Goal: Task Accomplishment & Management: Manage account settings

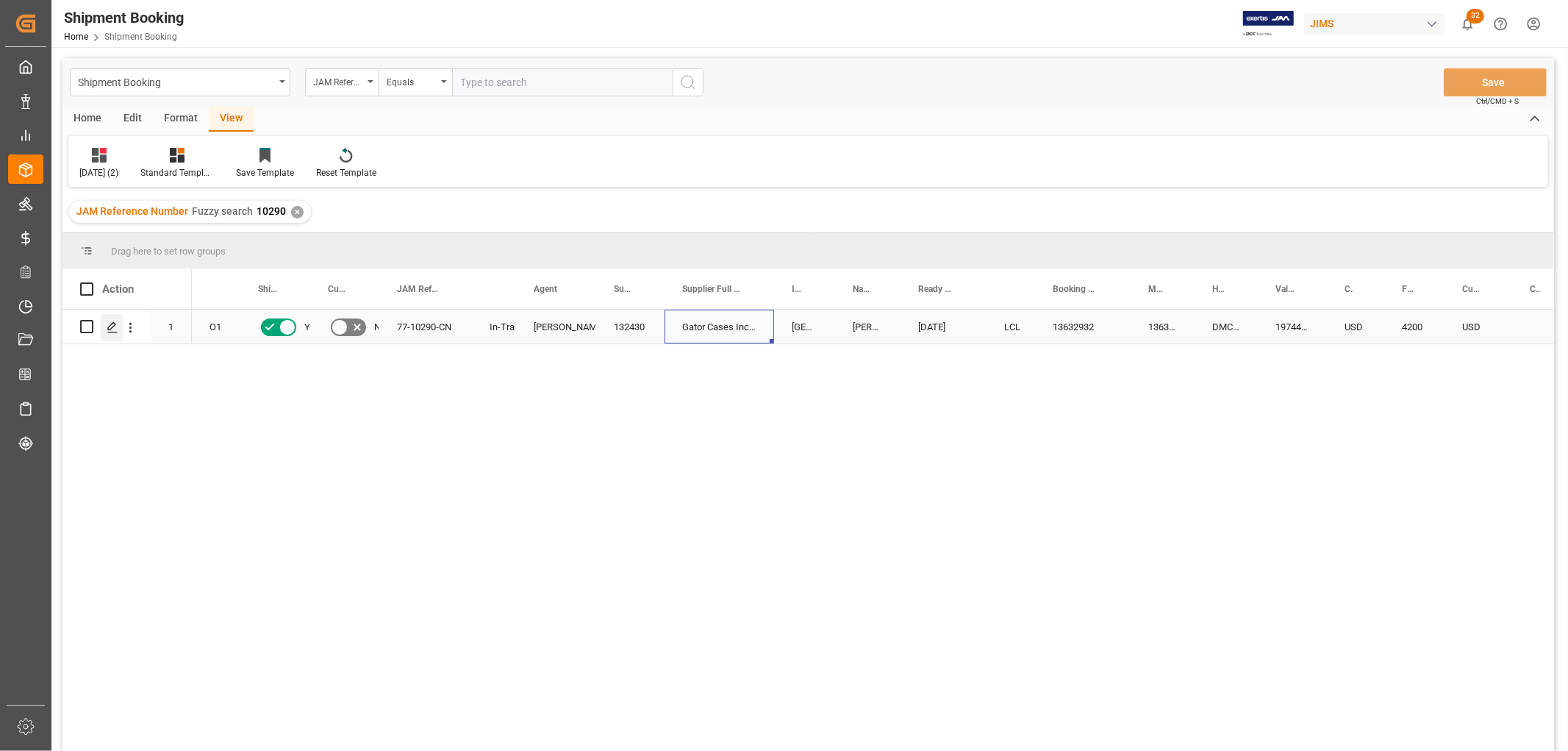
click at [105, 328] on div "Press SPACE to select this row." at bounding box center [112, 328] width 22 height 27
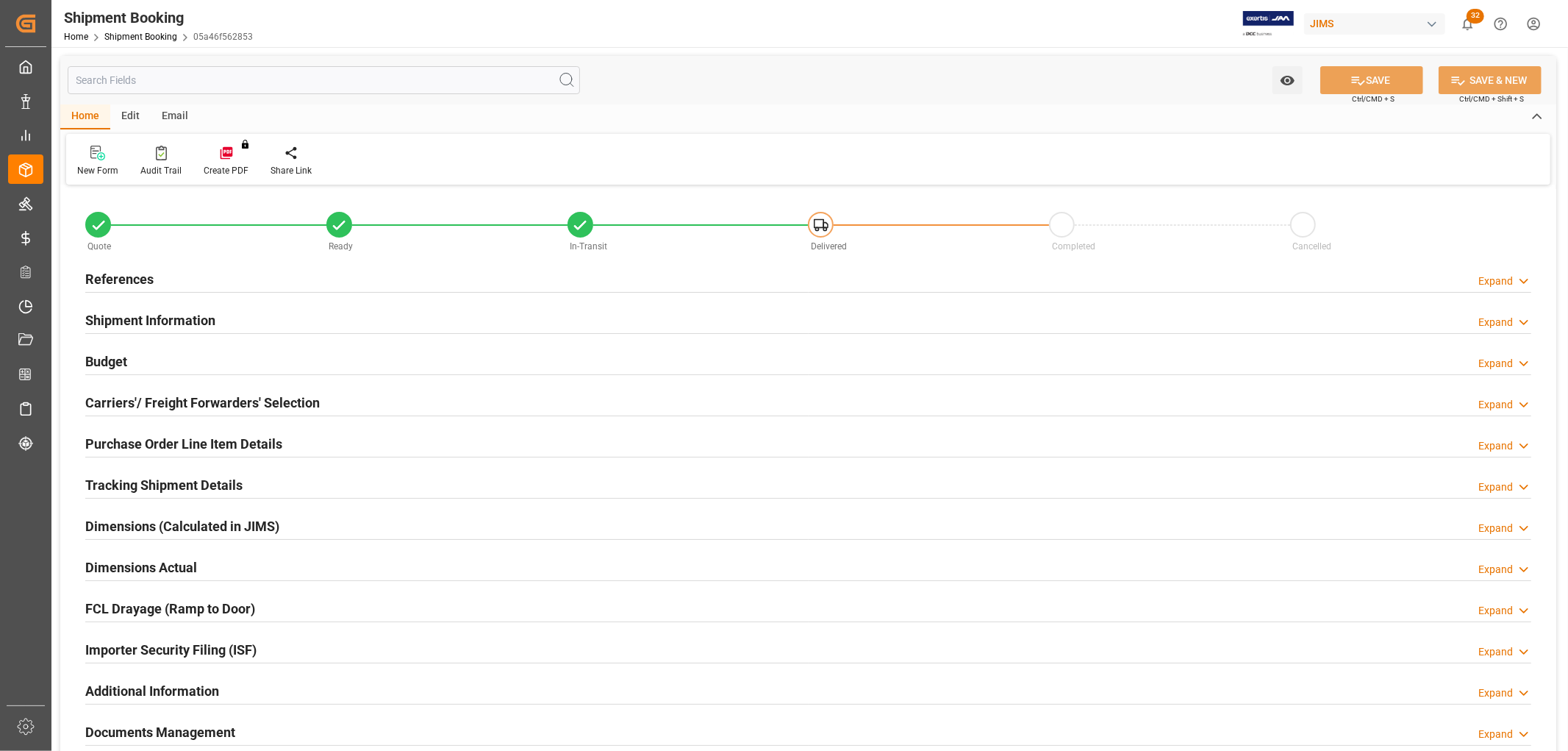
type input "66"
click at [143, 438] on h2 "Purchase Order Line Item Details" at bounding box center [183, 443] width 197 height 20
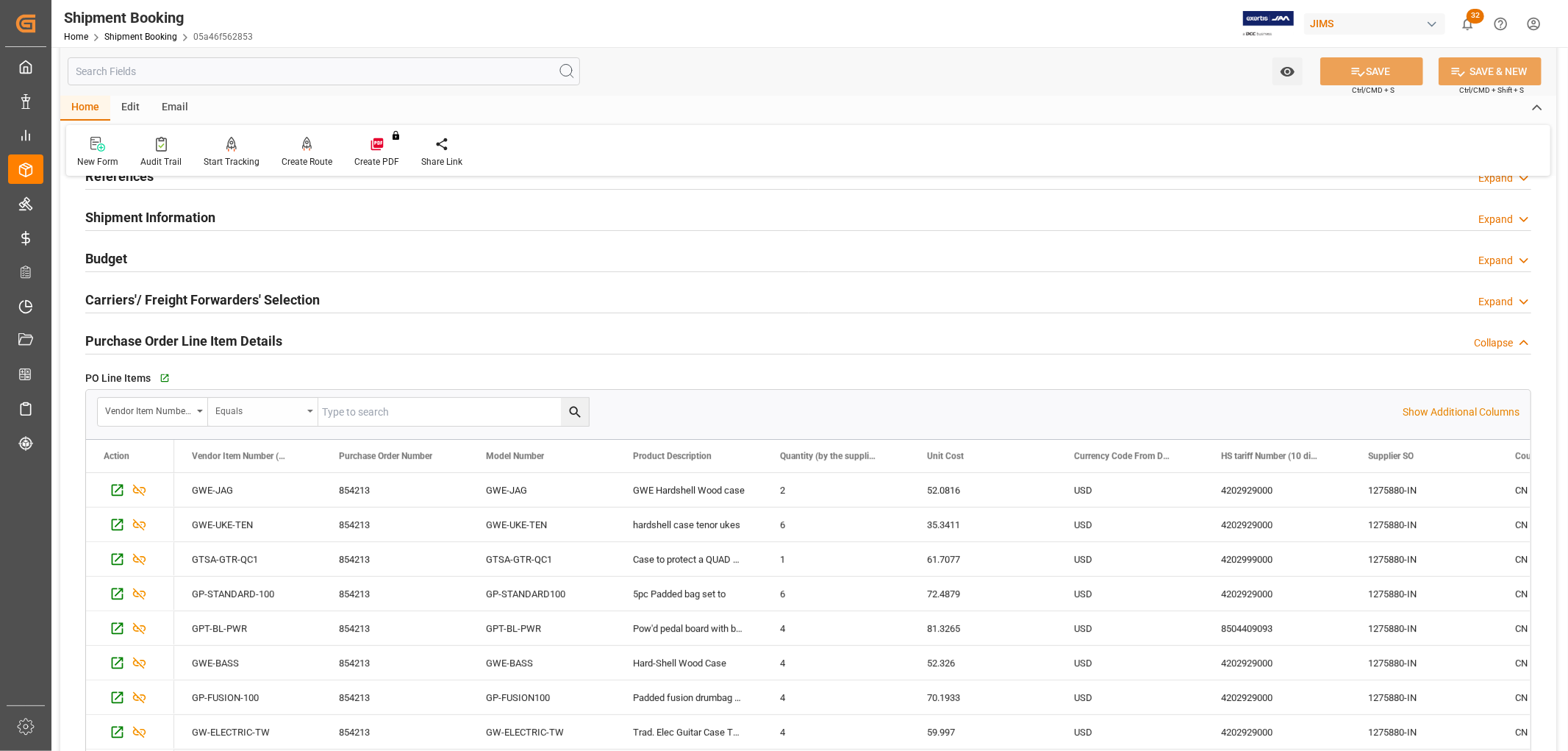
scroll to position [82, 0]
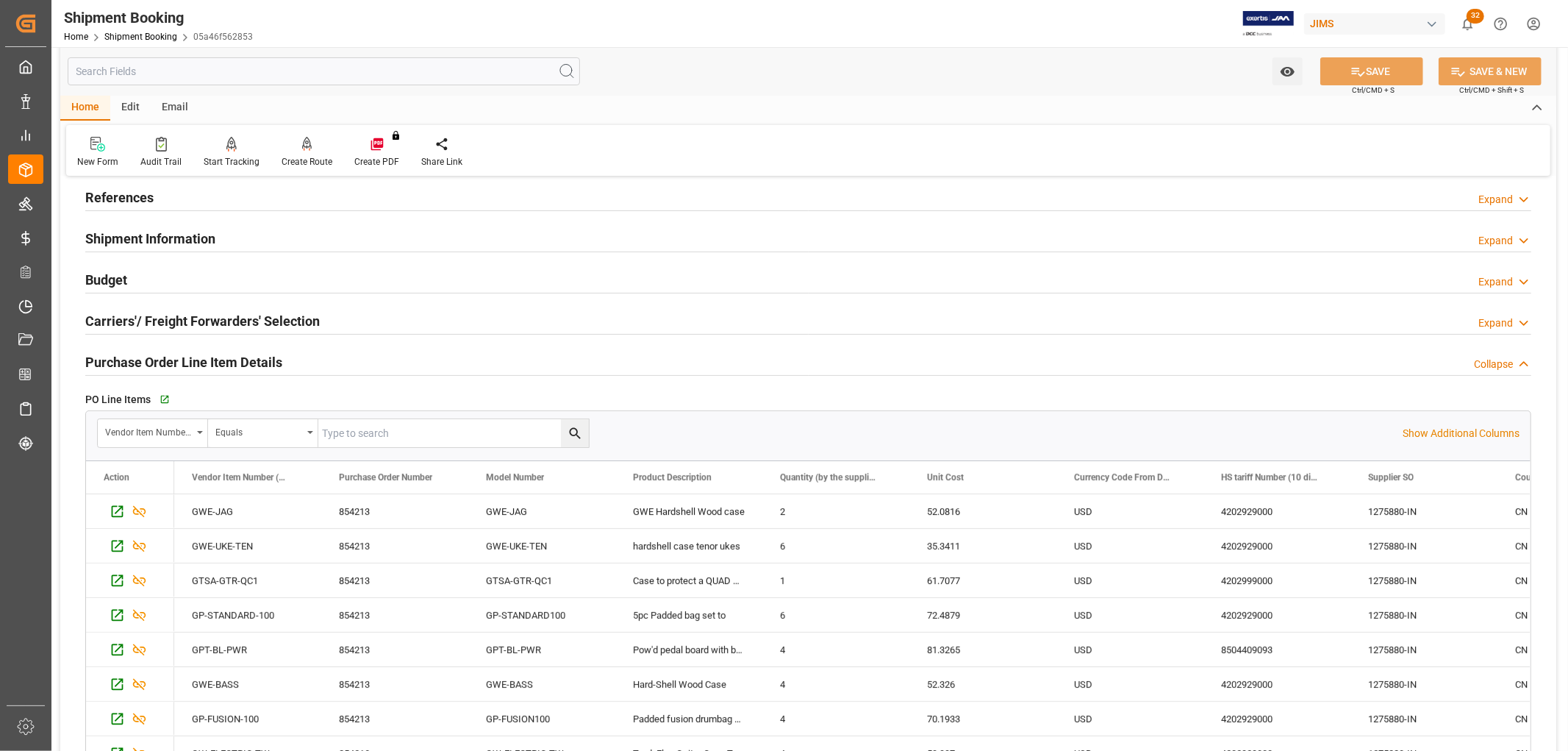
click at [105, 277] on h2 "Budget" at bounding box center [106, 279] width 42 height 20
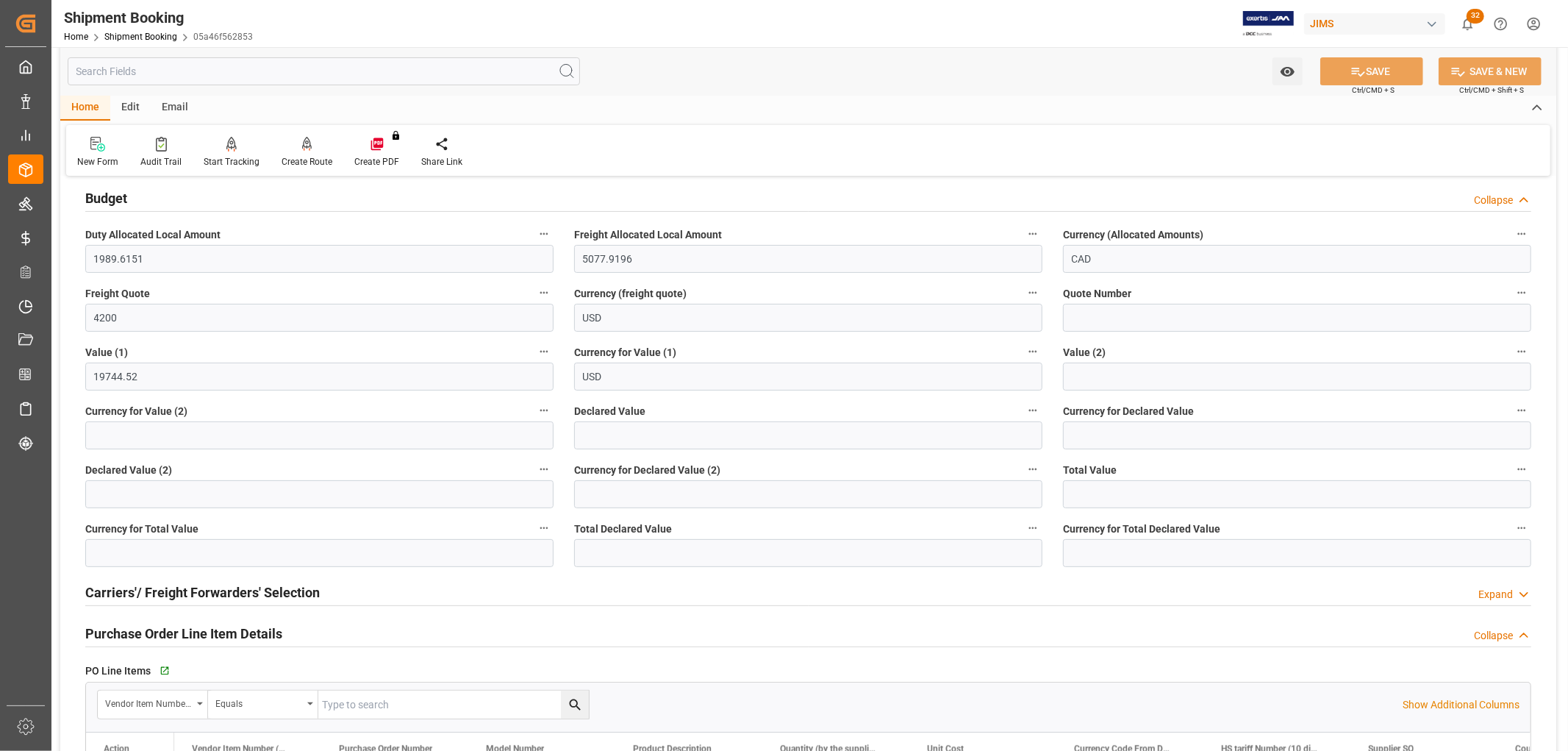
scroll to position [245, 0]
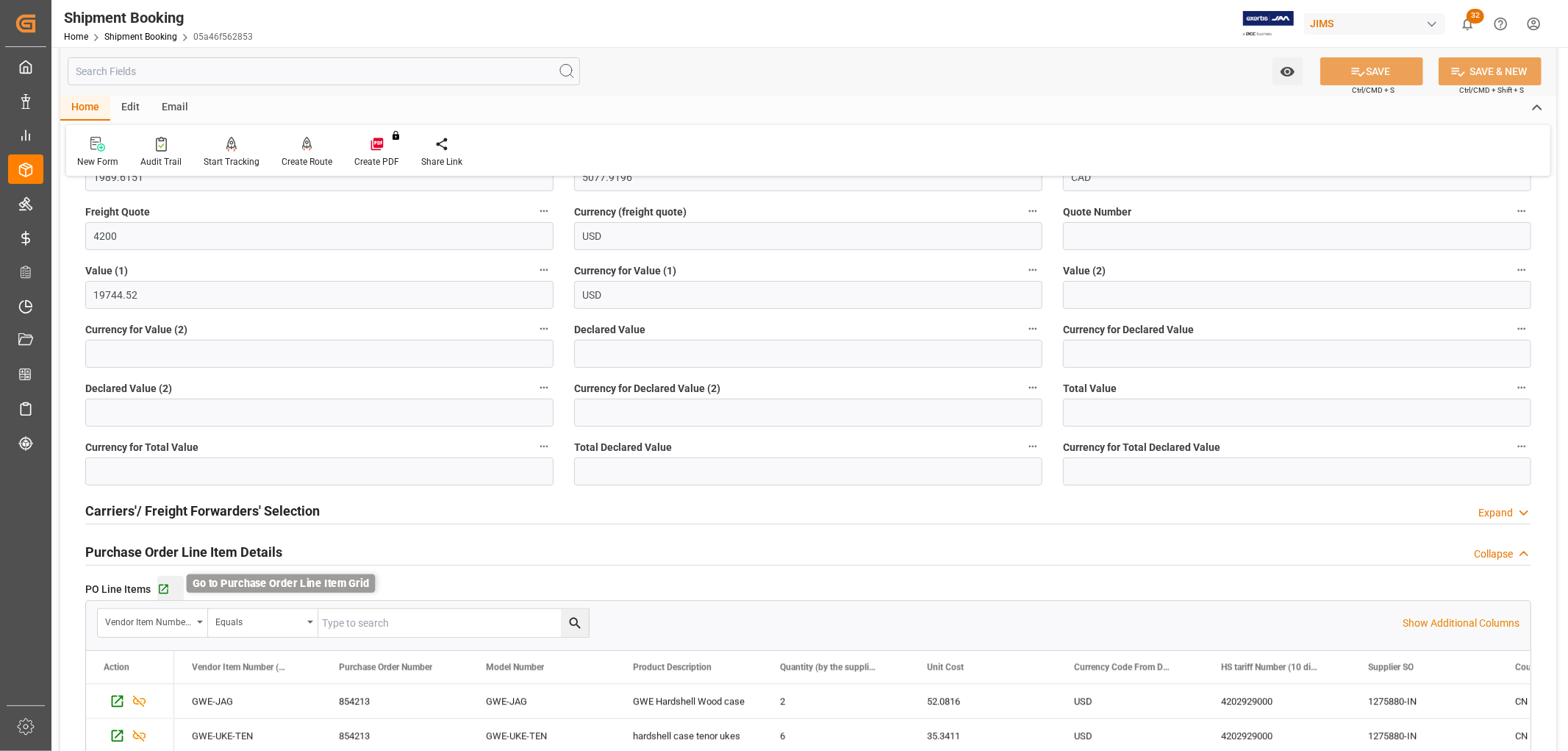
click at [160, 585] on icon "button" at bounding box center [163, 589] width 10 height 10
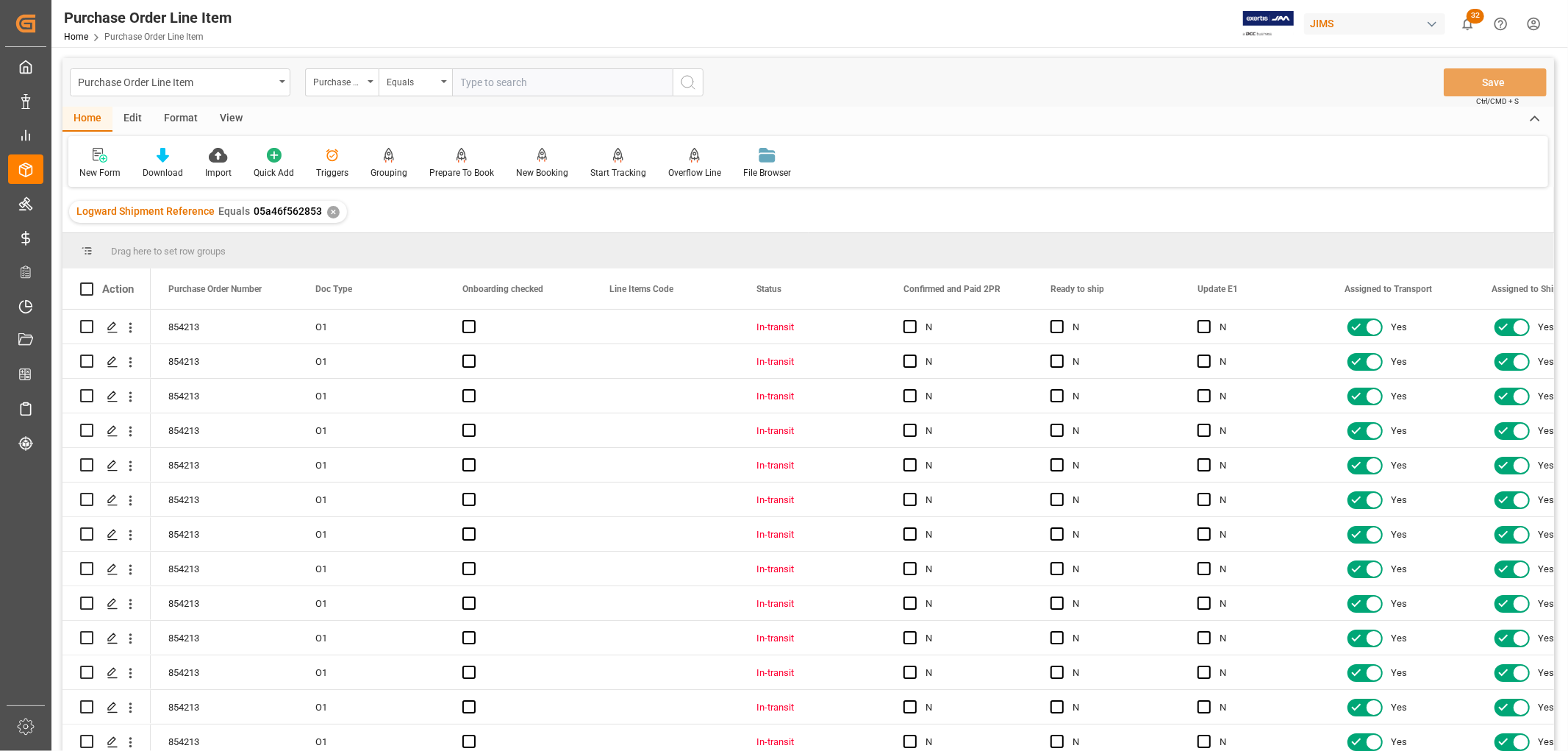
click at [223, 119] on div "View" at bounding box center [231, 120] width 45 height 25
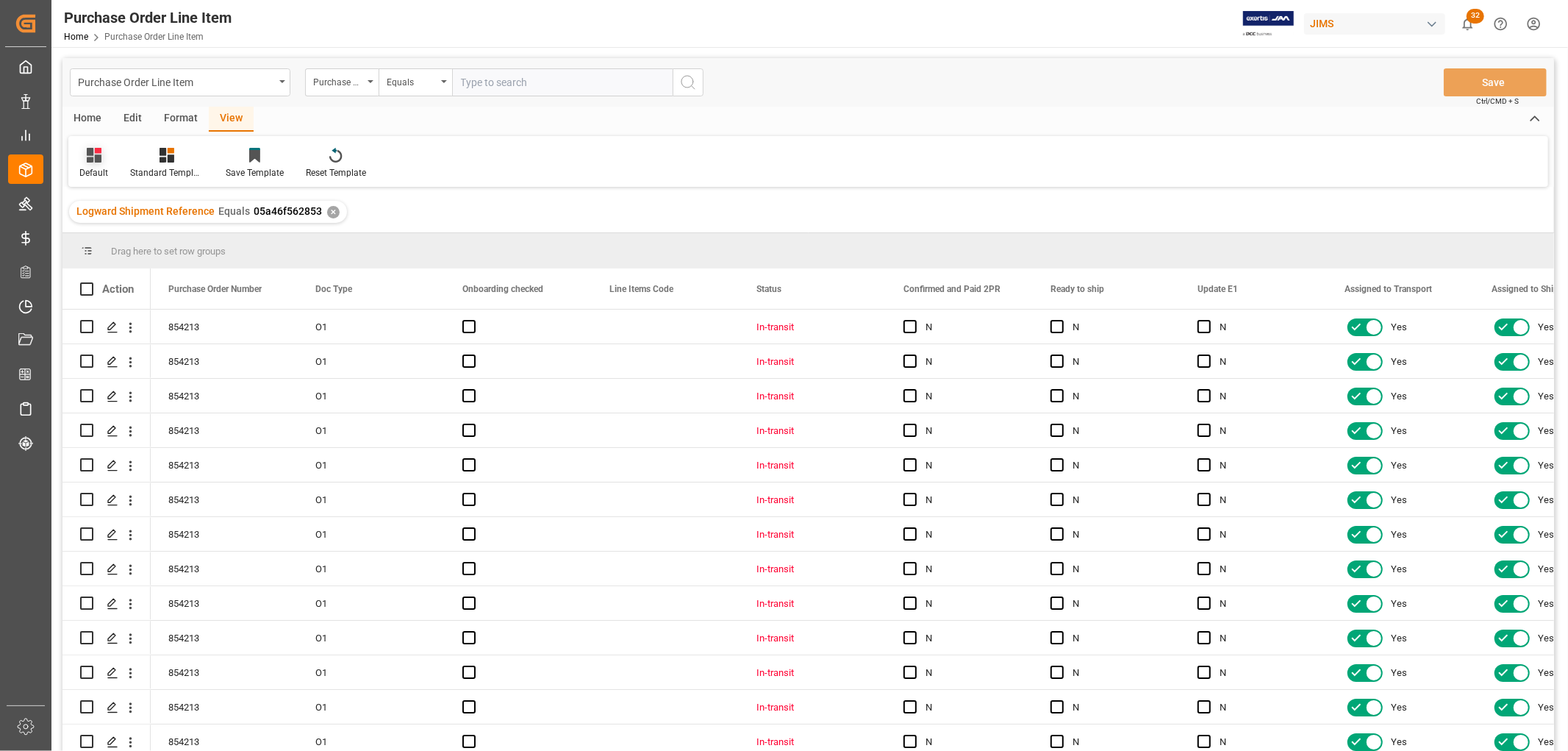
click at [97, 172] on div "Default" at bounding box center [94, 173] width 29 height 13
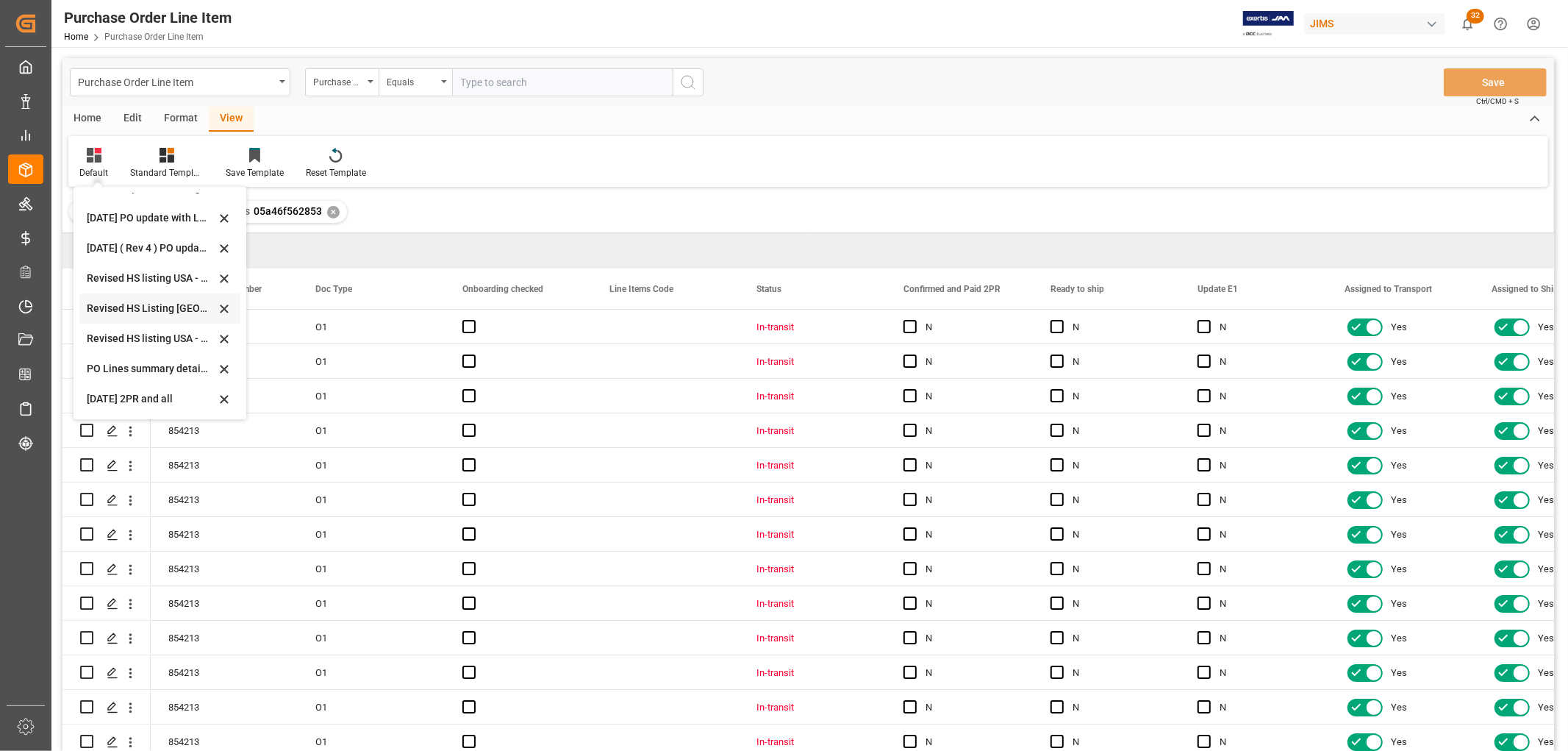
click at [113, 311] on div "Revised HS Listing Canada" at bounding box center [151, 308] width 128 height 16
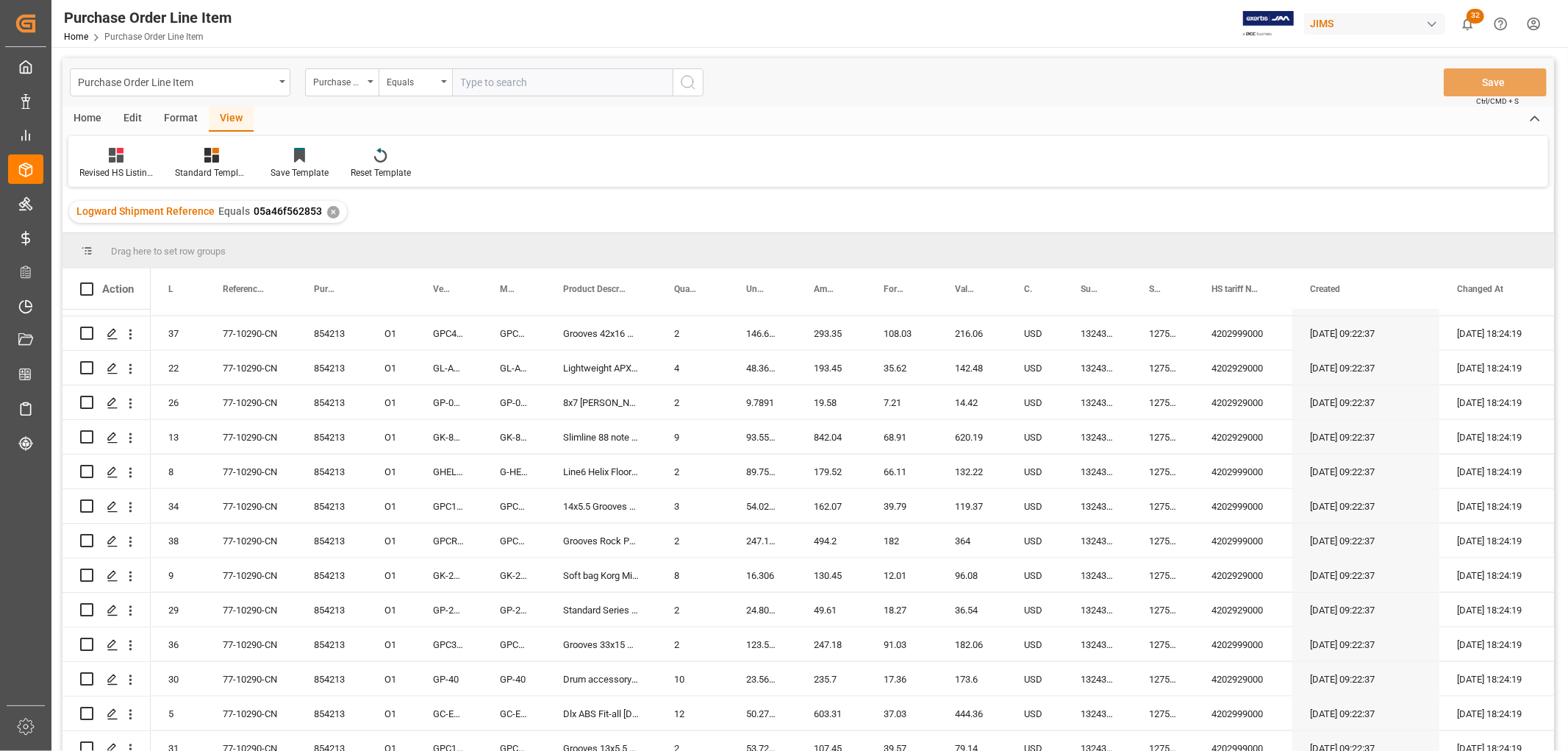
scroll to position [1840, 0]
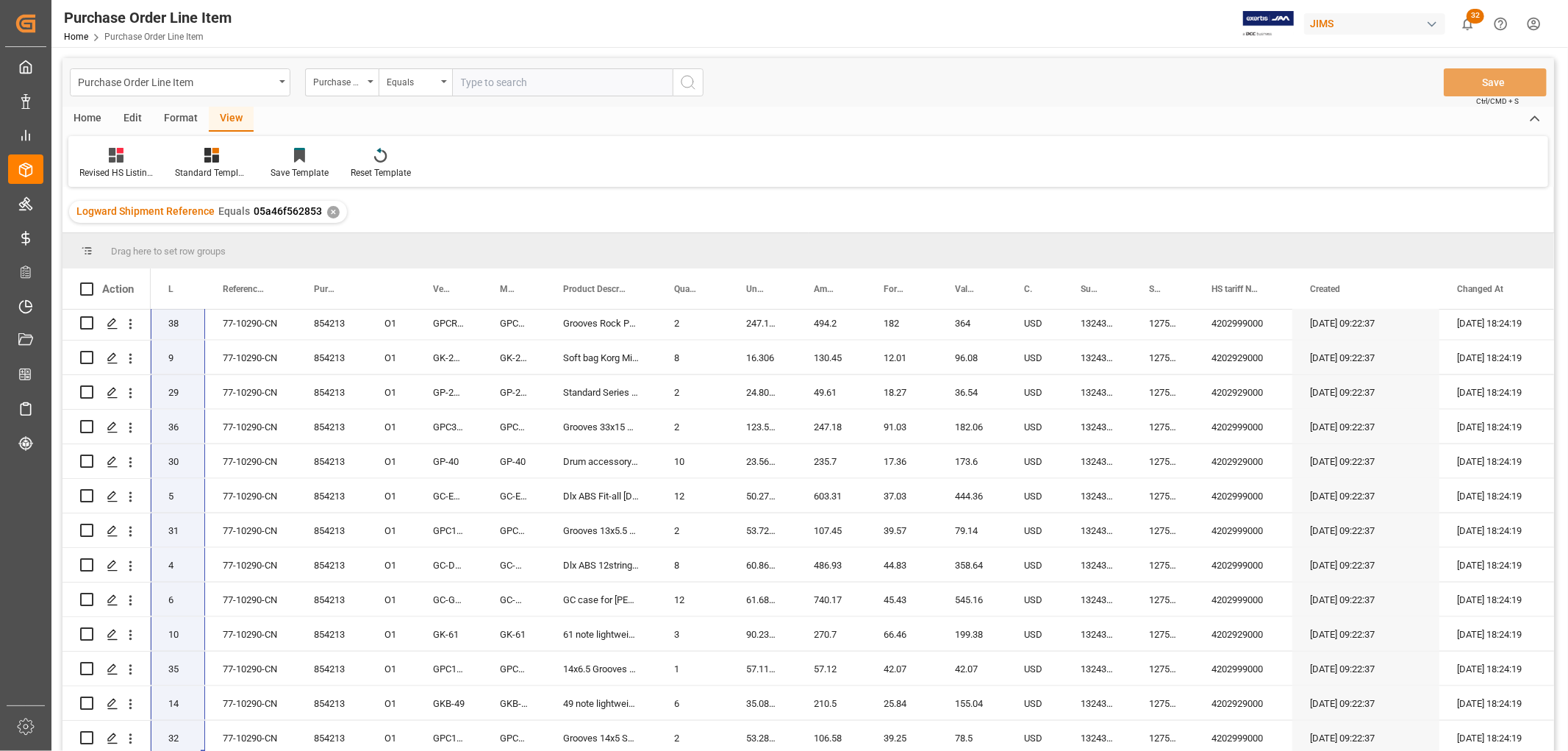
drag, startPoint x: 166, startPoint y: 327, endPoint x: 229, endPoint y: 756, distance: 433.6
click at [229, 750] on html "Created by potrace 1.15, written by Peter Selinger 2001-2017 Created by potrace…" at bounding box center [784, 375] width 1568 height 751
click at [198, 395] on div "29" at bounding box center [177, 392] width 54 height 34
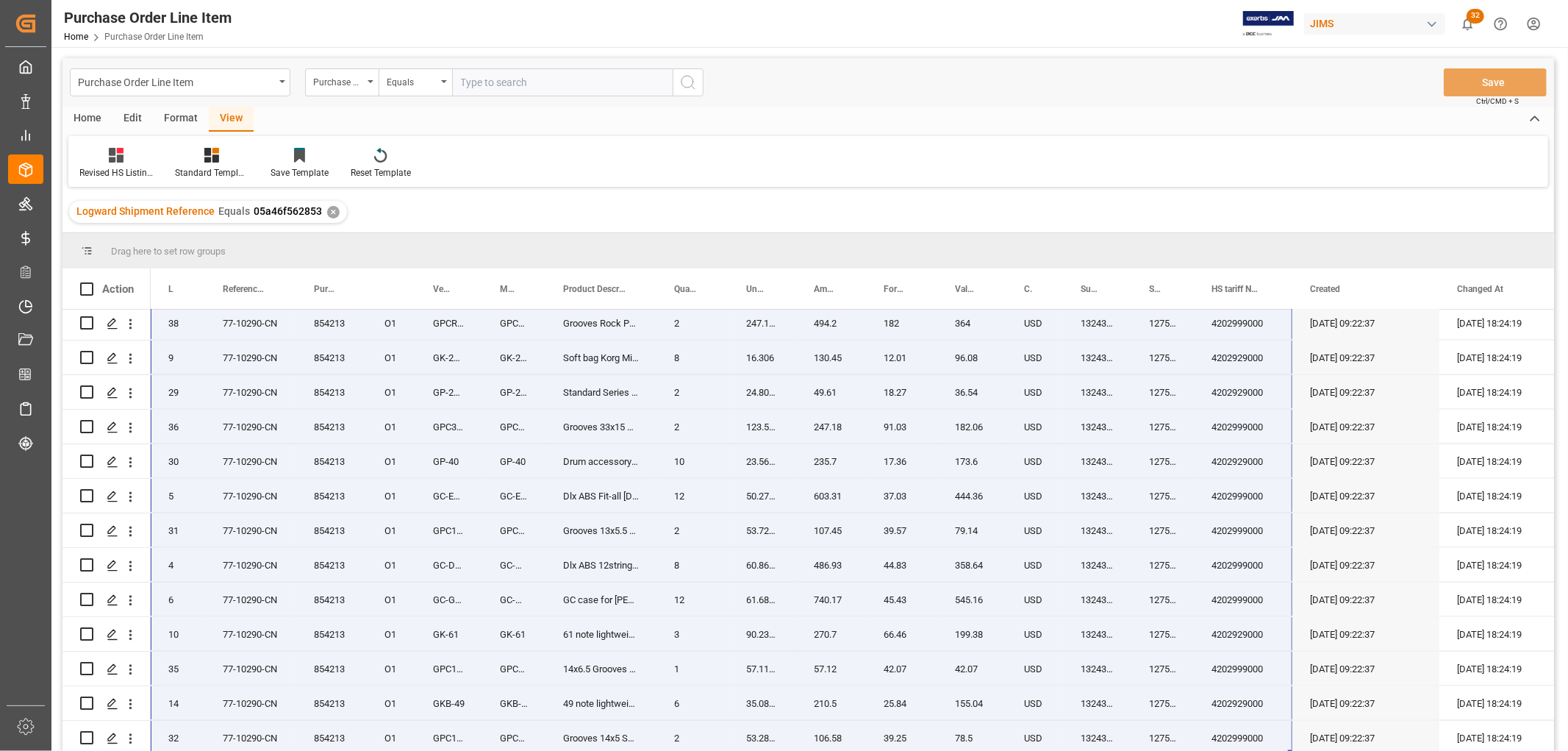
drag, startPoint x: 174, startPoint y: 325, endPoint x: 1222, endPoint y: 759, distance: 1134.3
click at [1222, 750] on html "Created by potrace 1.15, written by Peter Selinger 2001-2017 Created by potrace…" at bounding box center [784, 375] width 1568 height 751
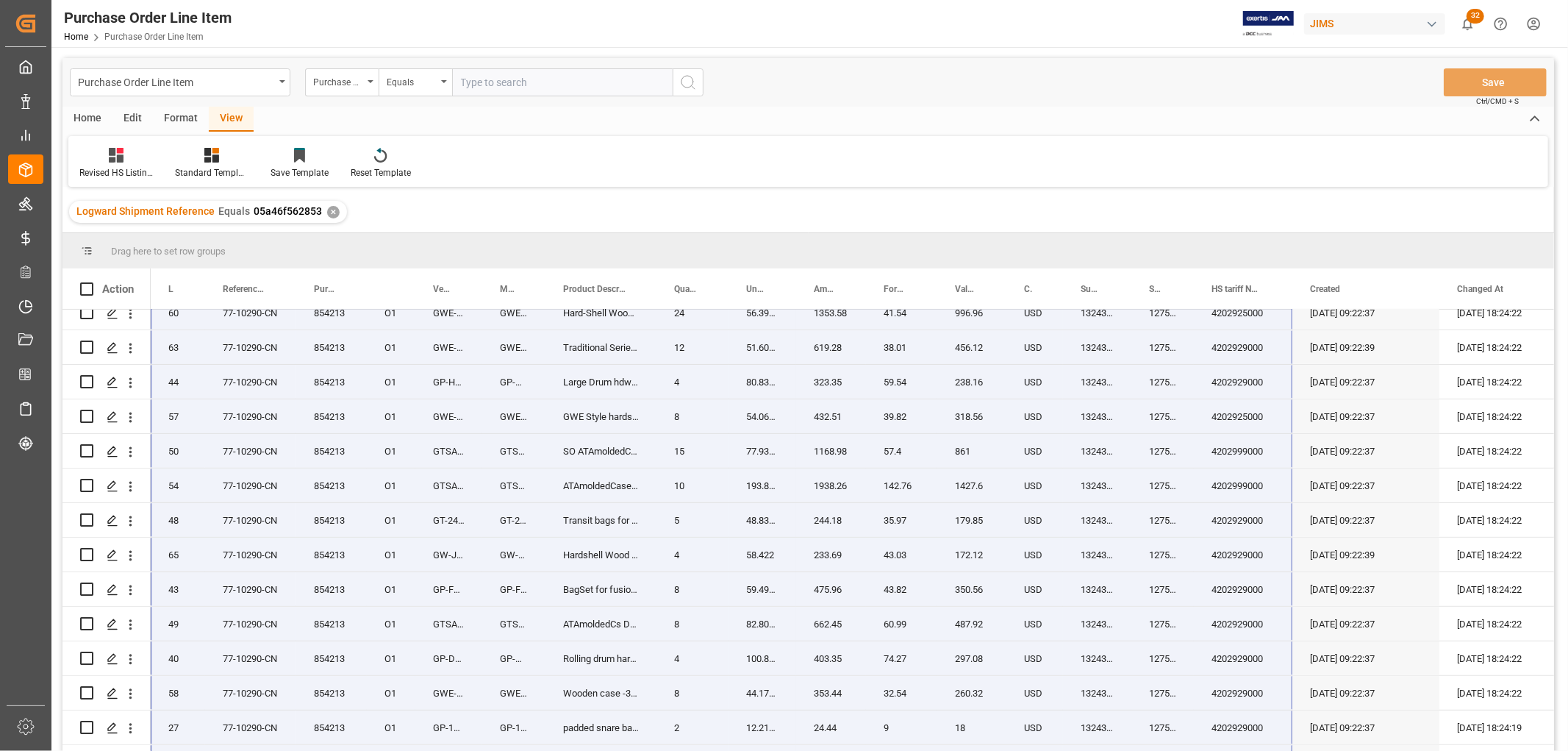
scroll to position [42, 0]
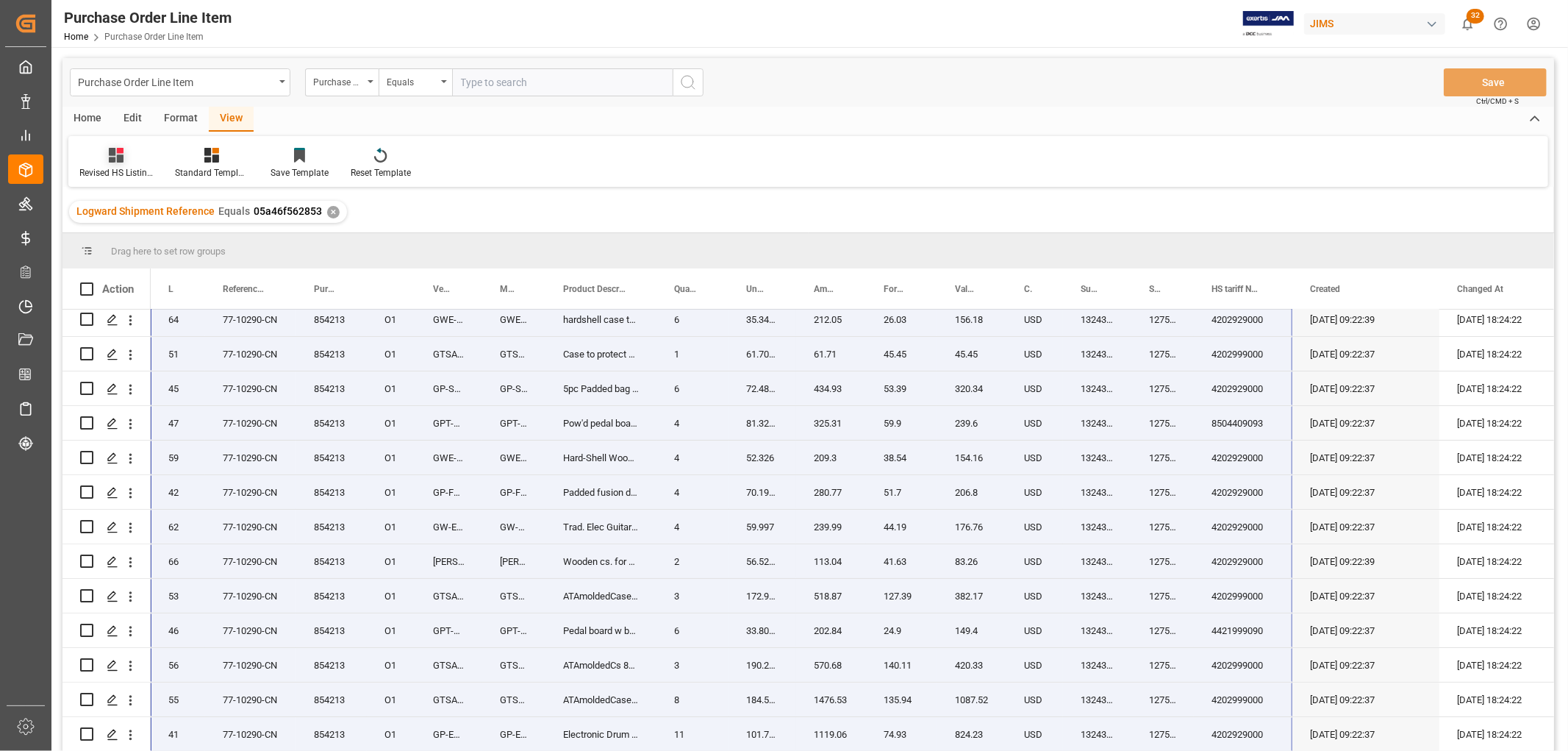
click at [105, 167] on div "Revised HS Listing Canada" at bounding box center [116, 173] width 74 height 13
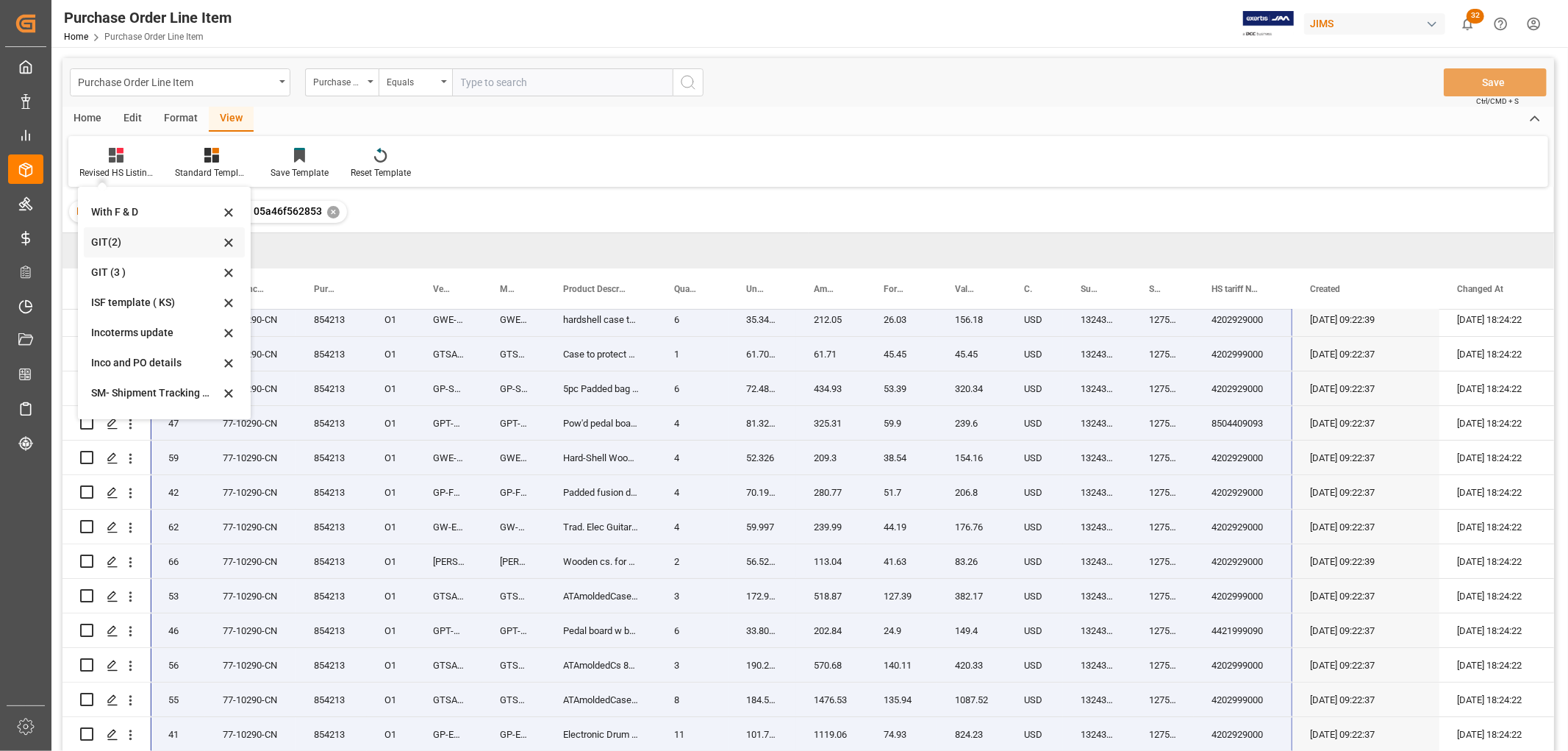
scroll to position [82, 0]
click at [138, 307] on div "Incoterms update" at bounding box center [155, 307] width 128 height 16
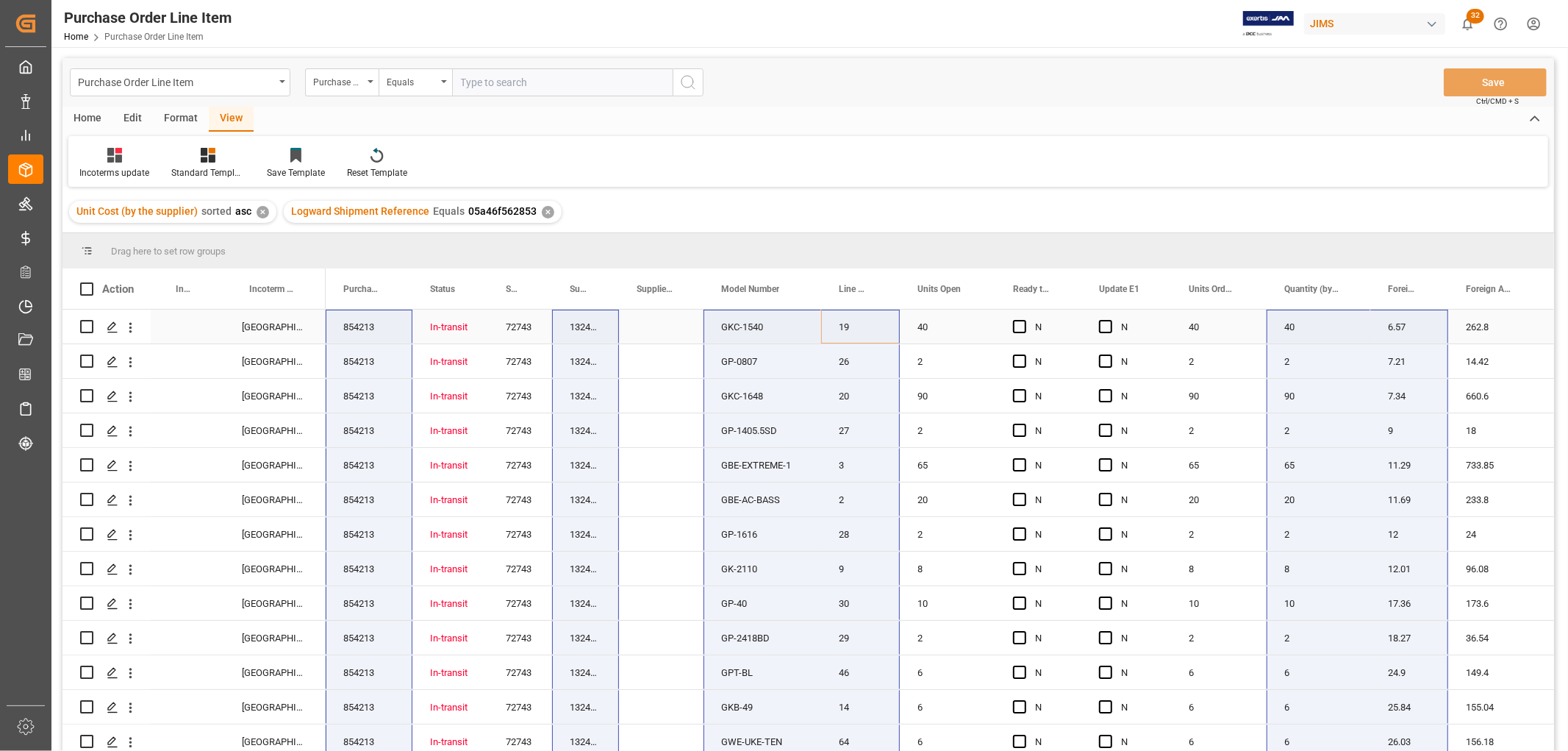
click at [179, 325] on div "Press SPACE to select this row." at bounding box center [187, 327] width 74 height 34
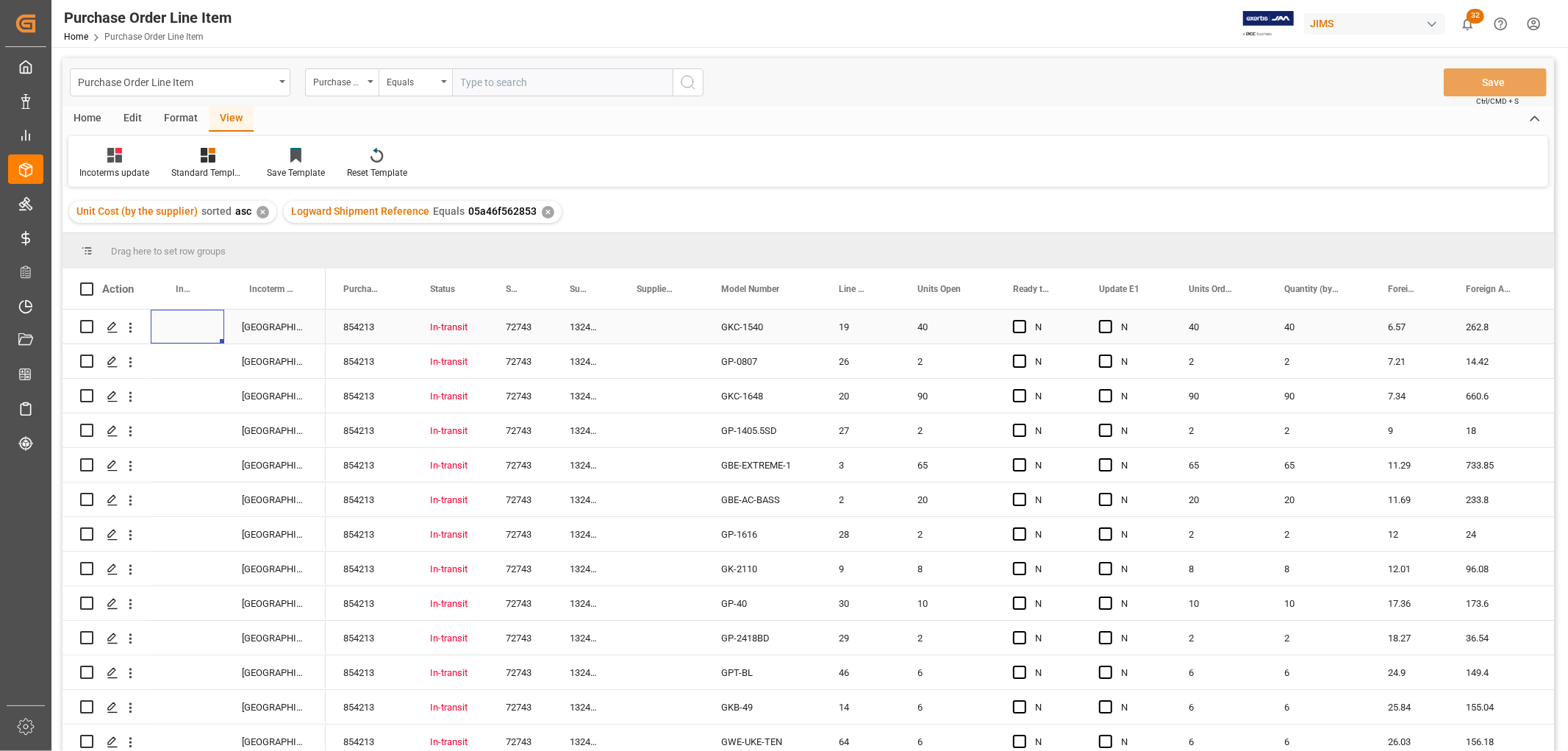
click at [179, 325] on div "Press SPACE to select this row." at bounding box center [187, 327] width 74 height 34
click at [180, 333] on input "Press SPACE to select this row." at bounding box center [187, 336] width 50 height 28
click at [178, 333] on input "Press SPACE to select this row." at bounding box center [187, 336] width 50 height 28
paste input "FOB YANTIAN, [GEOGRAPHIC_DATA]"
type input "FOB YANTIAN, [GEOGRAPHIC_DATA]"
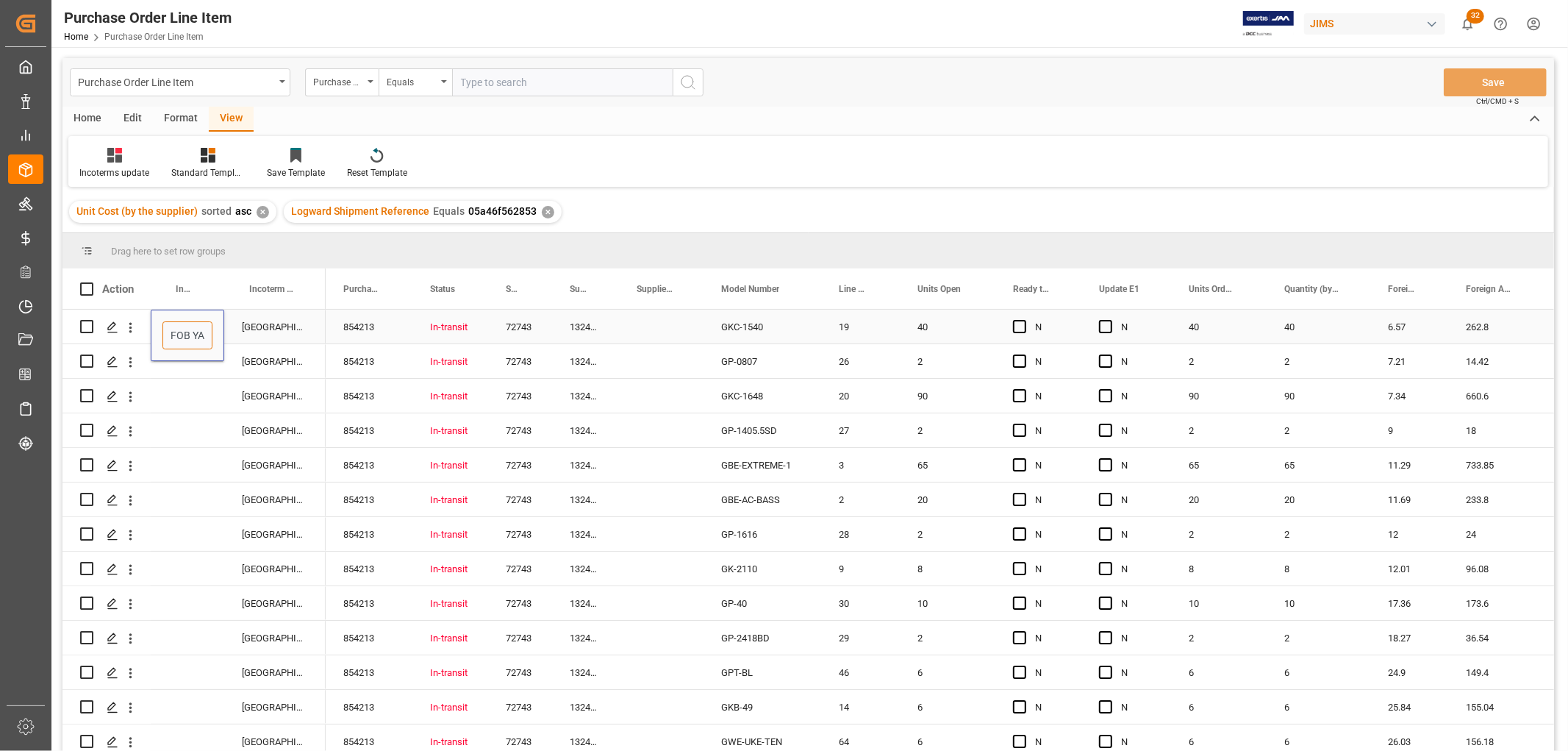
scroll to position [0, 49]
click at [171, 399] on div "Press SPACE to select this row." at bounding box center [187, 396] width 74 height 34
click at [175, 328] on div "FOB YANTIAN, [GEOGRAPHIC_DATA]" at bounding box center [187, 327] width 74 height 34
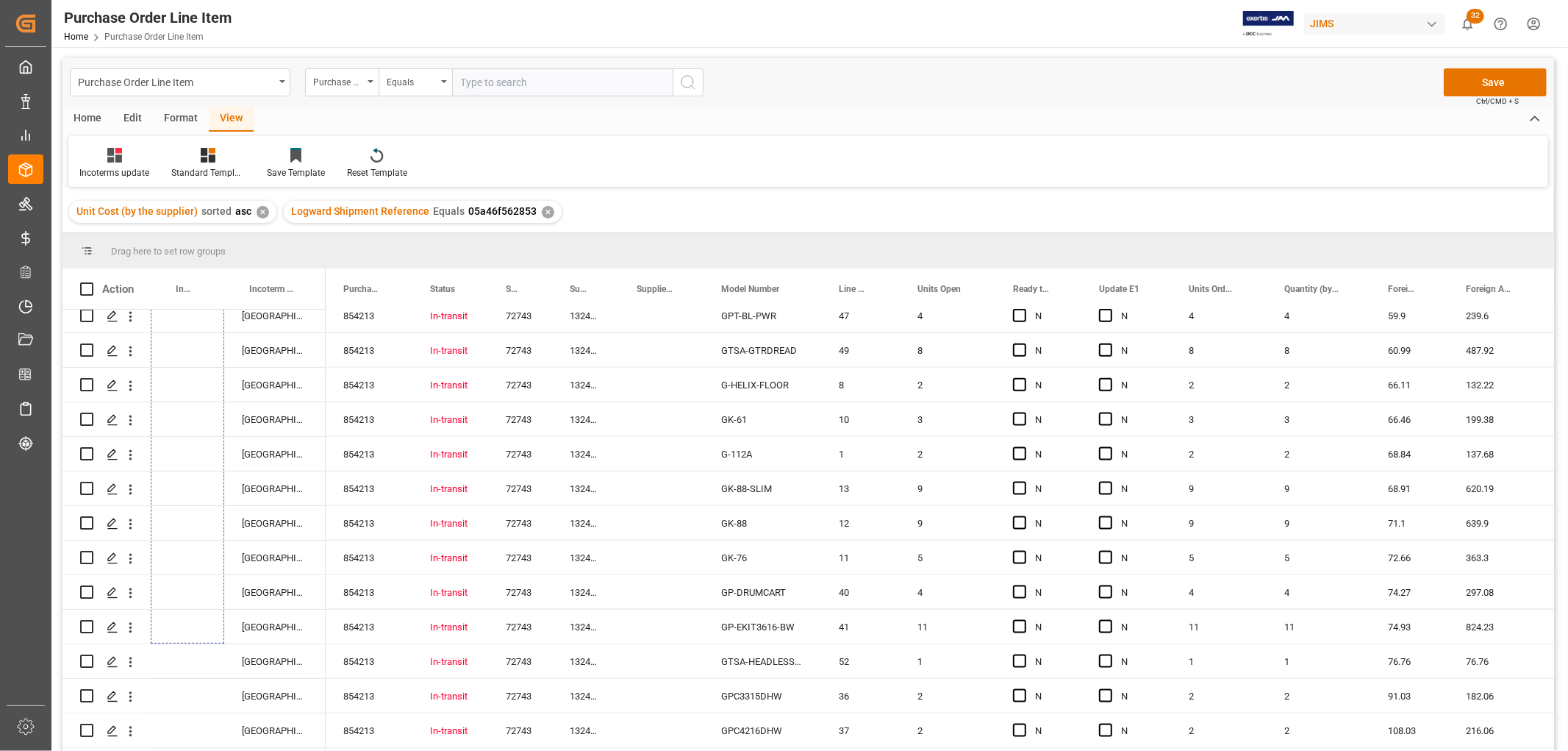
scroll to position [1840, 0]
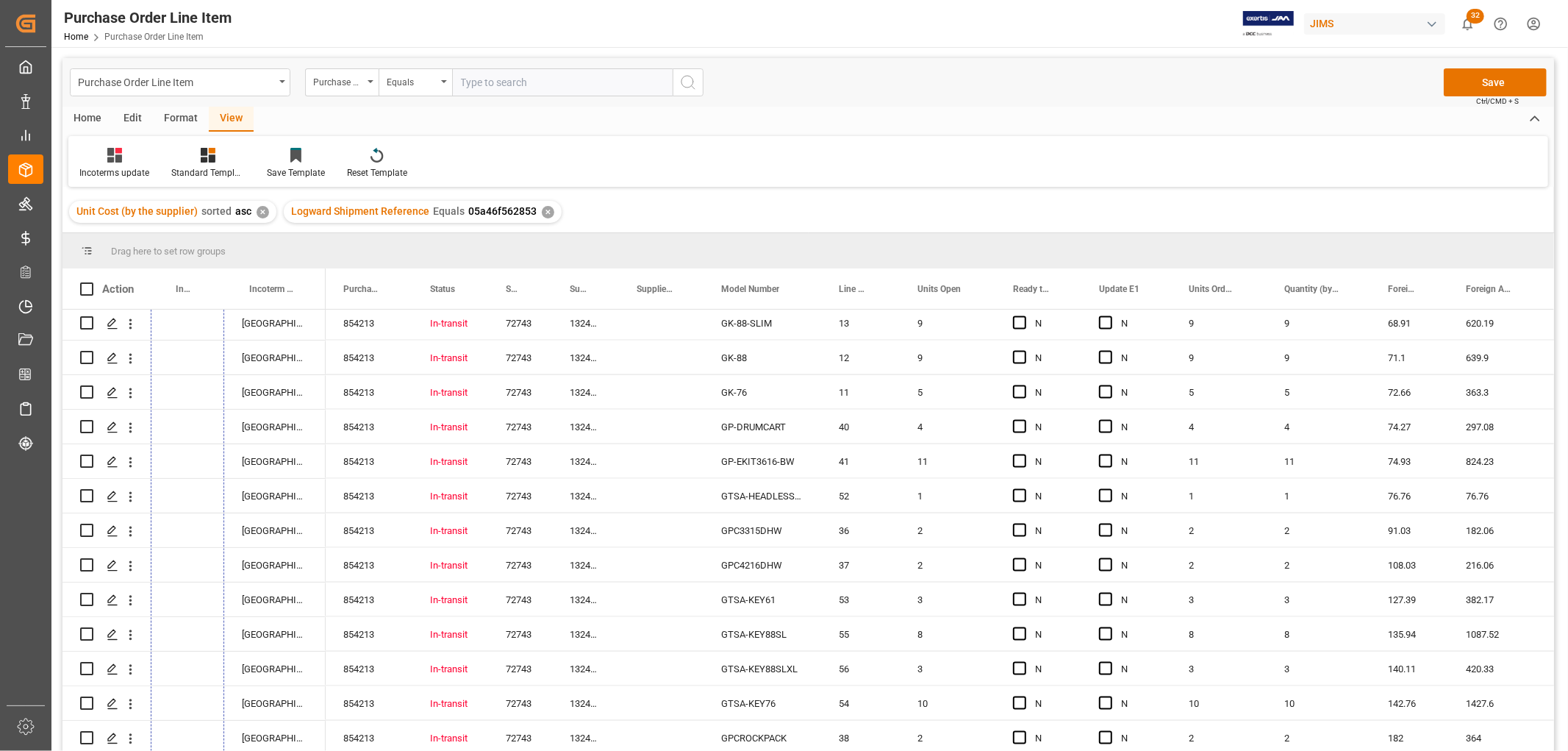
drag, startPoint x: 219, startPoint y: 340, endPoint x: 206, endPoint y: 752, distance: 412.2
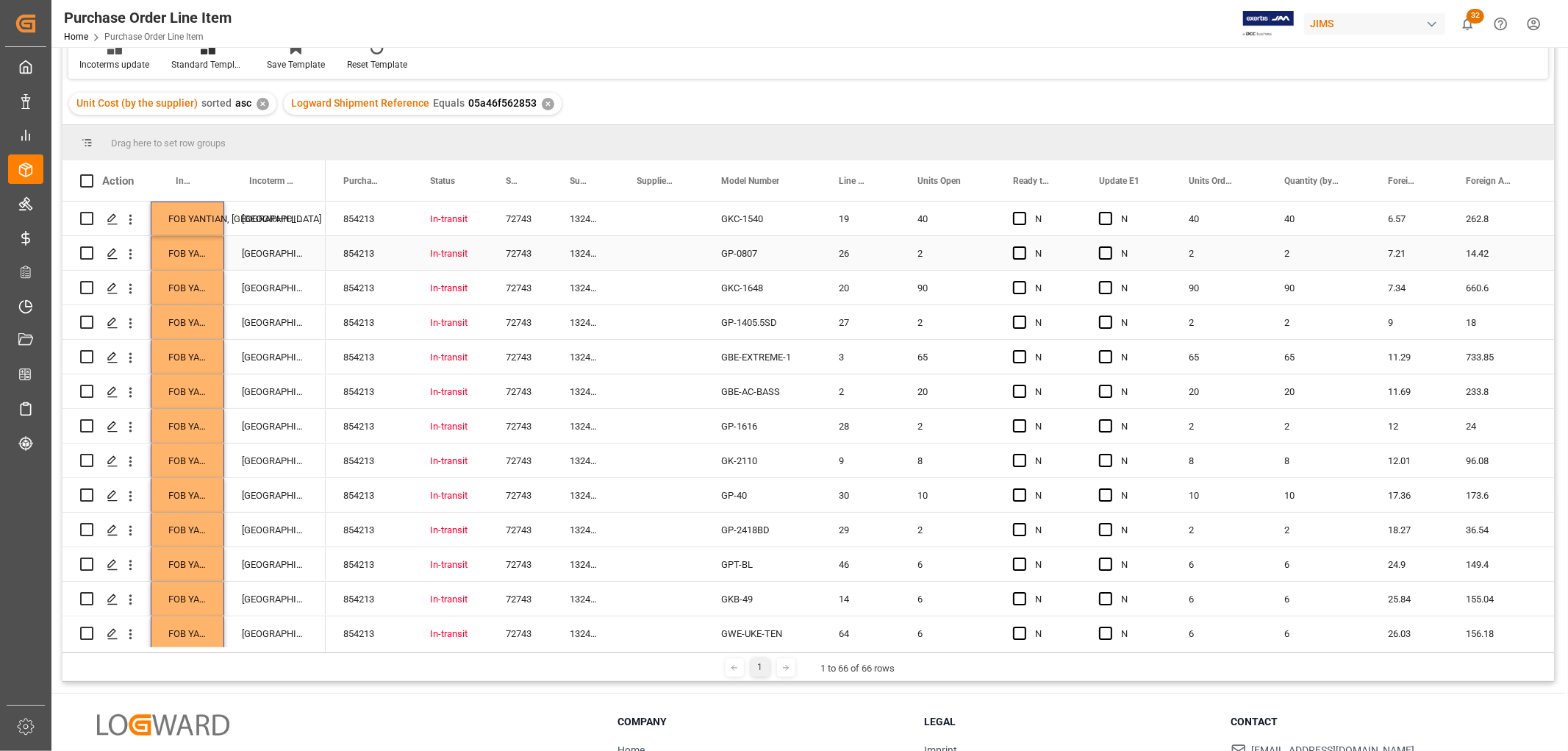
scroll to position [0, 0]
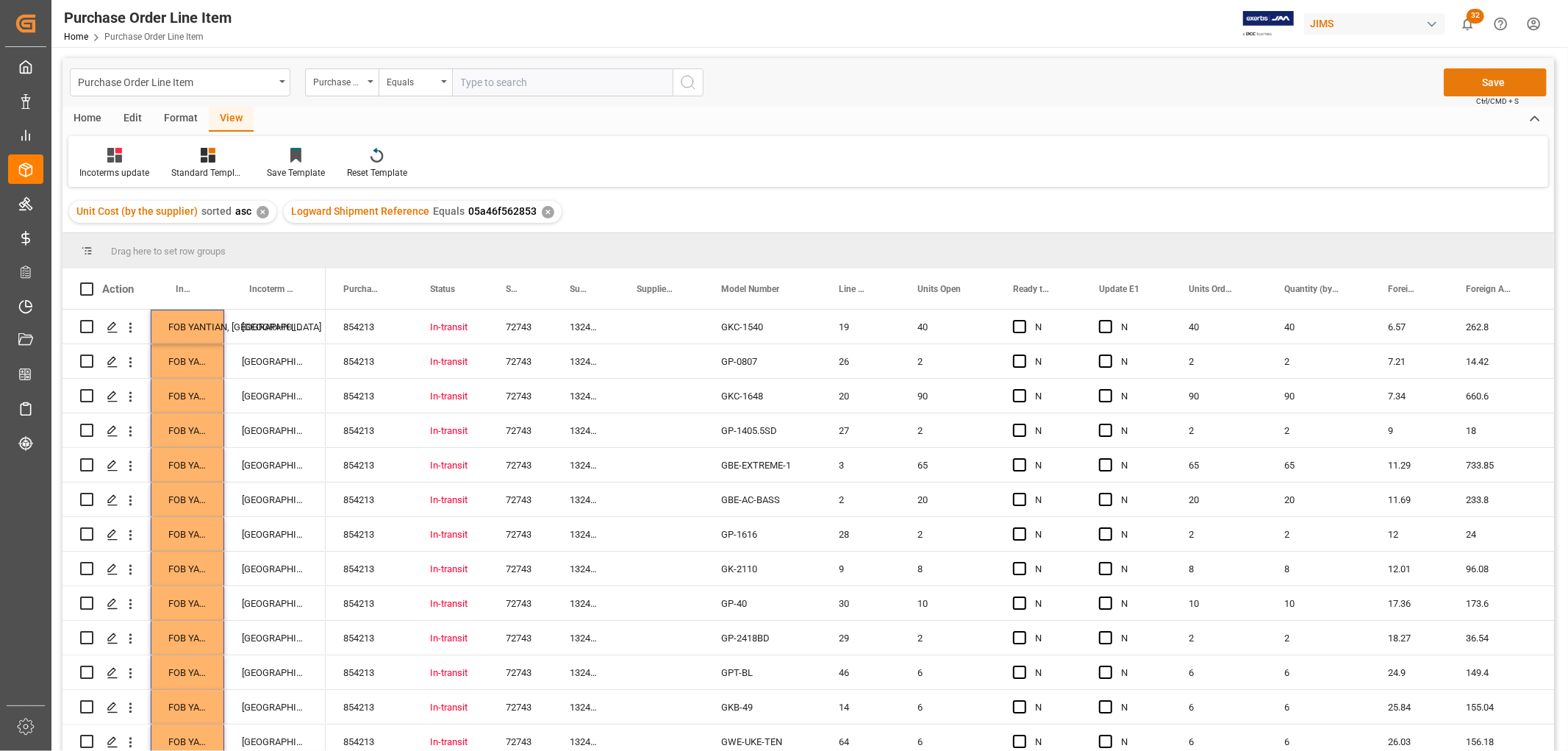
click at [1496, 81] on button "Save" at bounding box center [1494, 82] width 103 height 28
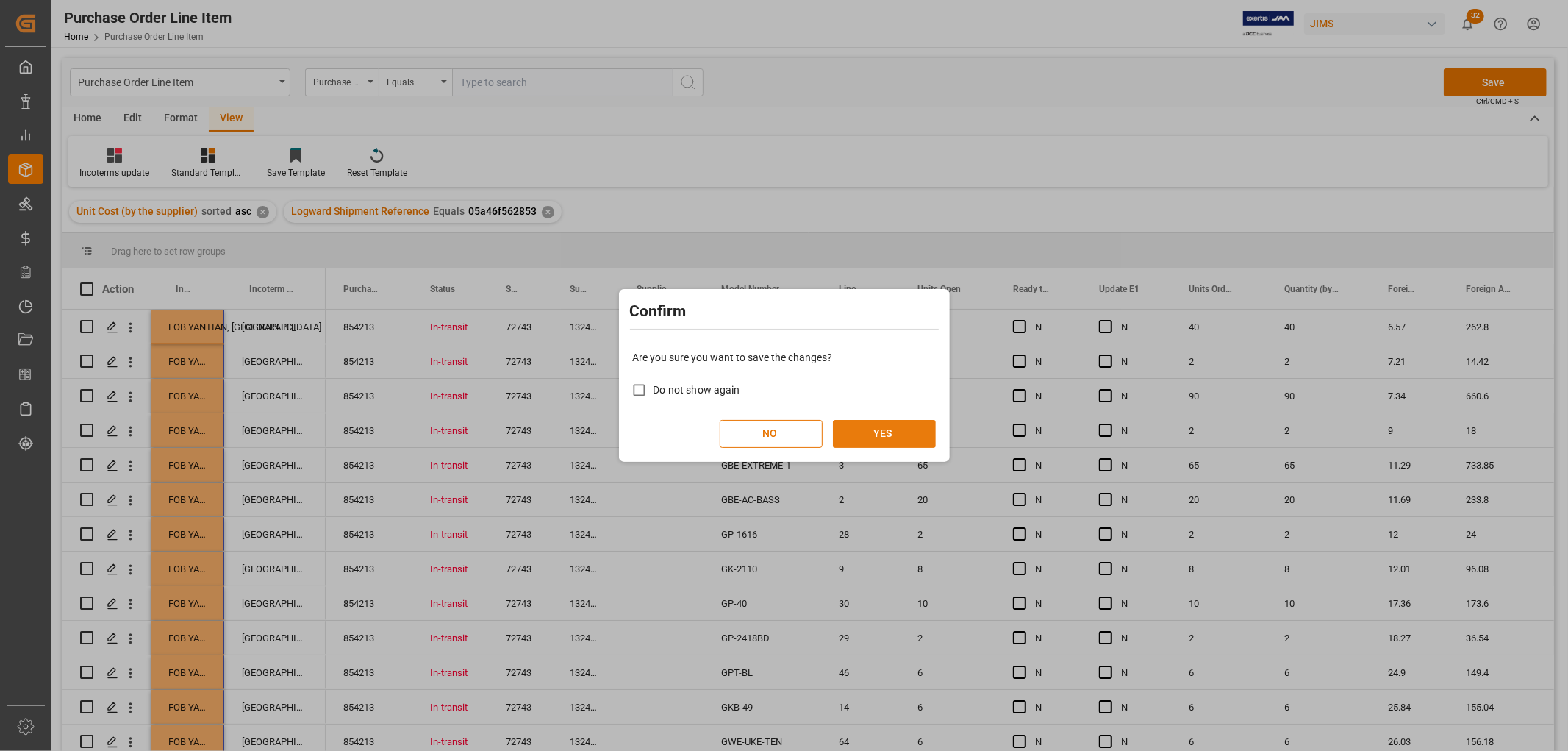
click at [909, 425] on button "YES" at bounding box center [884, 434] width 103 height 28
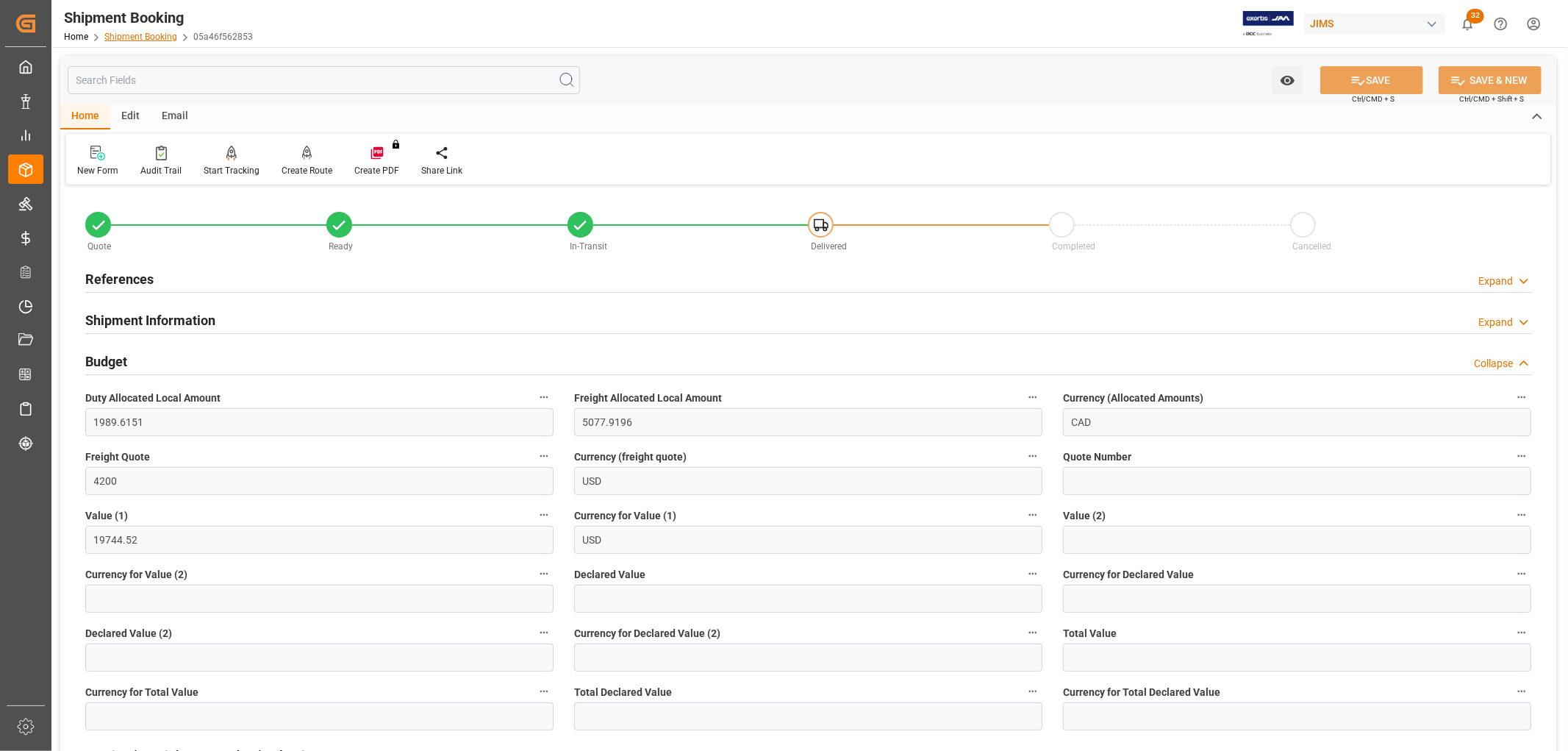
click at [125, 32] on link "Shipment Booking" at bounding box center [141, 37] width 73 height 10
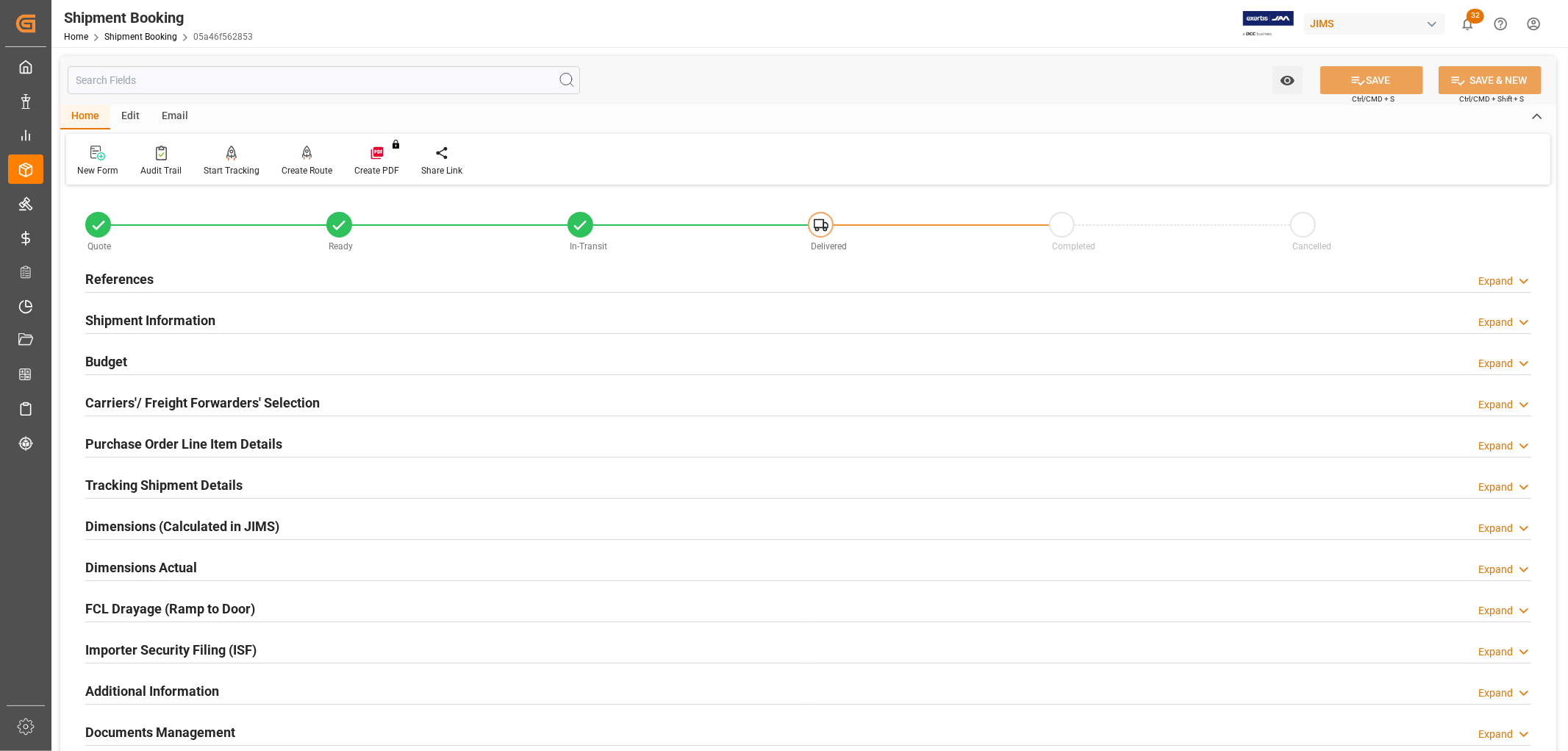
click at [149, 276] on h2 "References" at bounding box center [120, 279] width 68 height 20
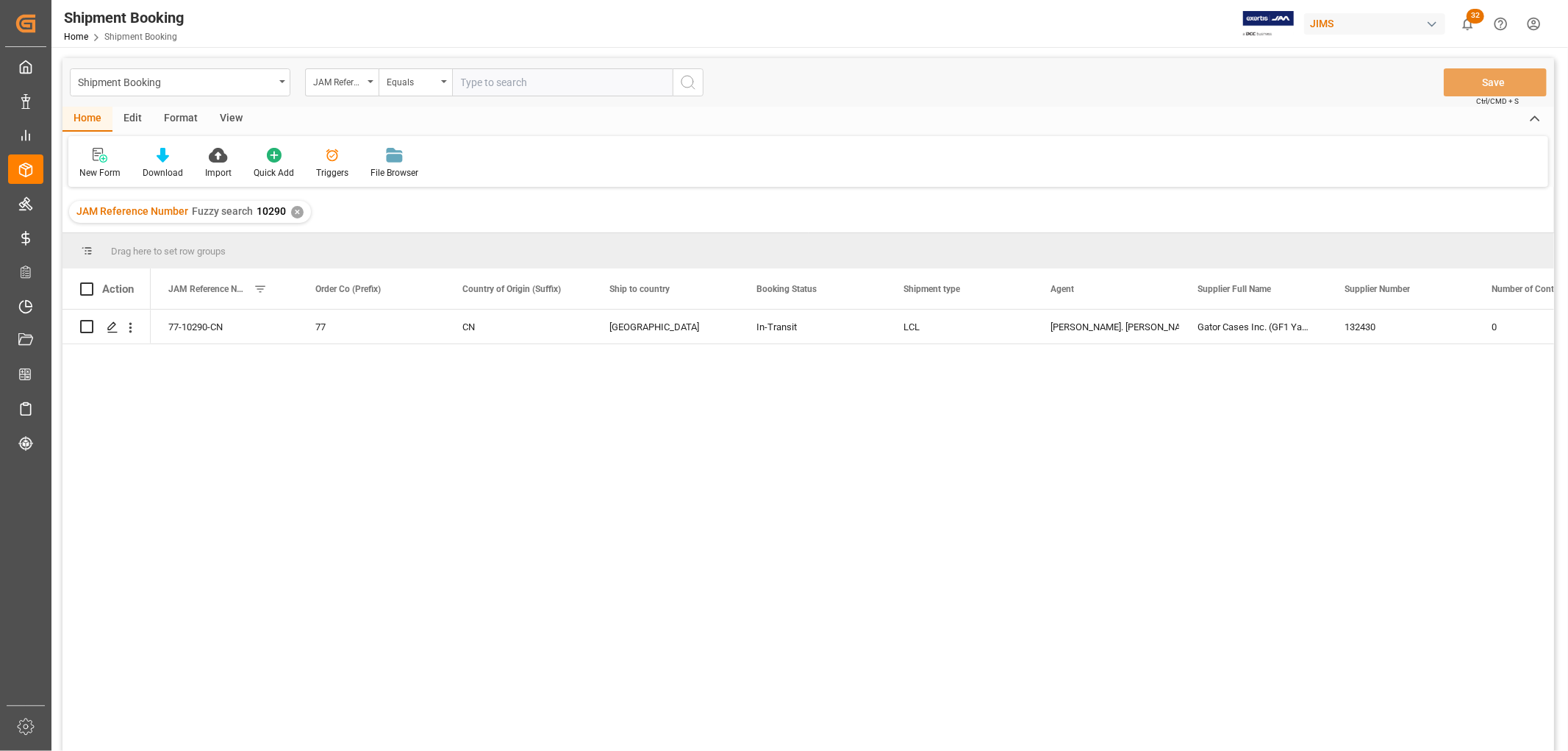
click at [222, 117] on div "View" at bounding box center [231, 120] width 45 height 25
click at [108, 167] on div "Default" at bounding box center [94, 163] width 50 height 33
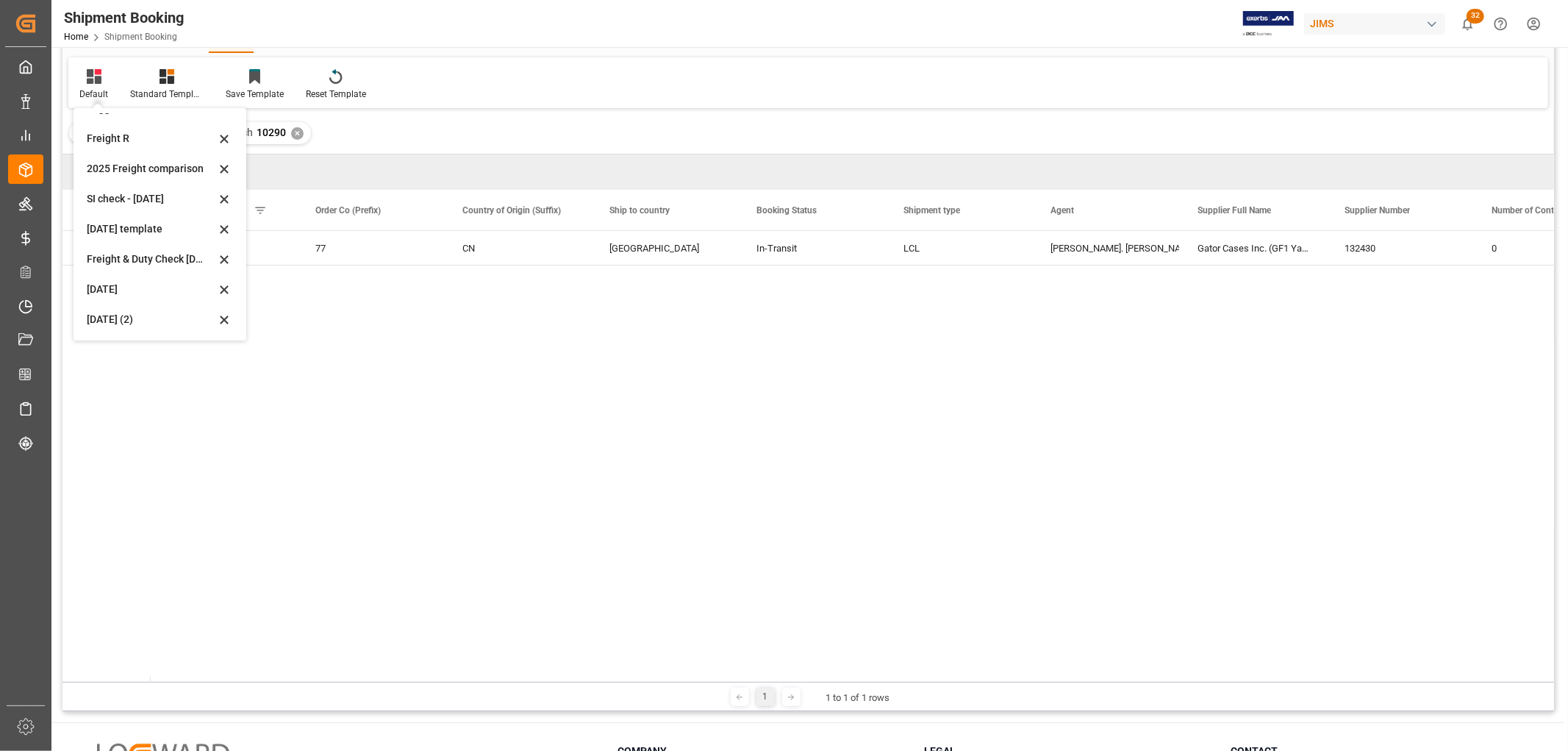
scroll to position [163, 0]
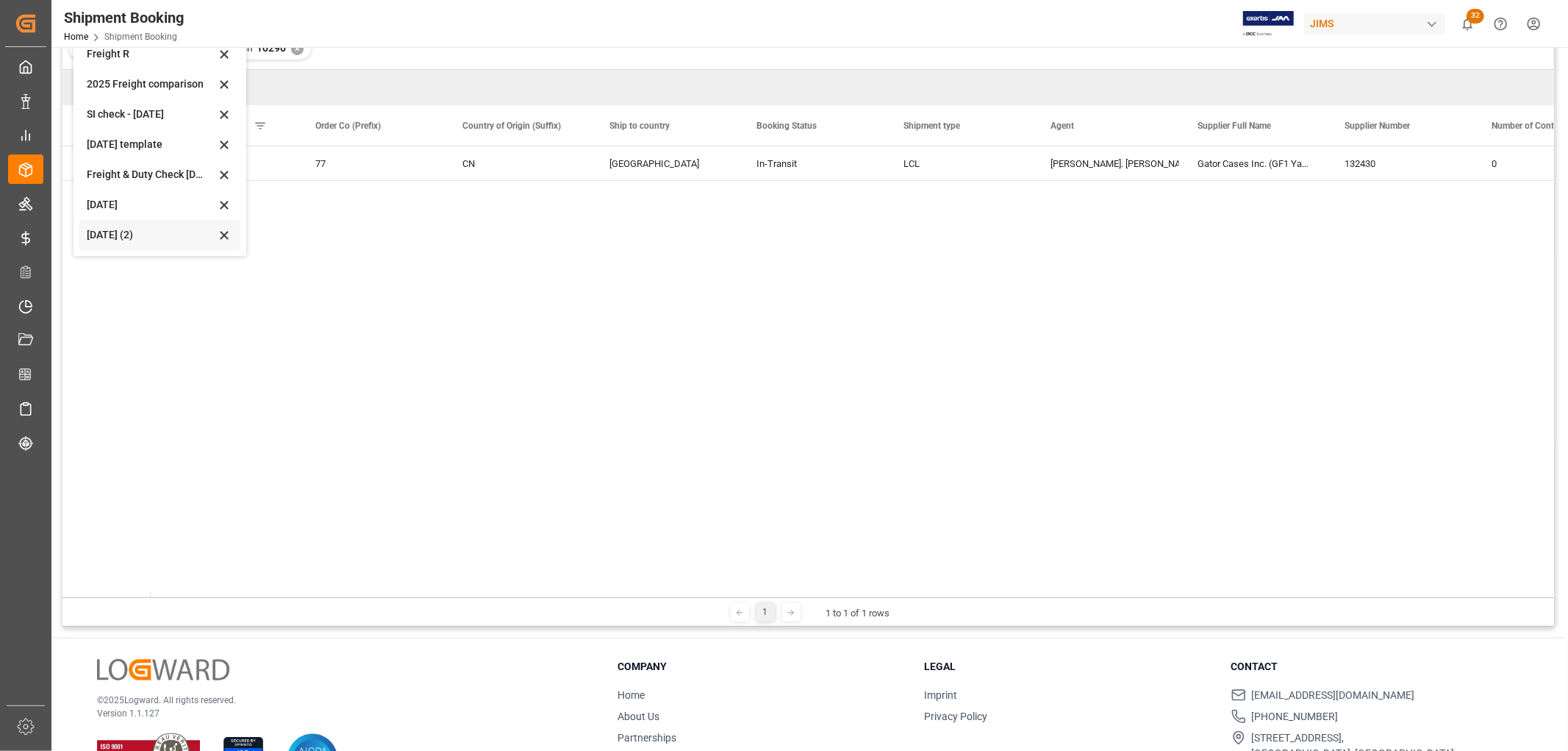
click at [111, 232] on div "Aug 2025 (2)" at bounding box center [151, 235] width 128 height 16
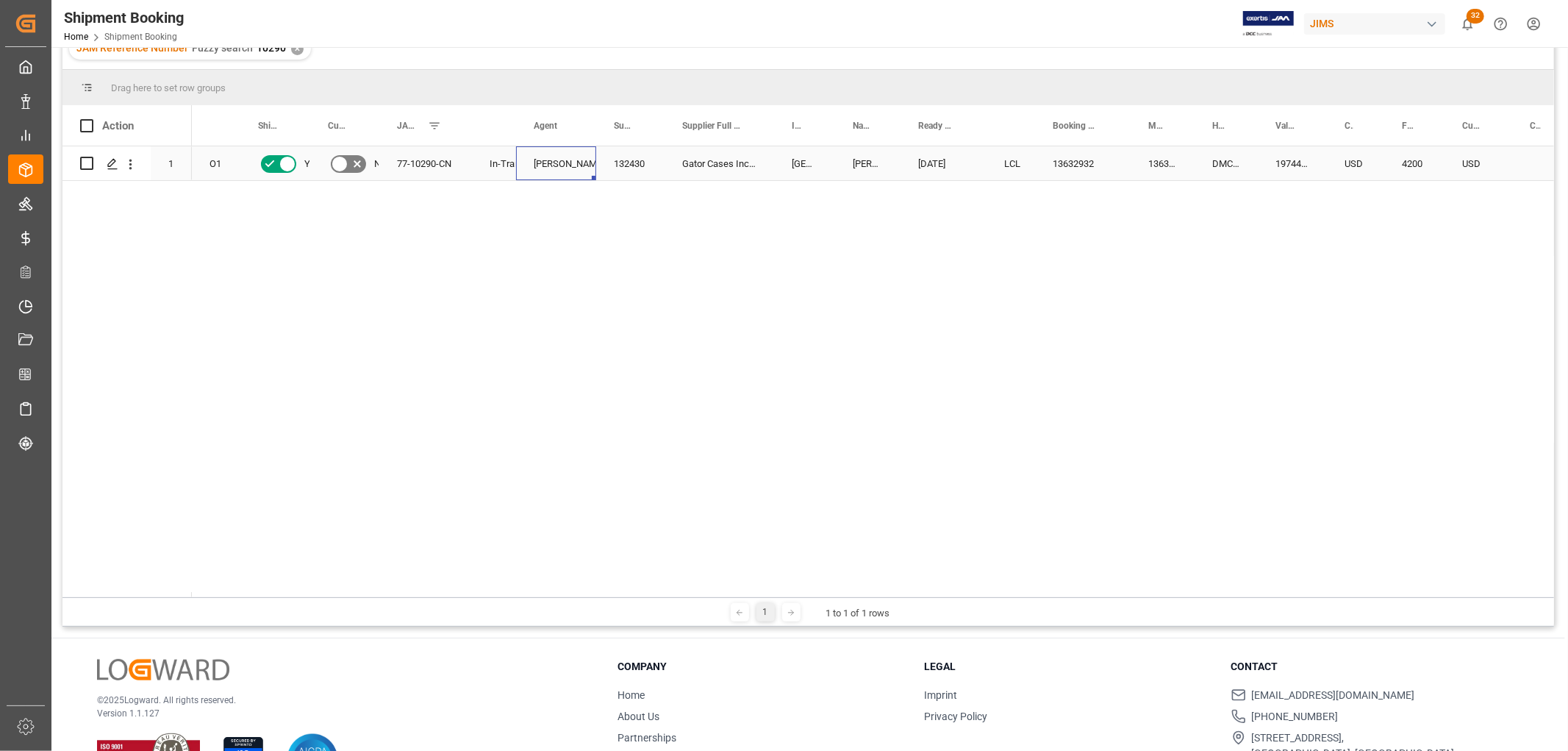
click at [566, 166] on div "[PERSON_NAME]. [PERSON_NAME]" at bounding box center [556, 164] width 45 height 34
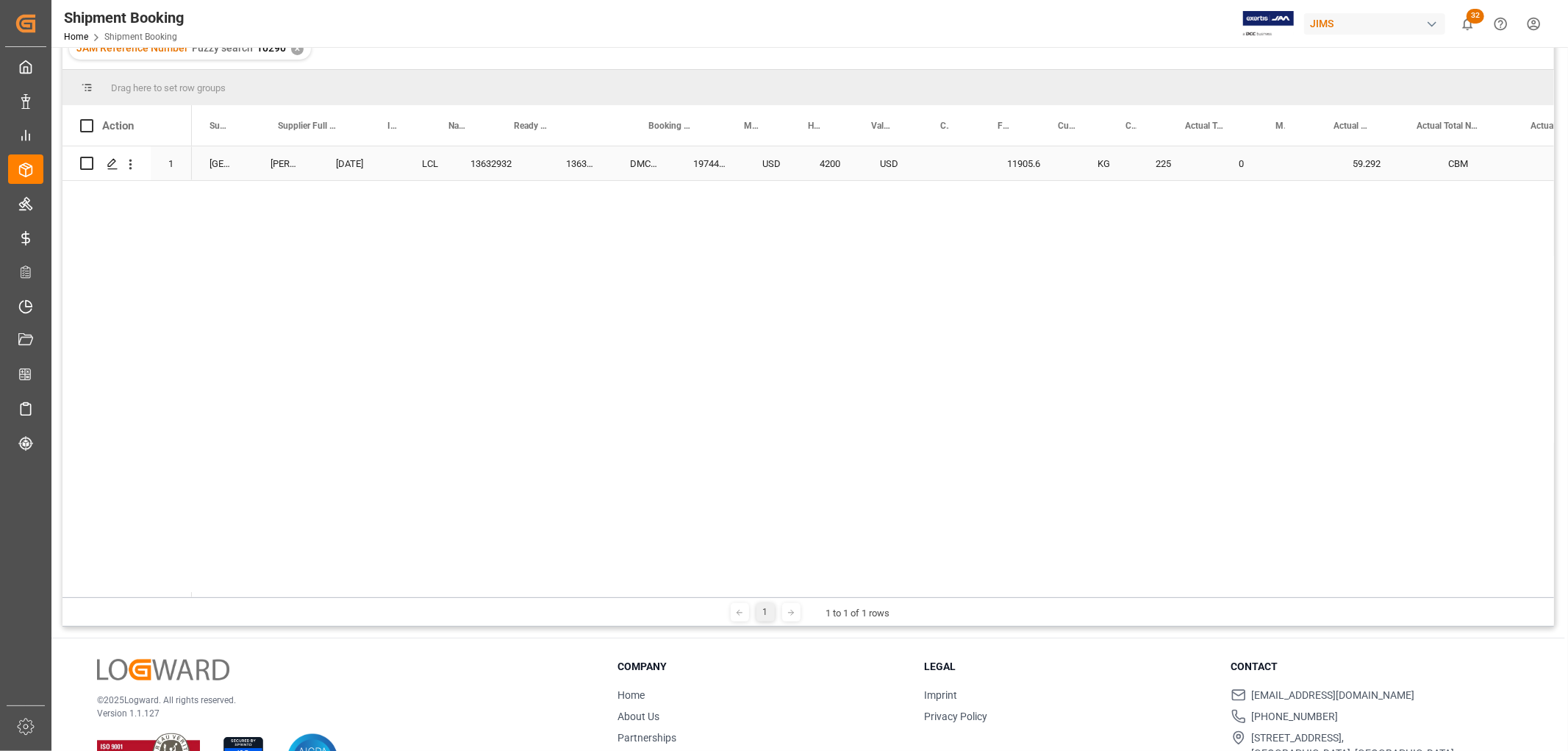
scroll to position [0, 0]
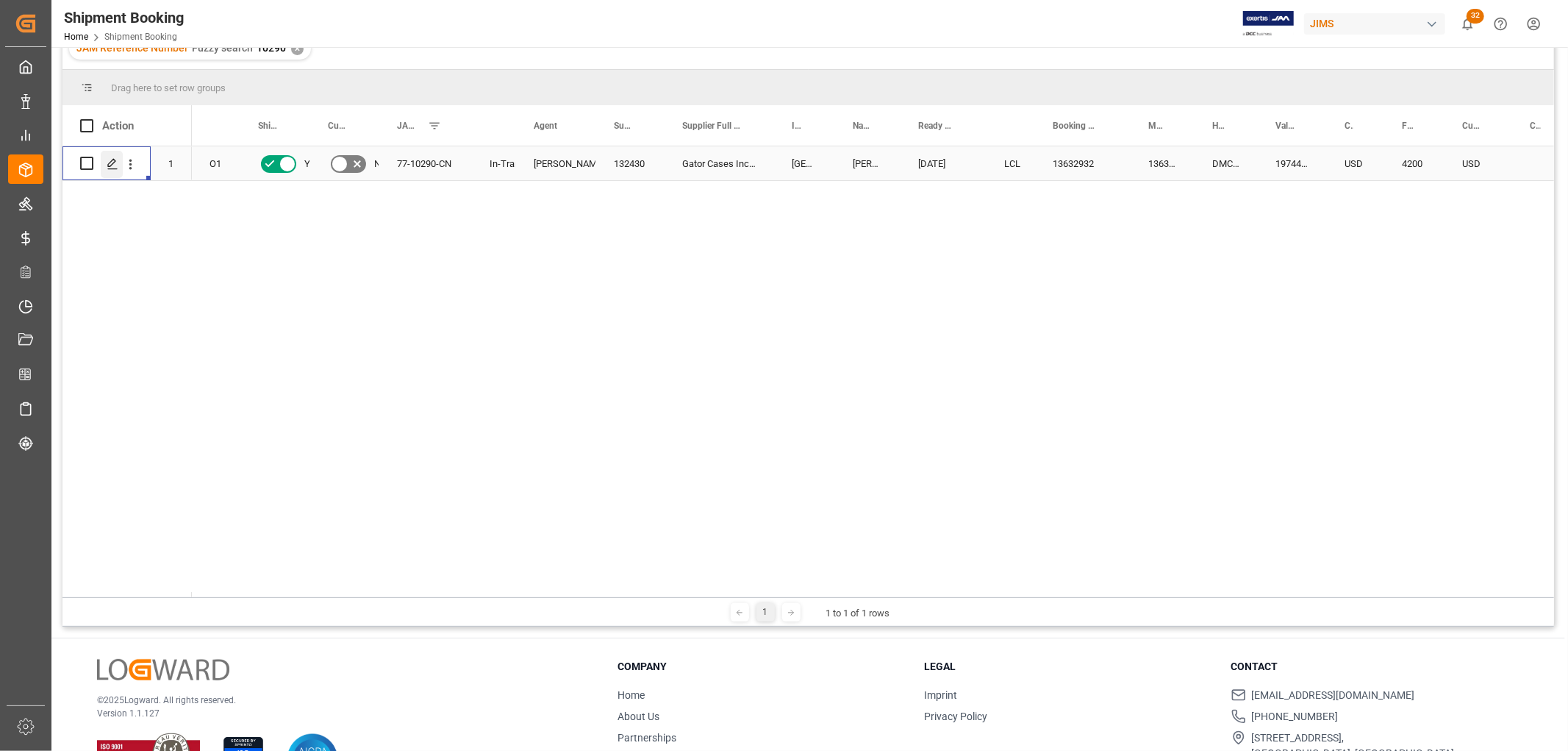
click at [107, 168] on icon "Press SPACE to select this row." at bounding box center [113, 164] width 12 height 12
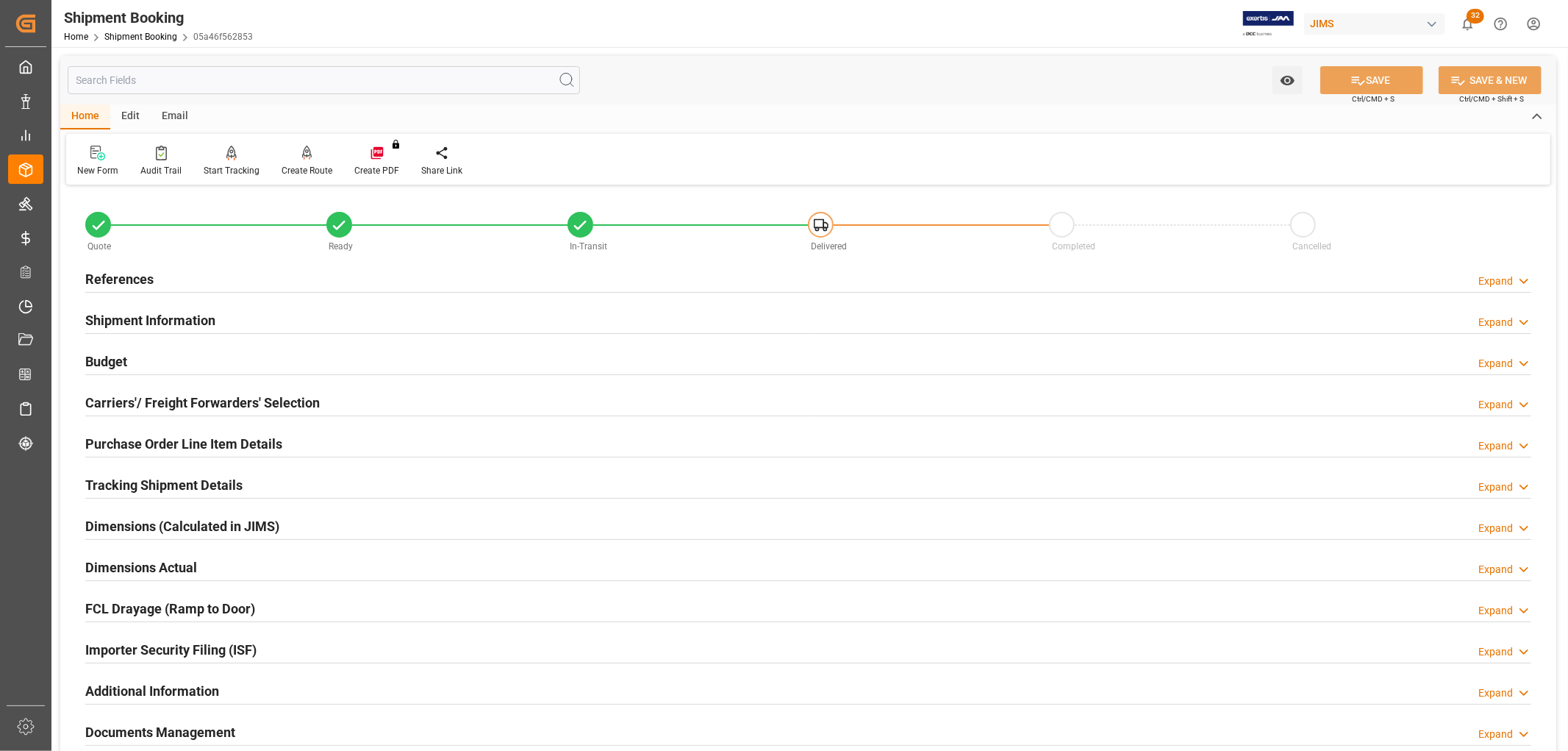
click at [189, 481] on h2 "Tracking Shipment Details" at bounding box center [164, 485] width 157 height 20
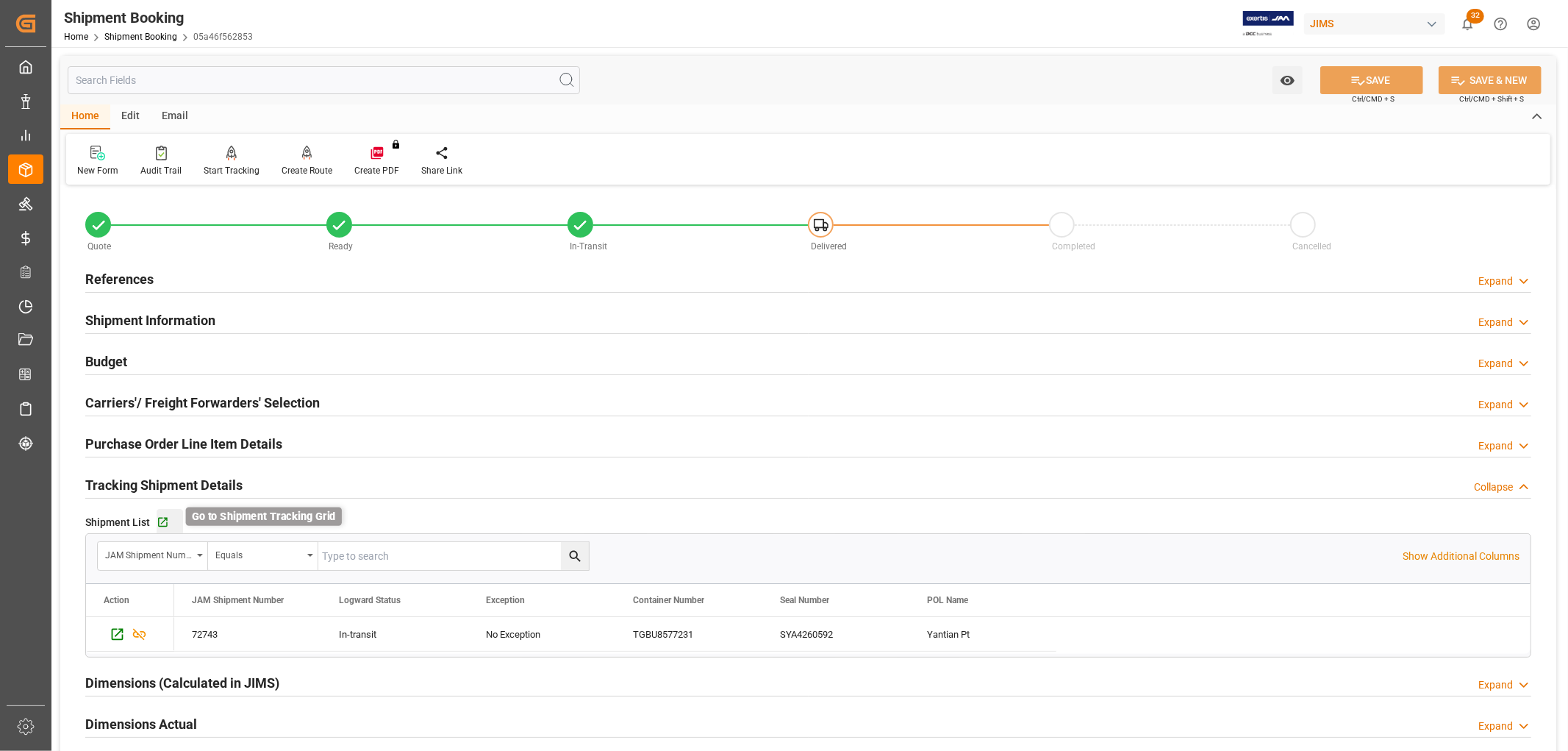
click at [160, 524] on icon "button" at bounding box center [163, 522] width 10 height 10
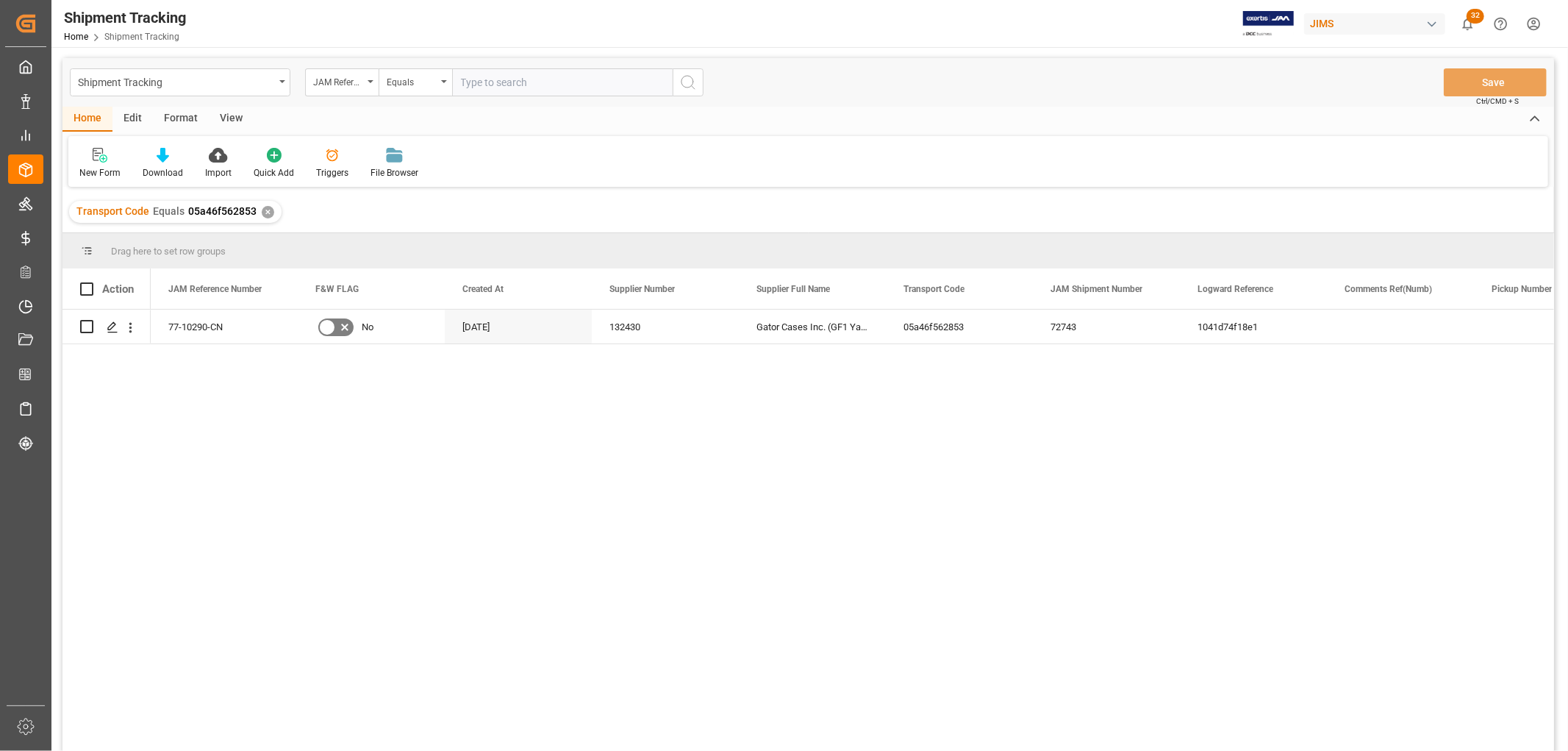
click at [229, 119] on div "View" at bounding box center [231, 120] width 45 height 25
click at [81, 170] on div "Default" at bounding box center [94, 173] width 29 height 13
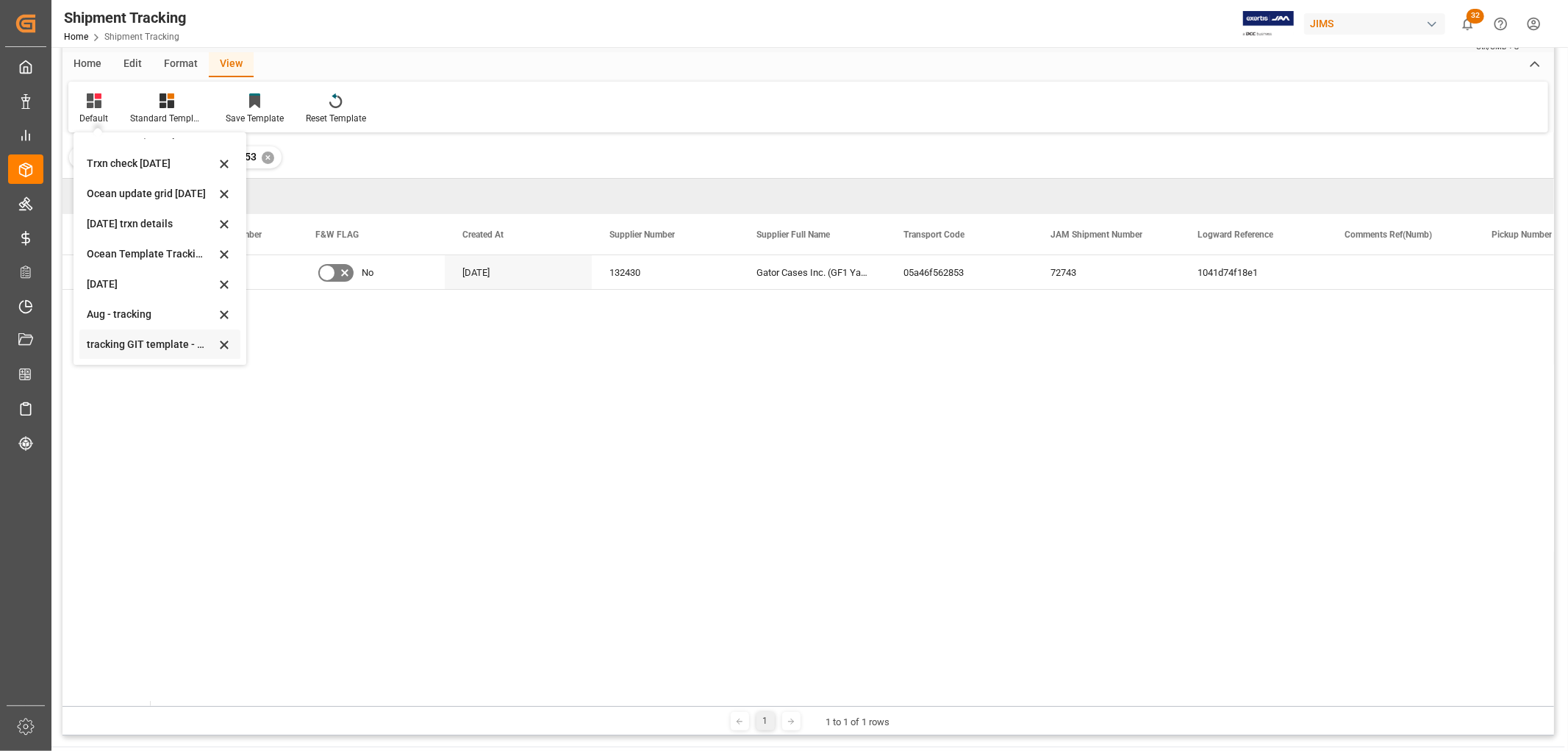
scroll to position [82, 0]
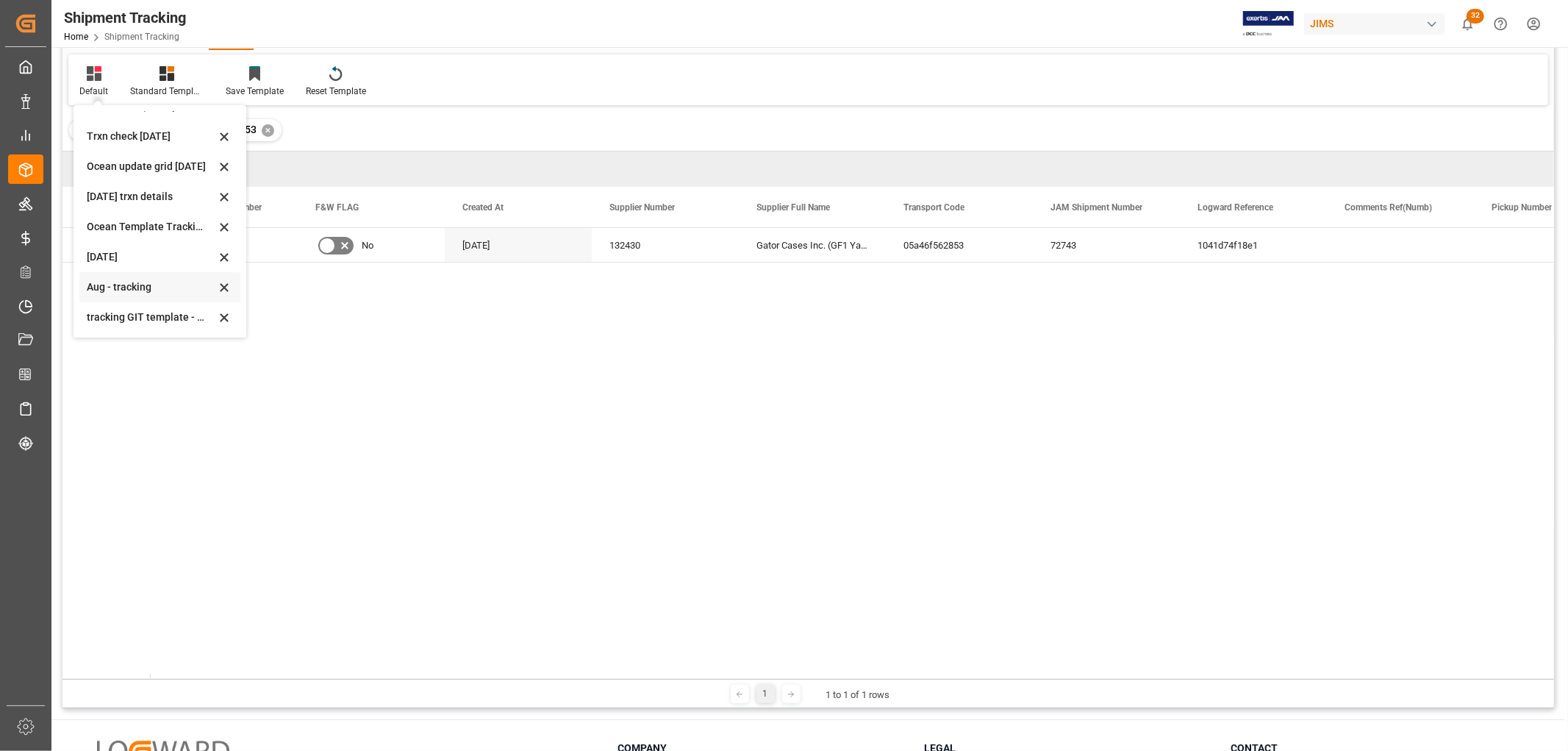
click at [100, 282] on div "Aug - tracking" at bounding box center [151, 287] width 128 height 16
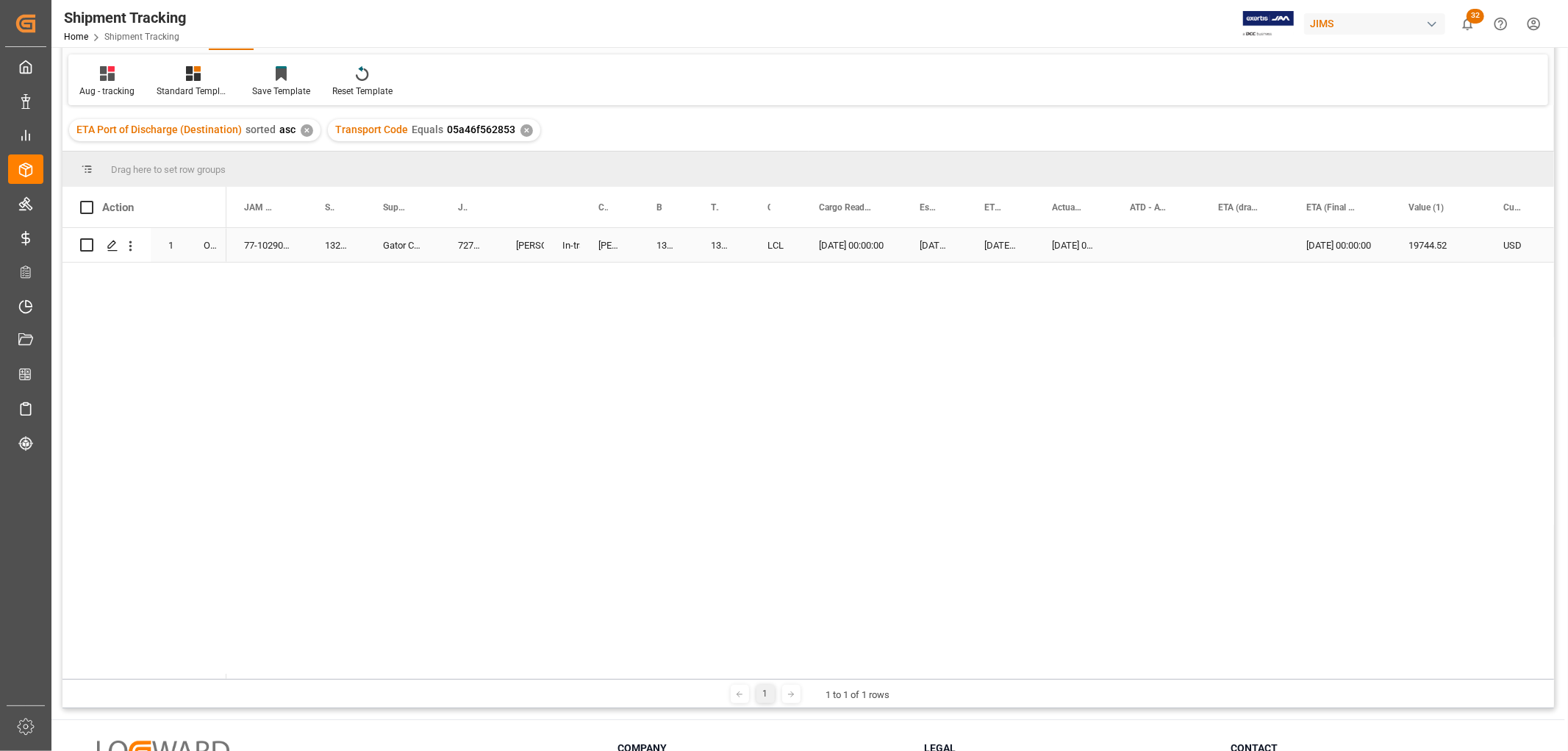
click at [1119, 244] on div "Press SPACE to select this row." at bounding box center [1156, 245] width 88 height 34
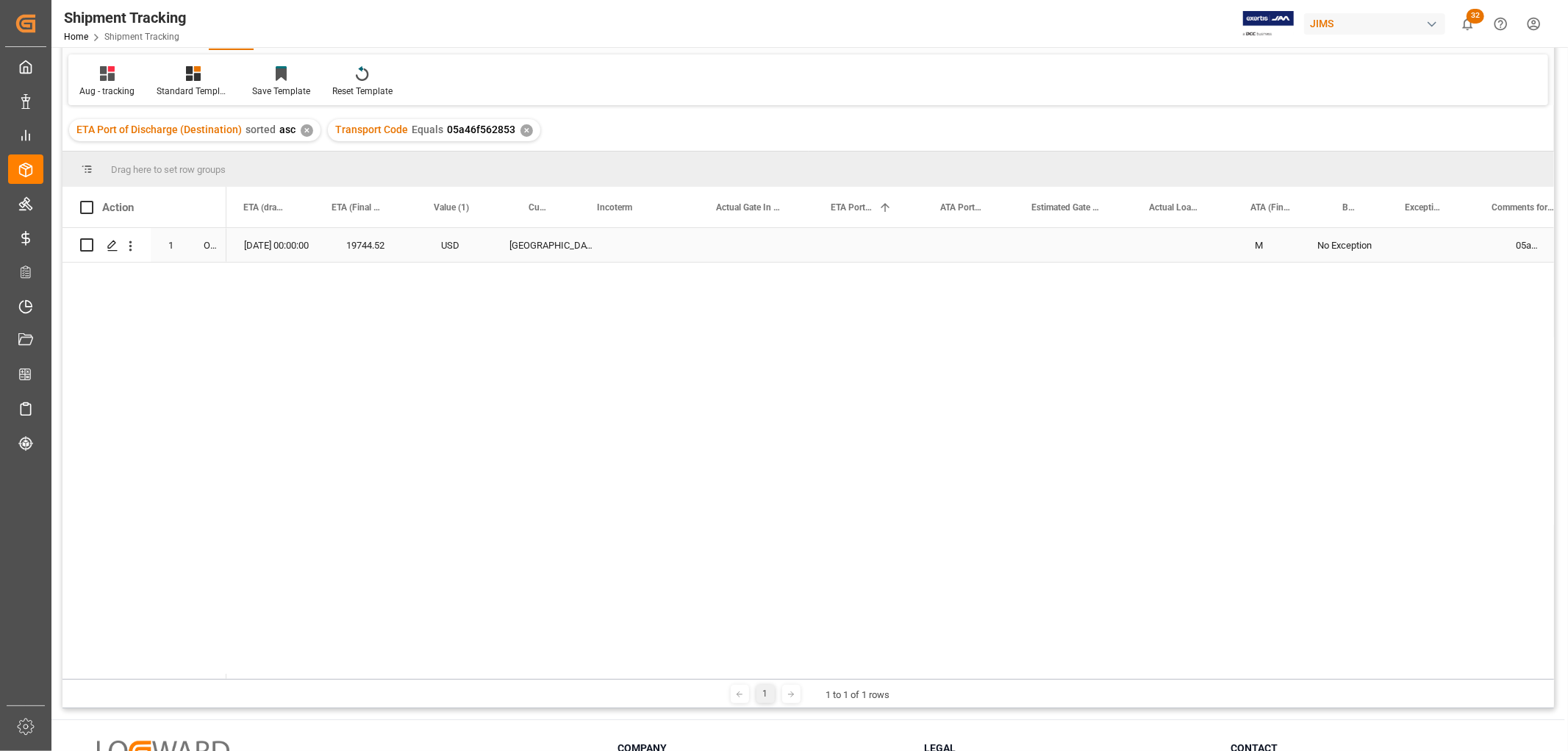
scroll to position [0, 974]
click at [397, 337] on div "M No Exception 05a46f562853 1041d74f18e1 EXW Columbia City,IN USD 19744.52 09-2…" at bounding box center [890, 453] width 1327 height 451
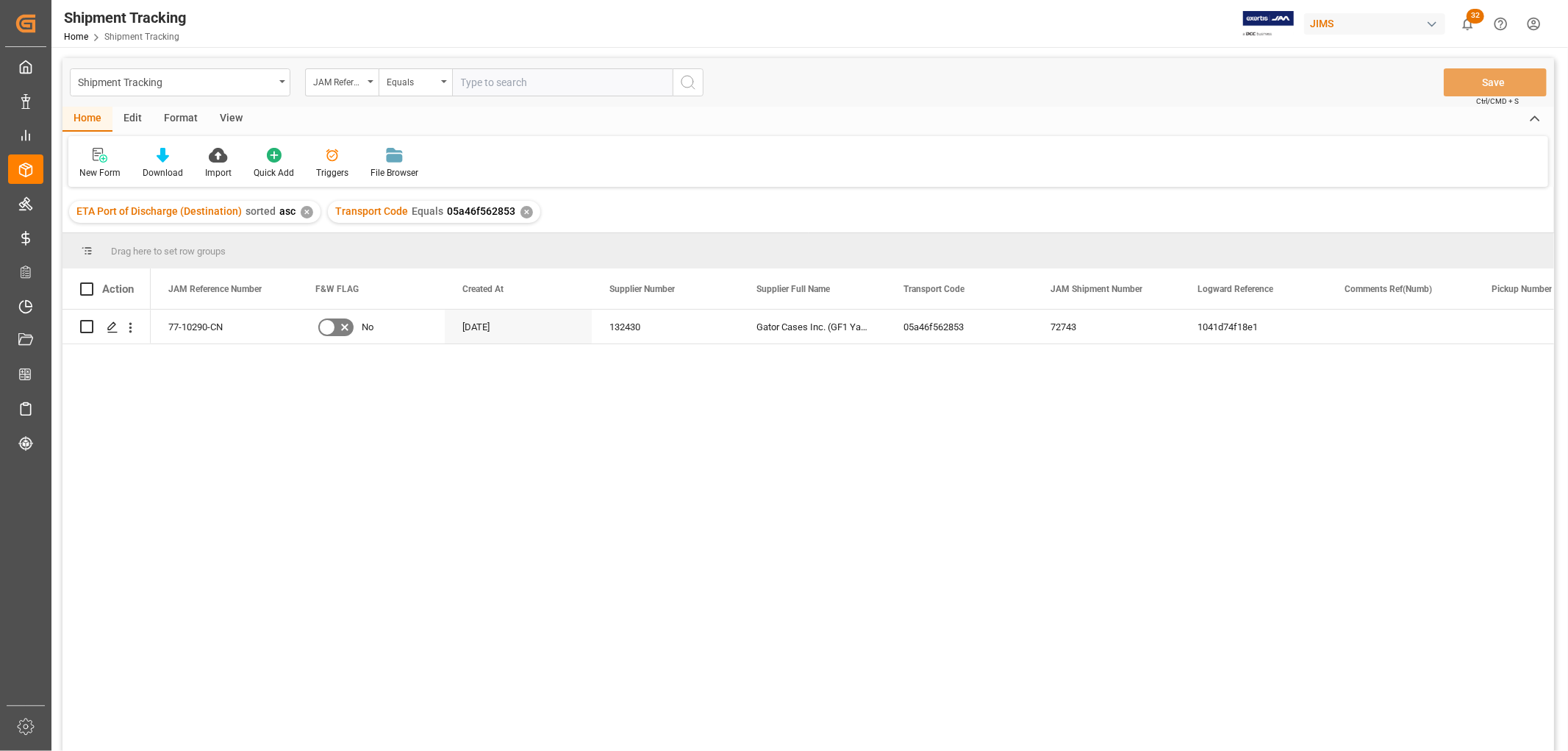
click at [223, 116] on div "View" at bounding box center [231, 120] width 45 height 25
click at [107, 163] on div "Default" at bounding box center [94, 163] width 50 height 33
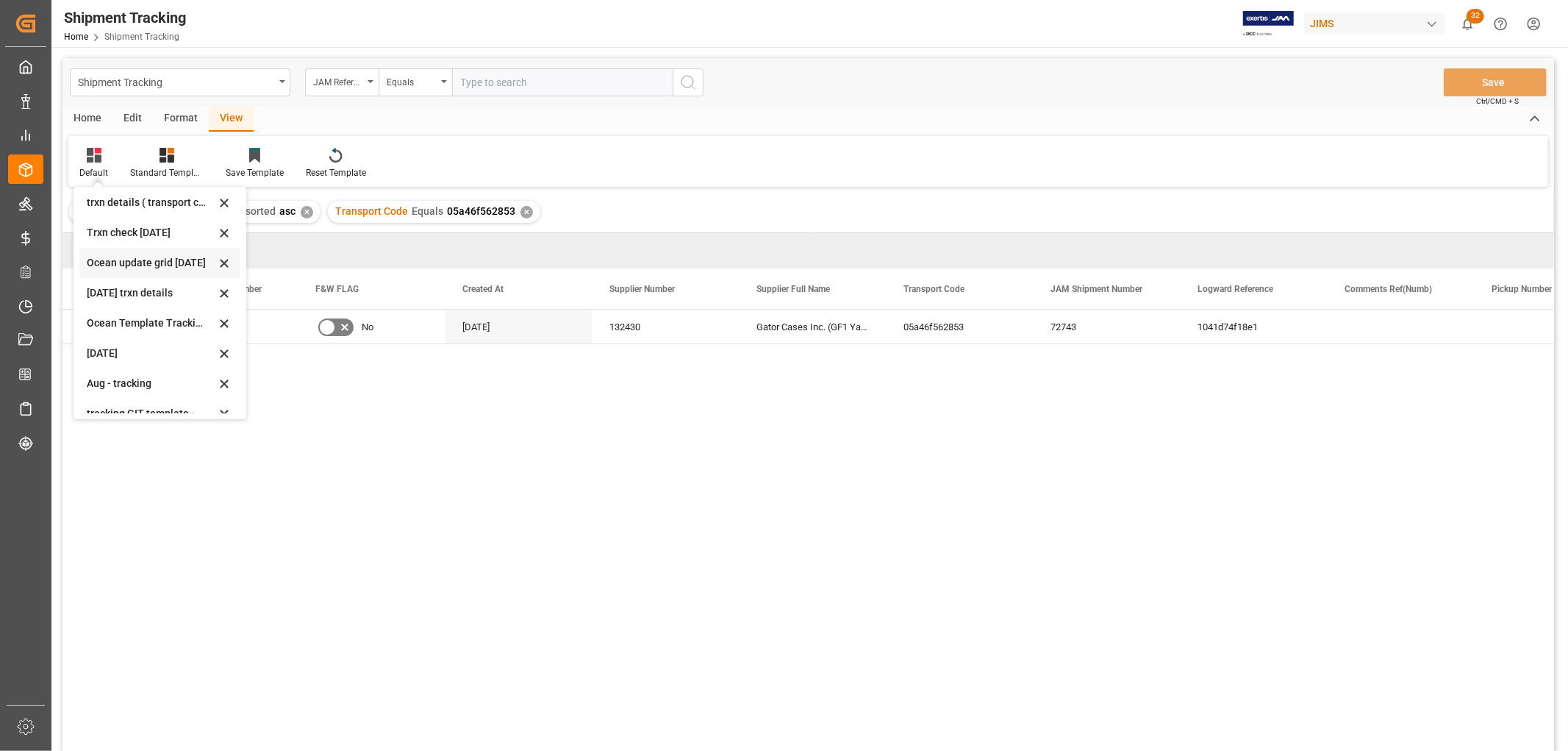
scroll to position [231, 0]
click at [102, 331] on div "[DATE]" at bounding box center [151, 338] width 128 height 16
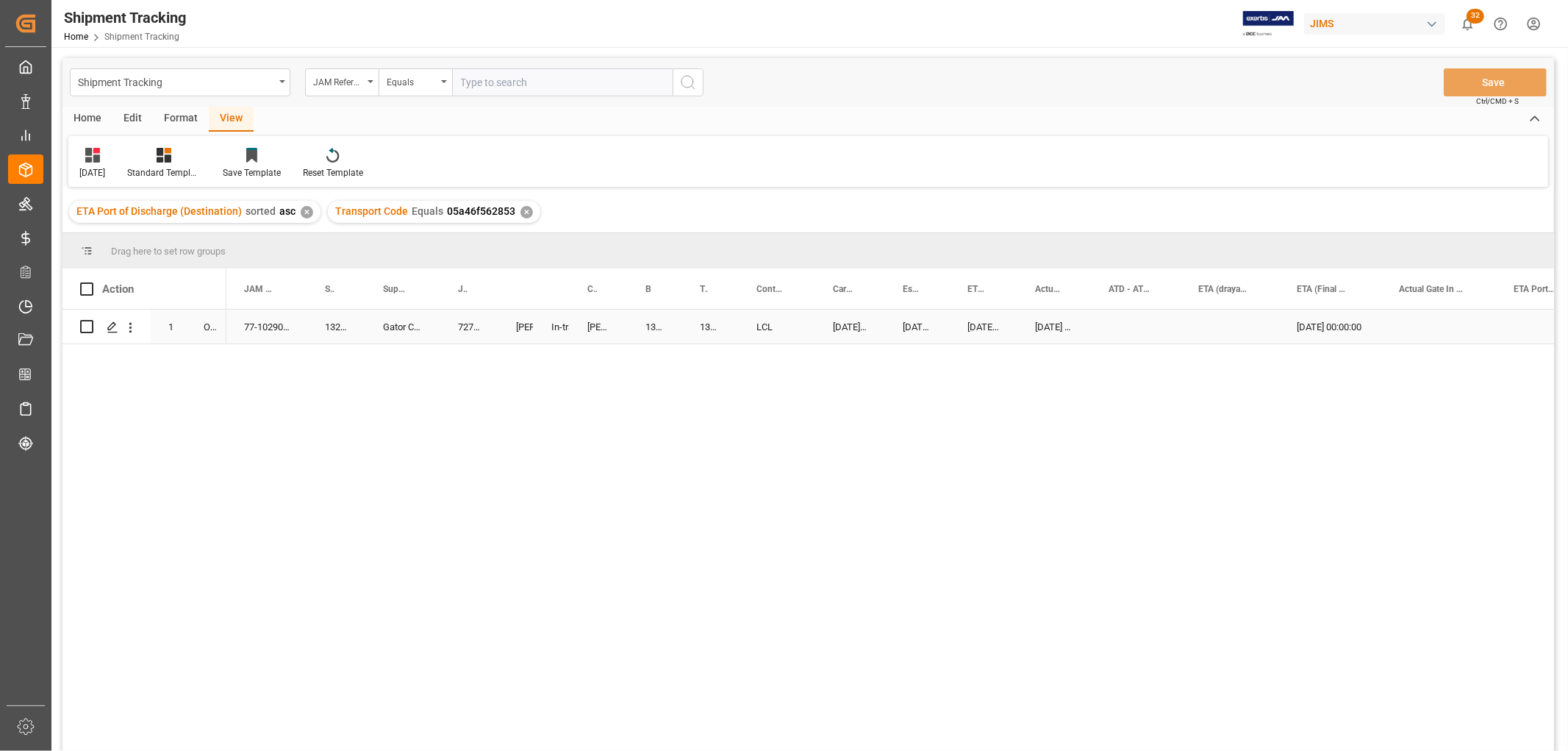
click at [1134, 339] on div "Press SPACE to select this row." at bounding box center [1135, 327] width 90 height 34
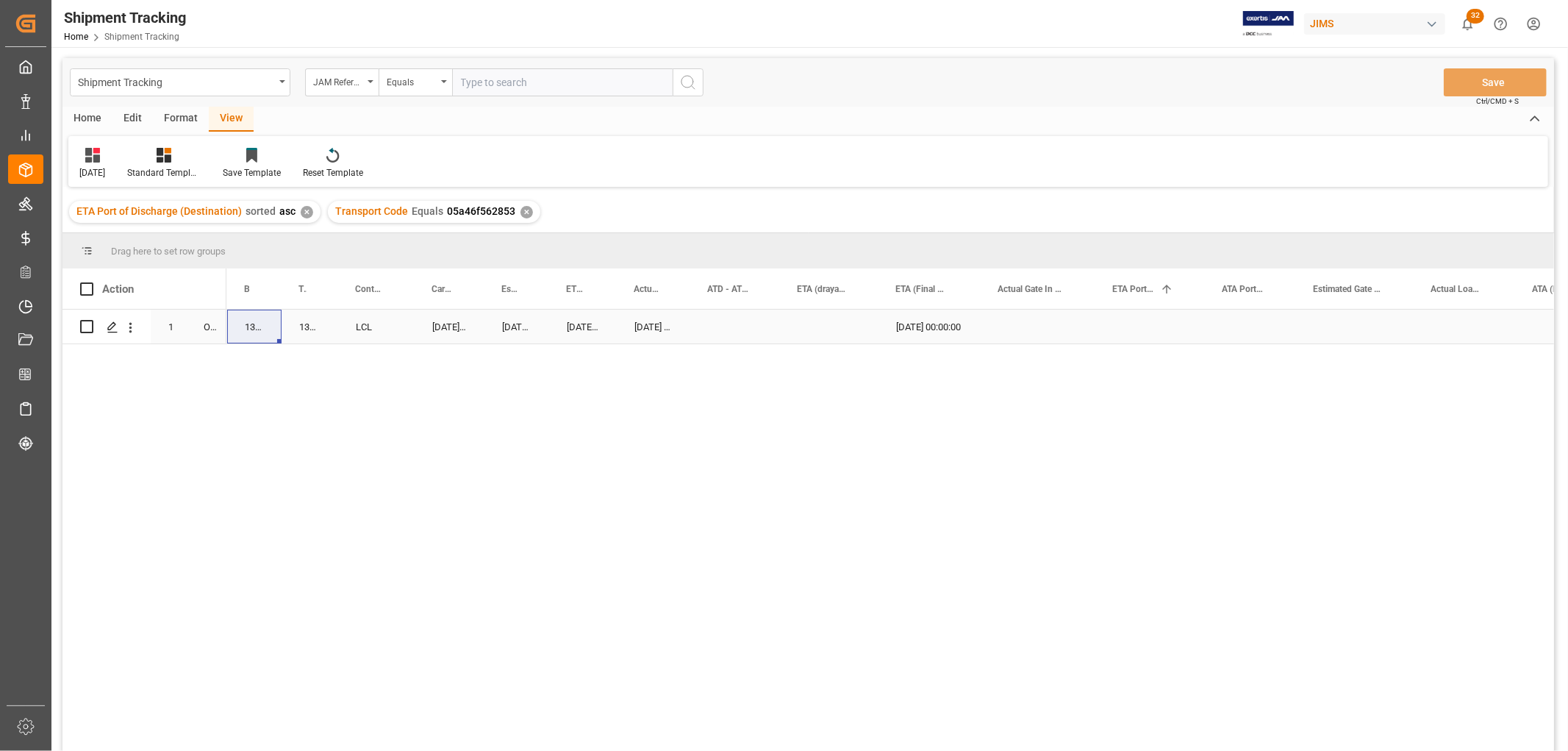
click at [1231, 325] on div "Press SPACE to select this row." at bounding box center [1250, 327] width 91 height 34
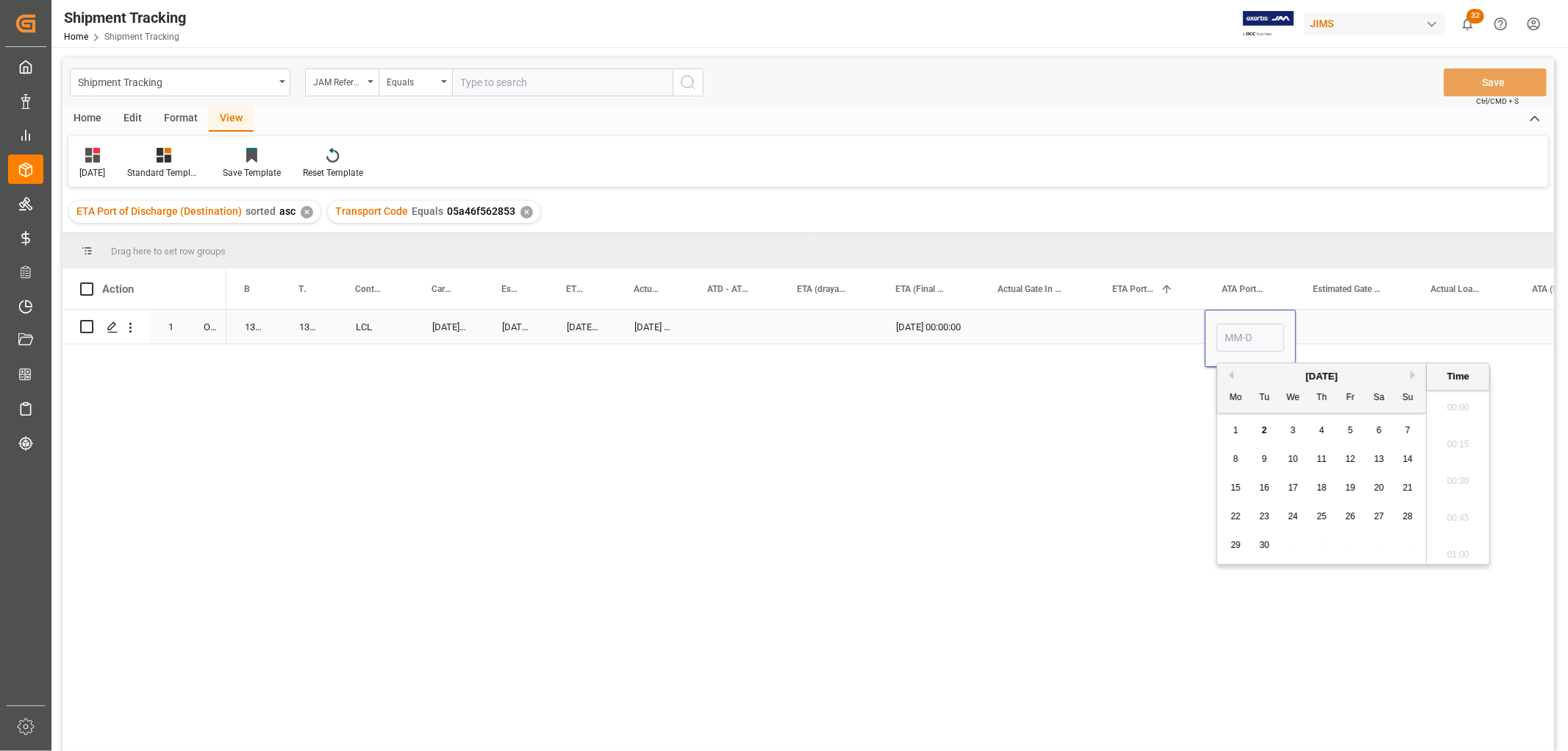
click at [1231, 325] on input "Press SPACE to select this row." at bounding box center [1250, 338] width 68 height 28
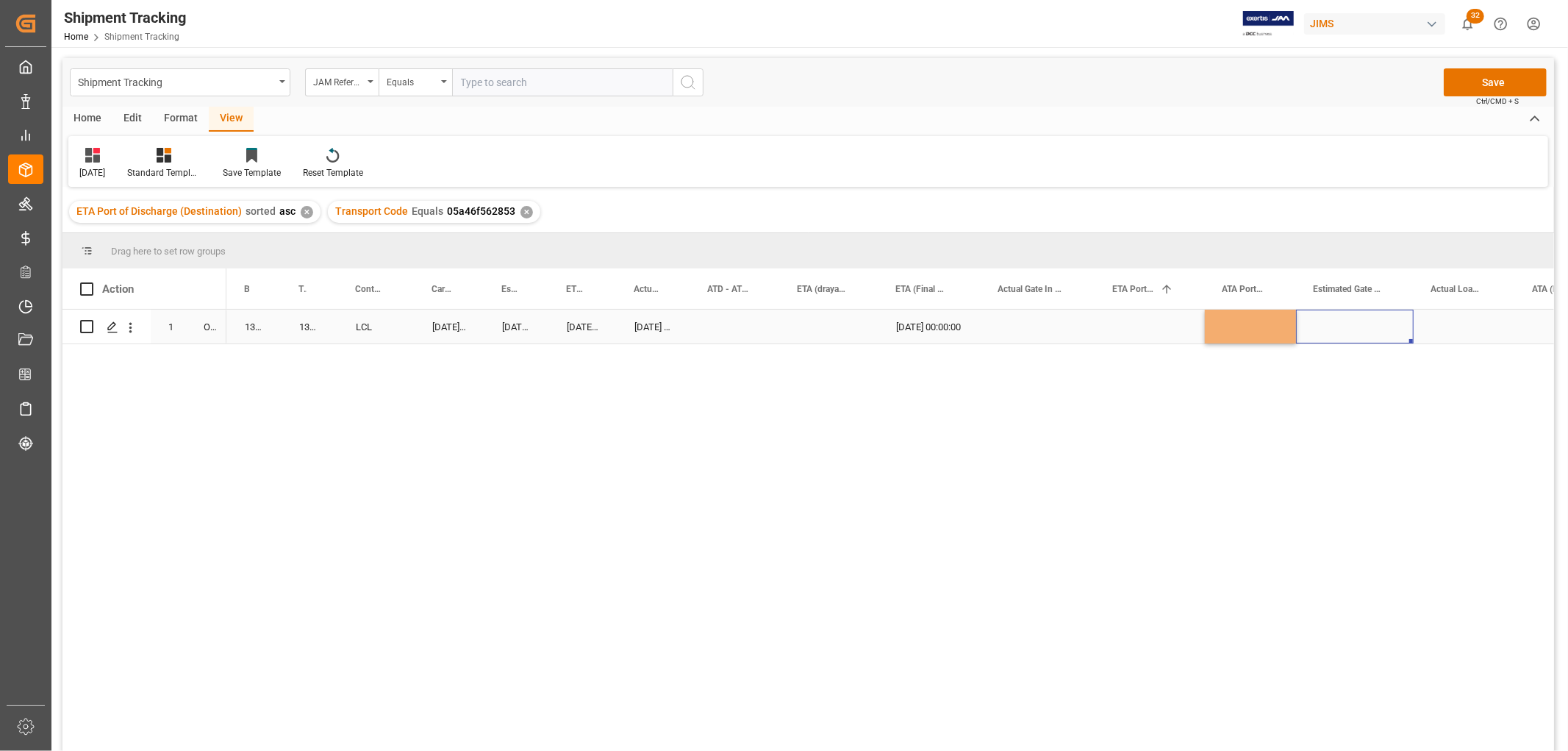
click at [1312, 325] on div "Press SPACE to select this row." at bounding box center [1354, 327] width 117 height 34
click at [1258, 327] on div "Press SPACE to select this row." at bounding box center [1250, 327] width 91 height 34
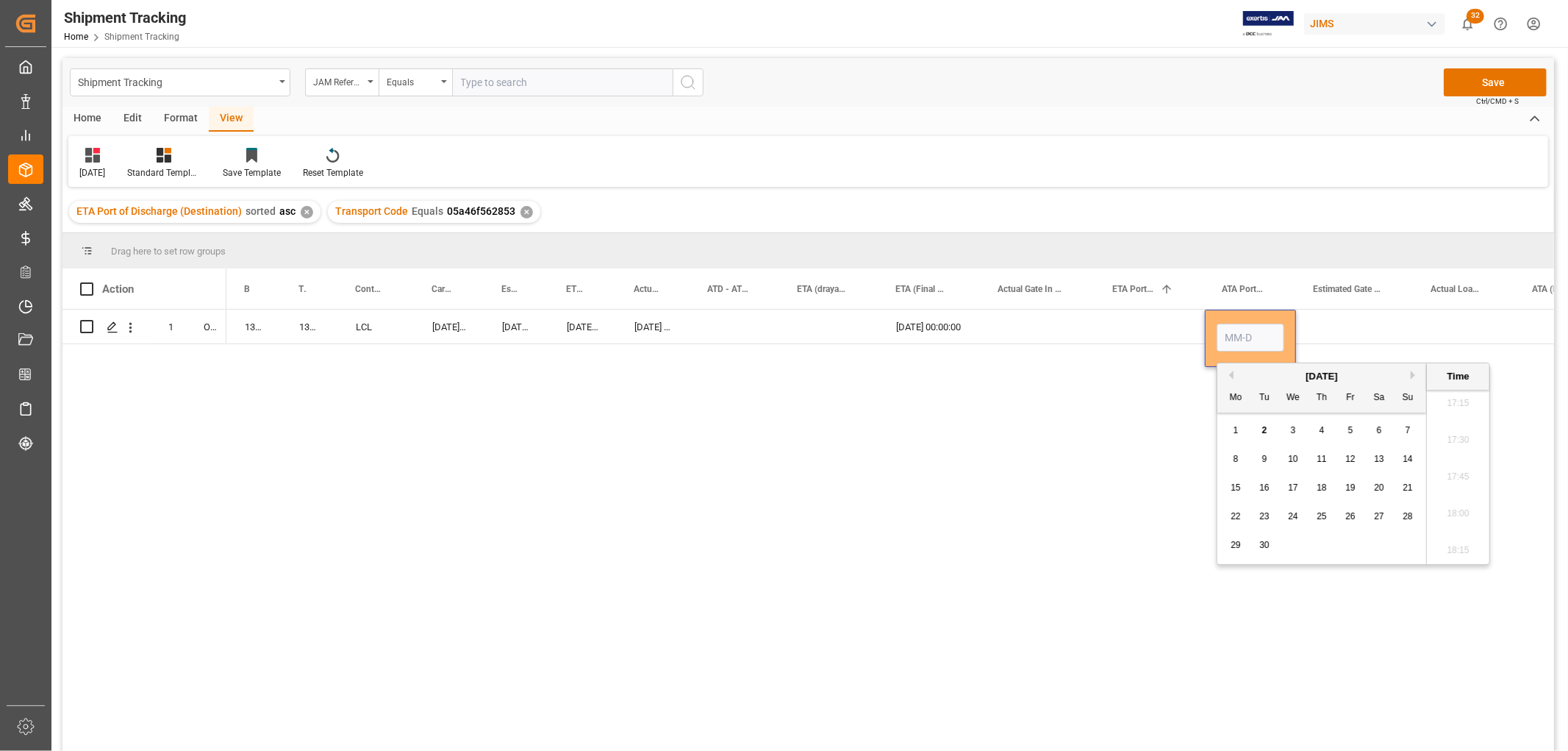
click at [1265, 425] on span "2" at bounding box center [1264, 430] width 5 height 10
type input "[DATE] 00:00"
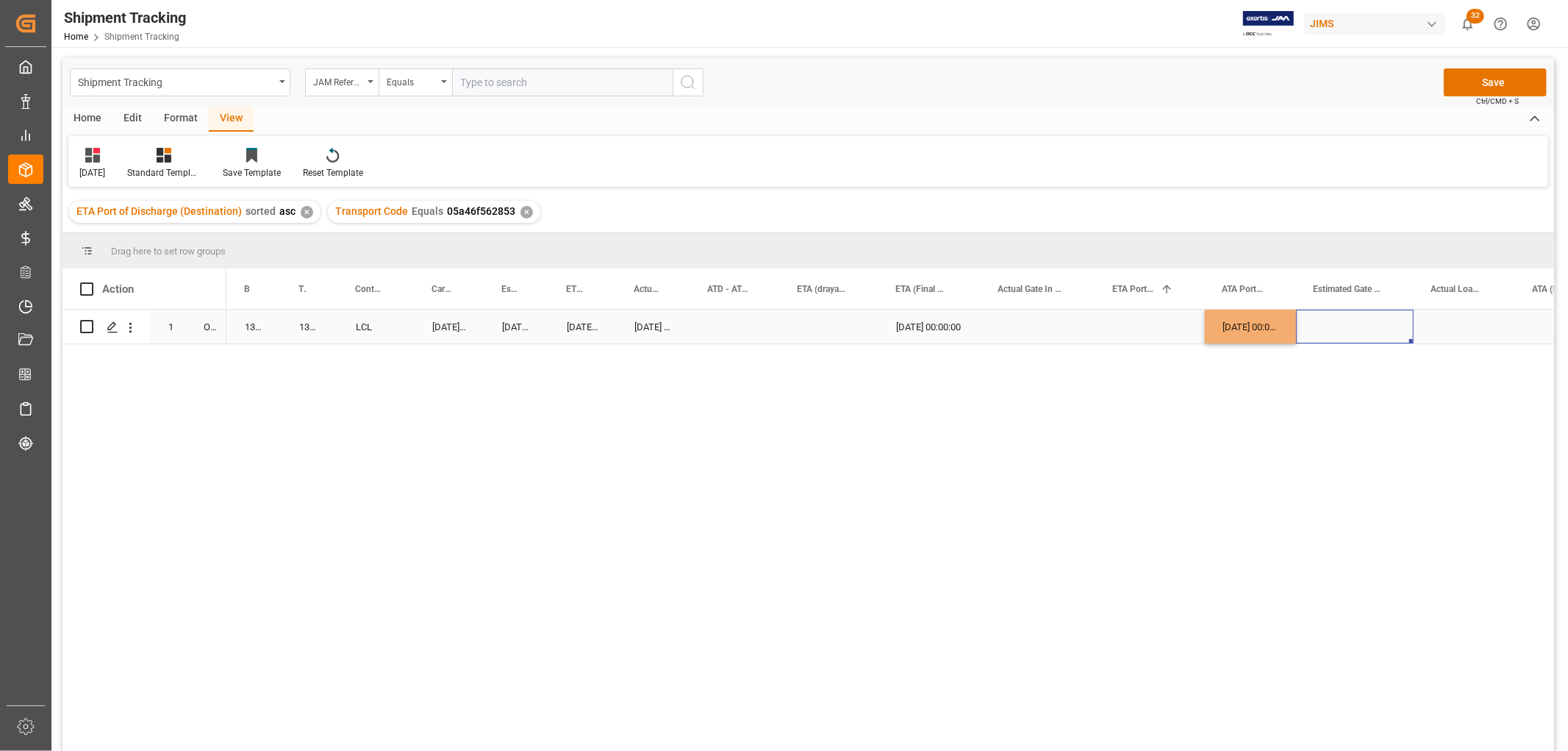
click at [1331, 322] on div "Press SPACE to select this row." at bounding box center [1354, 327] width 117 height 34
click at [1485, 82] on button "Save" at bounding box center [1494, 82] width 103 height 28
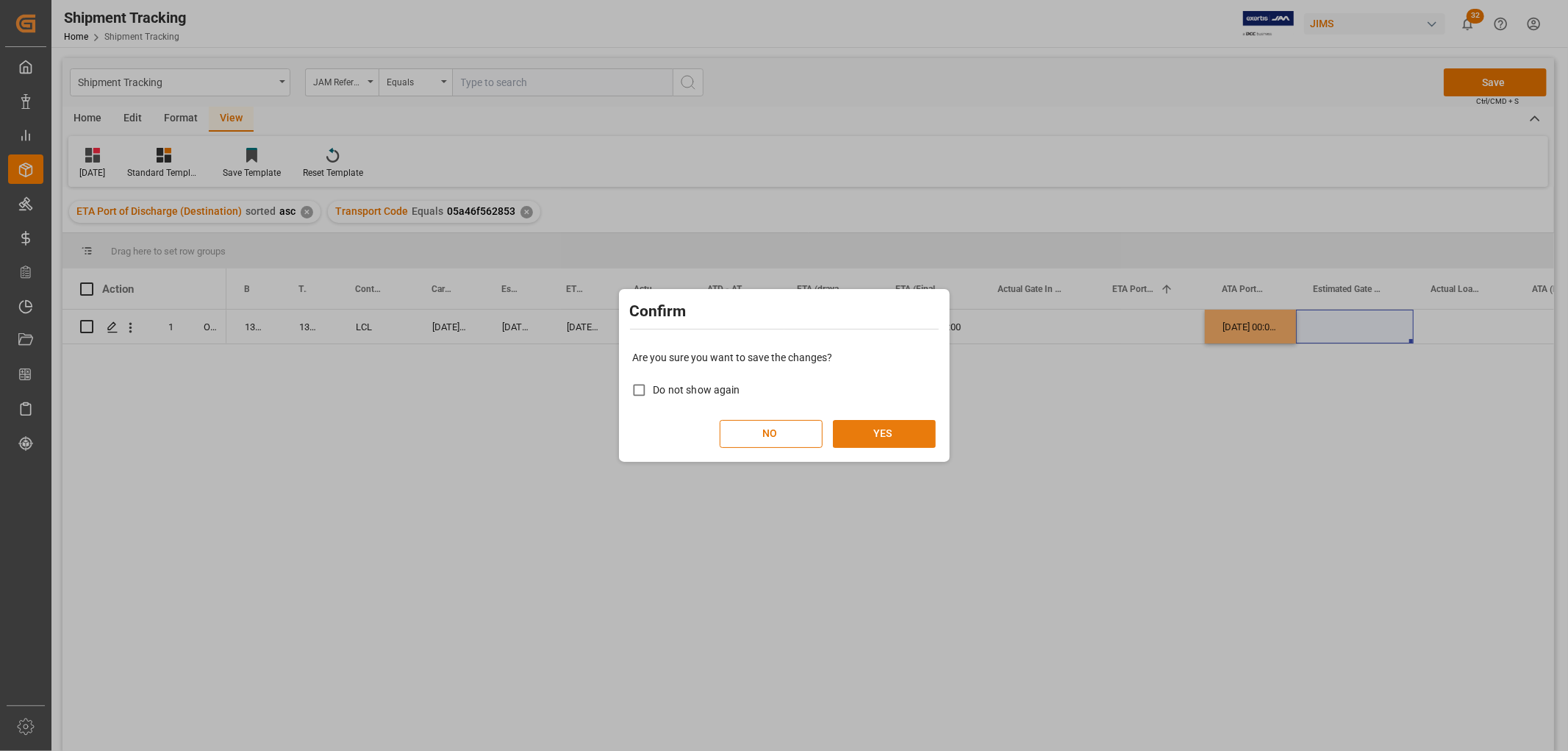
click at [894, 438] on button "YES" at bounding box center [884, 434] width 103 height 28
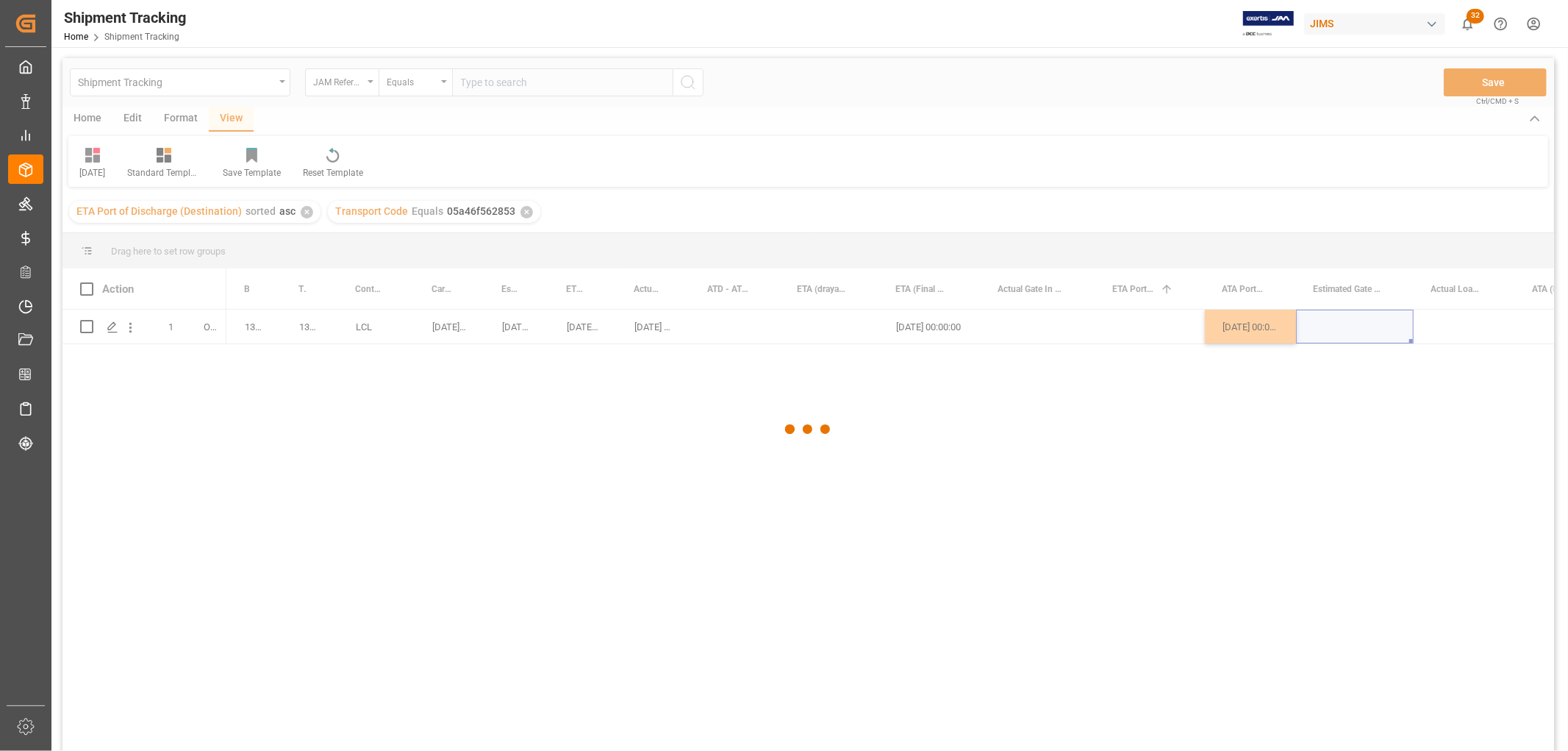
click at [780, 337] on div at bounding box center [808, 429] width 1492 height 742
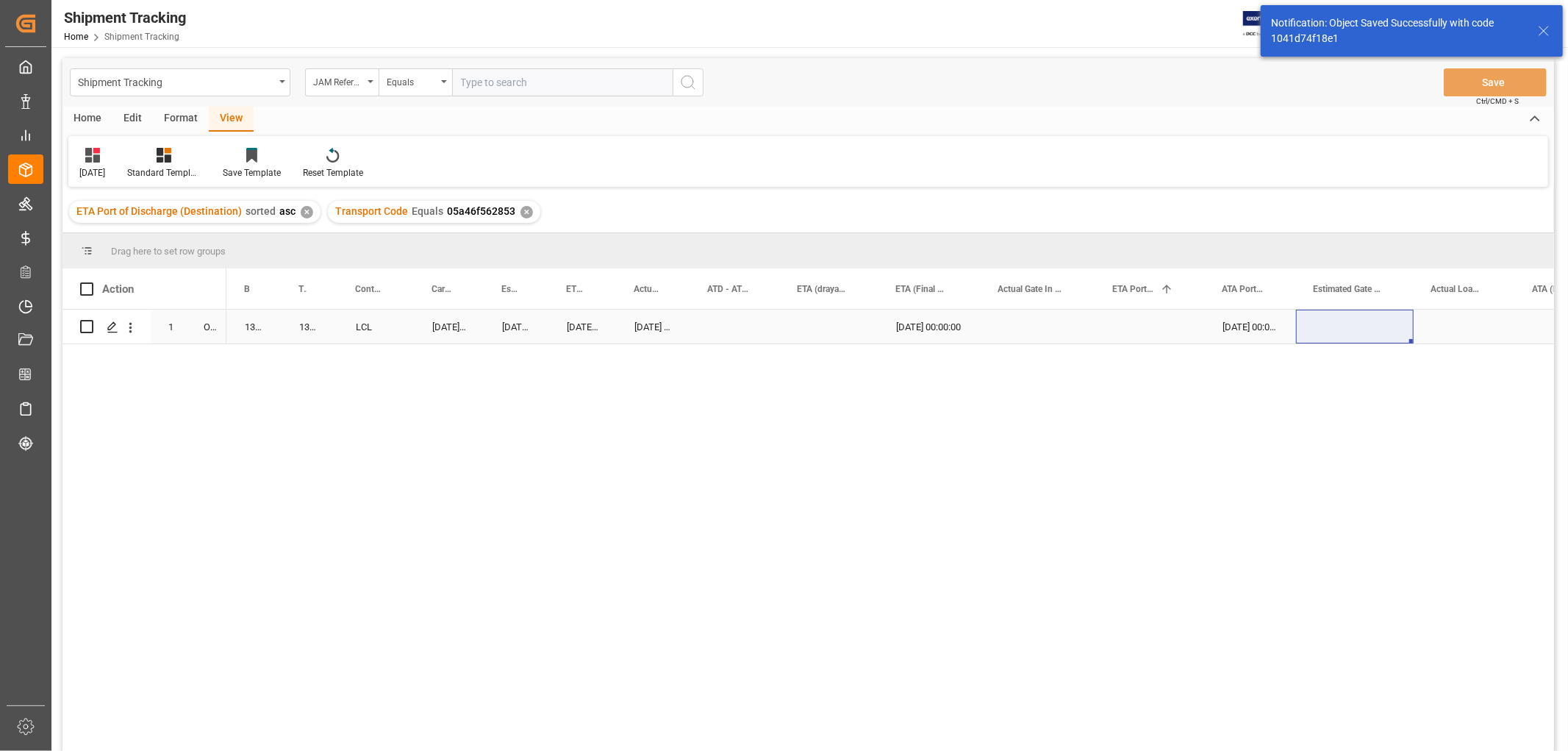
click at [753, 331] on div "Press SPACE to select this row." at bounding box center [735, 327] width 90 height 34
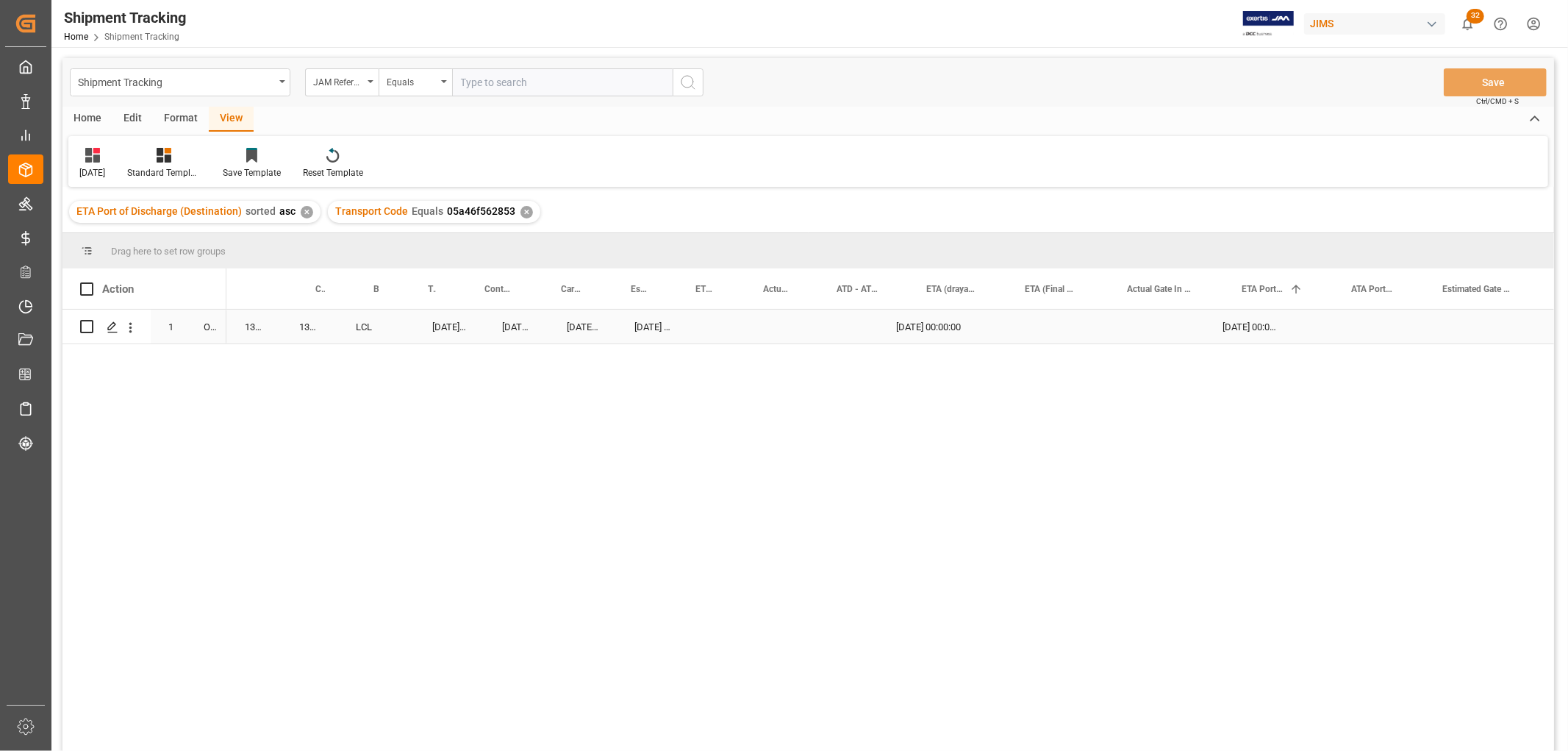
scroll to position [0, 0]
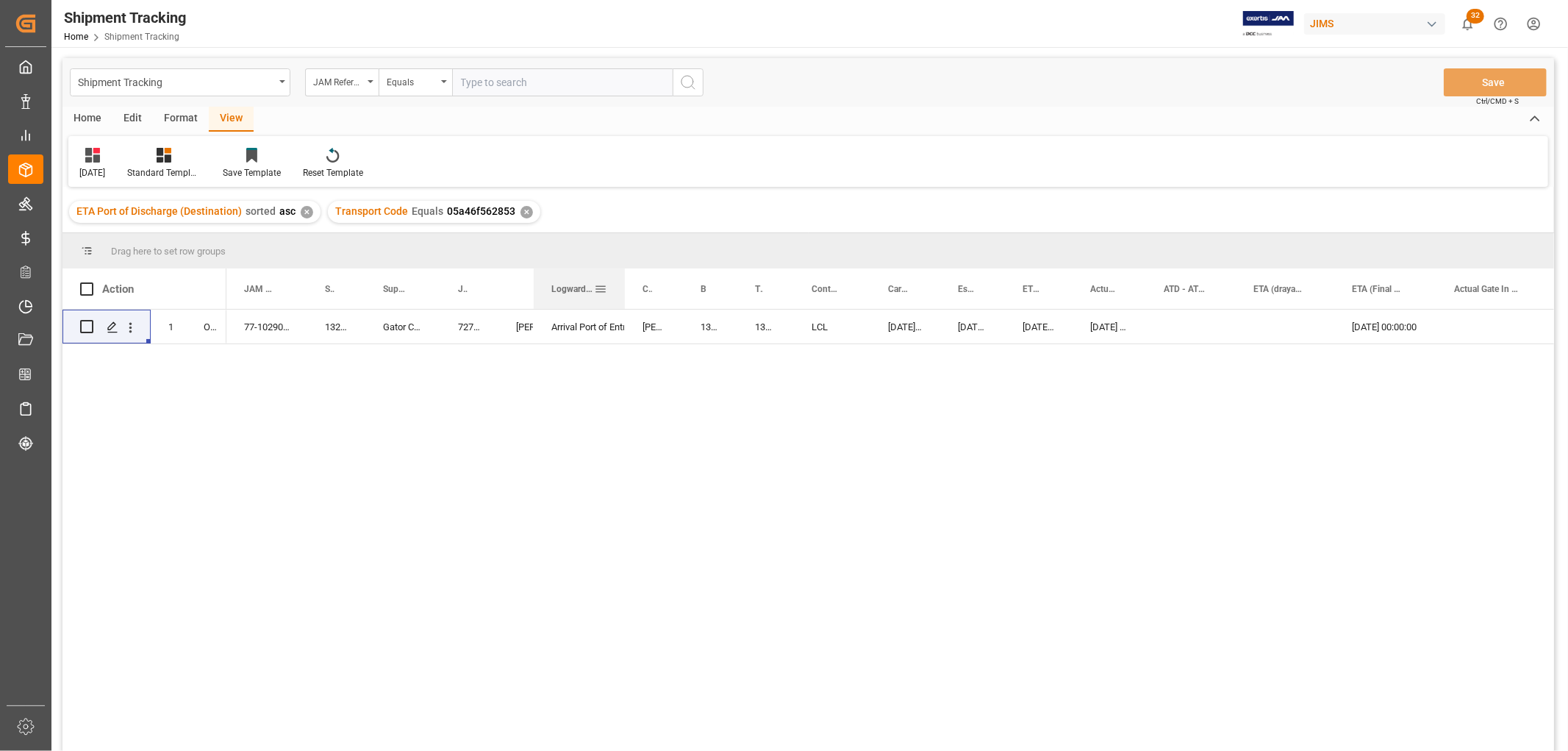
drag, startPoint x: 568, startPoint y: 282, endPoint x: 623, endPoint y: 295, distance: 56.5
click at [623, 295] on div at bounding box center [624, 288] width 6 height 40
click at [587, 329] on div "Arrival Port of Entry" at bounding box center [578, 328] width 56 height 34
click at [1167, 326] on div "Press SPACE to select this row." at bounding box center [1190, 327] width 90 height 34
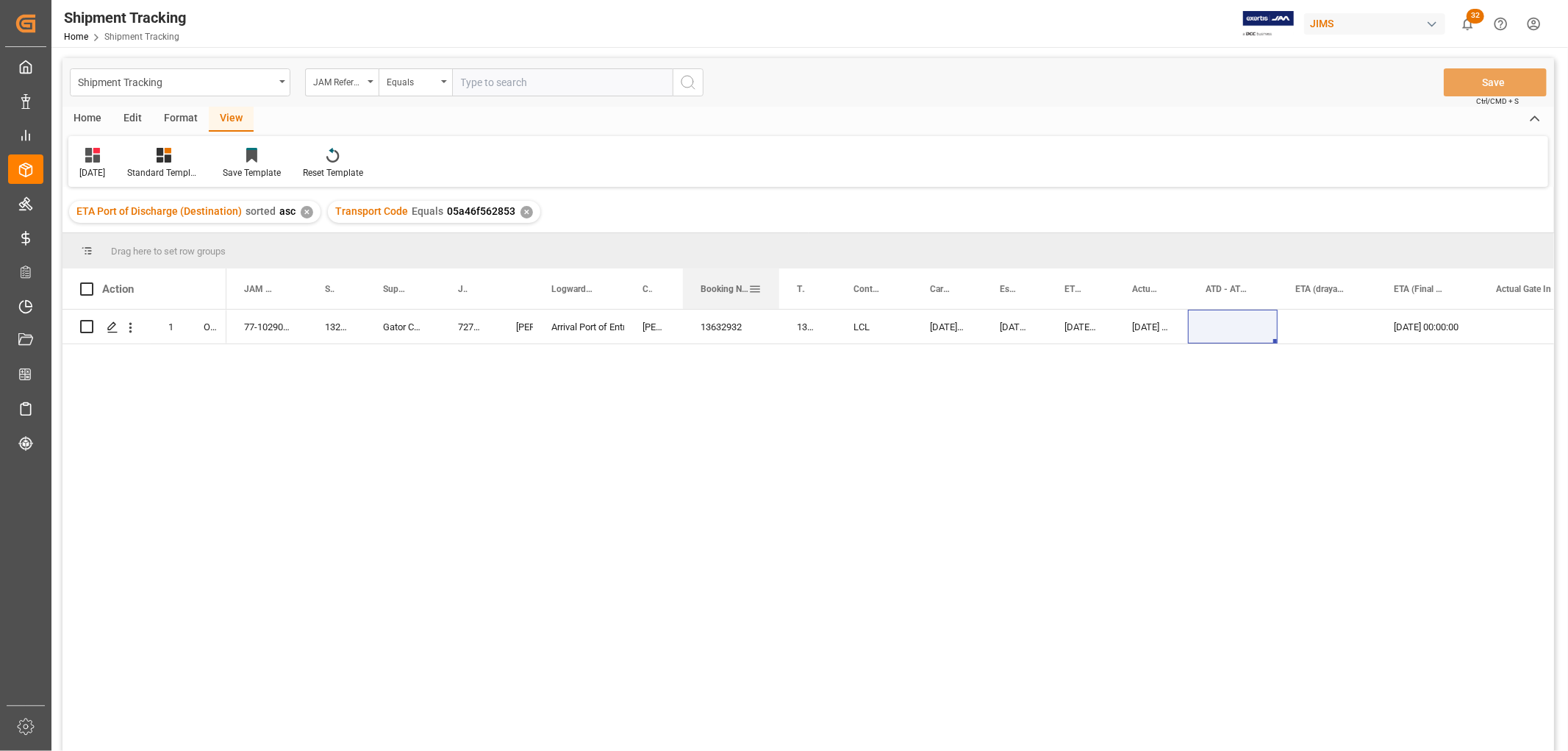
drag, startPoint x: 735, startPoint y: 287, endPoint x: 777, endPoint y: 296, distance: 43.0
click at [777, 296] on div at bounding box center [779, 288] width 6 height 40
click at [1396, 326] on div "[DATE] 00:00:00" at bounding box center [1427, 327] width 102 height 34
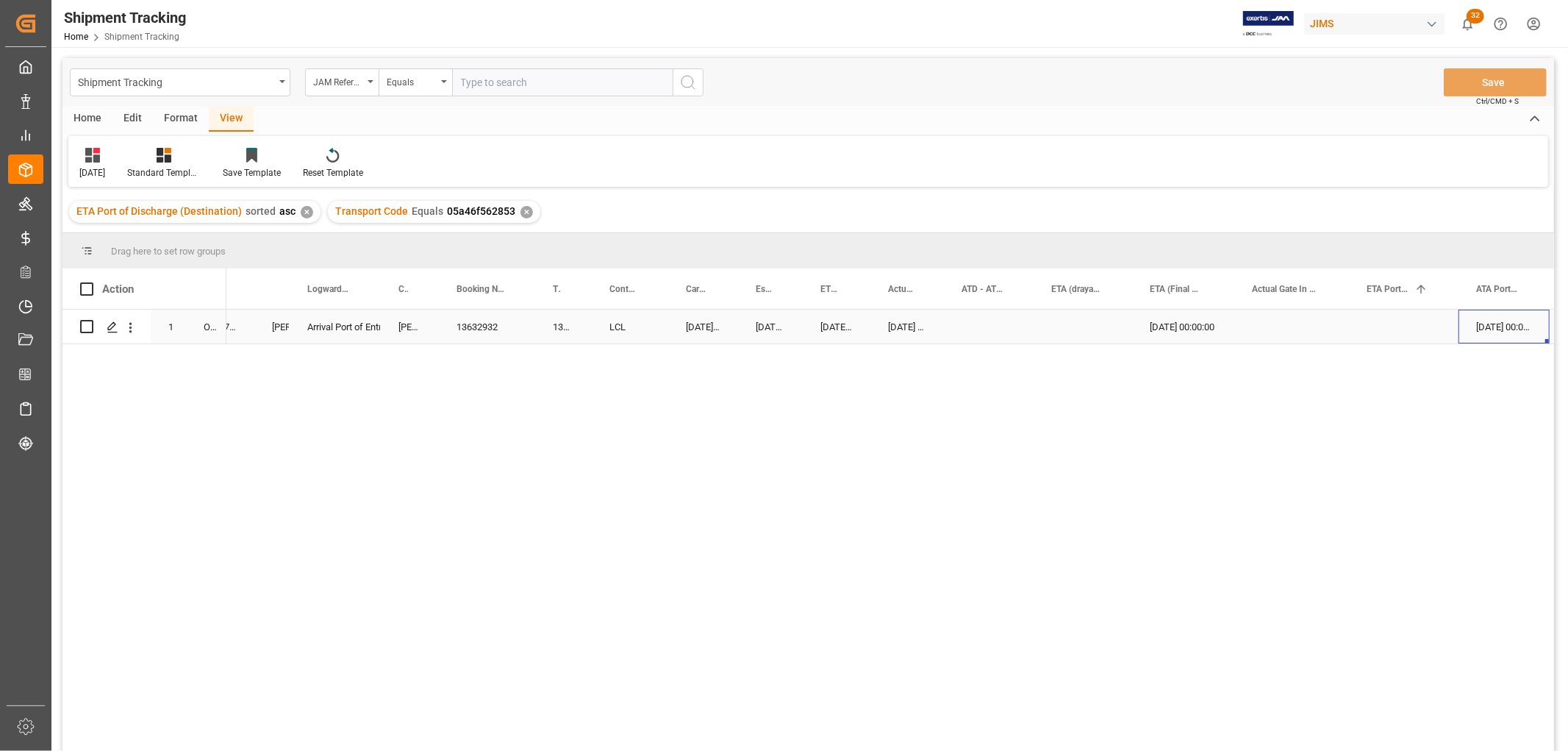
scroll to position [0, 362]
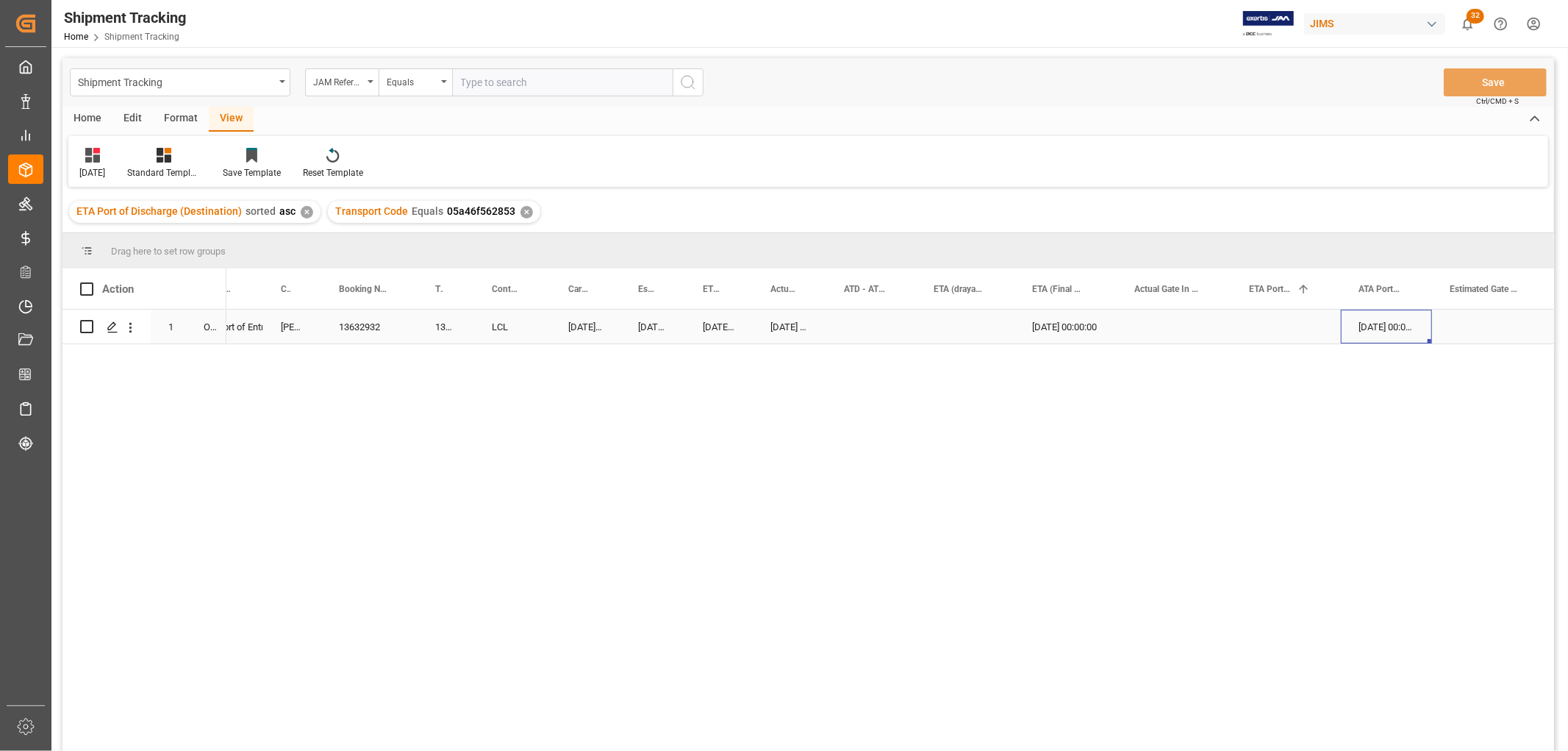
click at [1394, 328] on div "[DATE] 00:00:00" at bounding box center [1386, 327] width 91 height 34
click at [1394, 328] on input "[DATE] 00:00" at bounding box center [1385, 338] width 68 height 28
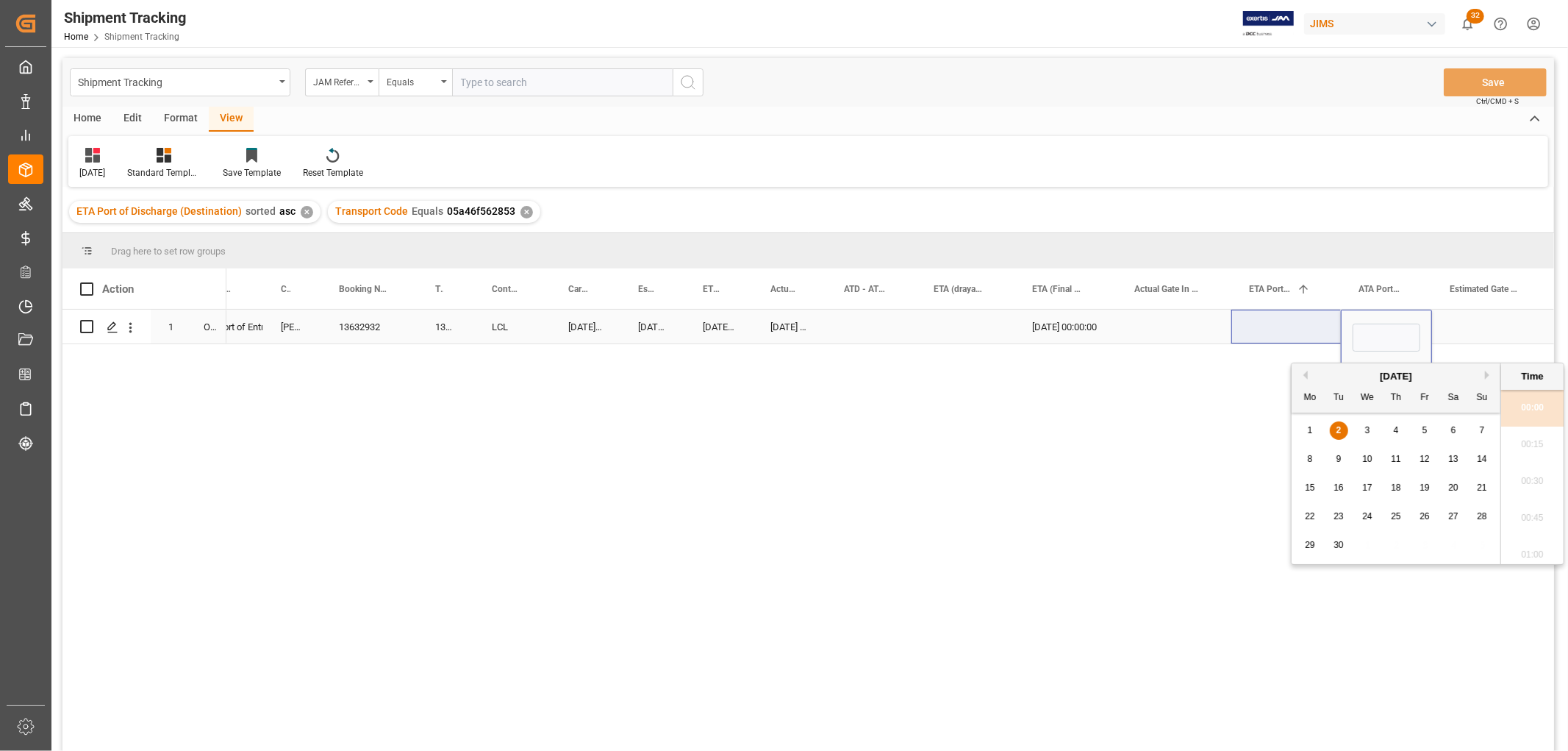
scroll to position [0, 0]
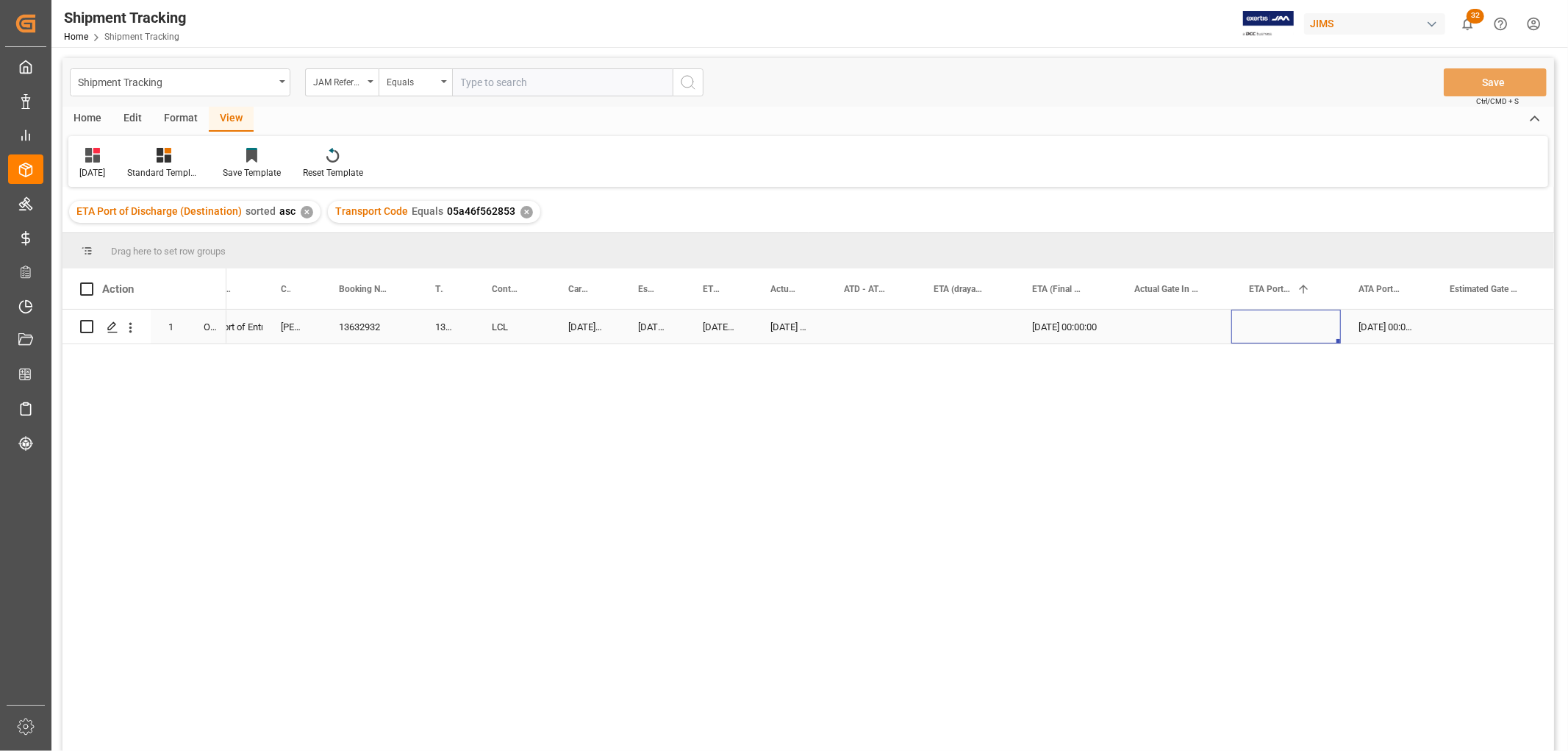
click at [1258, 329] on div "Press SPACE to select this row." at bounding box center [1286, 327] width 110 height 34
click at [1376, 329] on div "[DATE] 00:00:00" at bounding box center [1386, 327] width 91 height 34
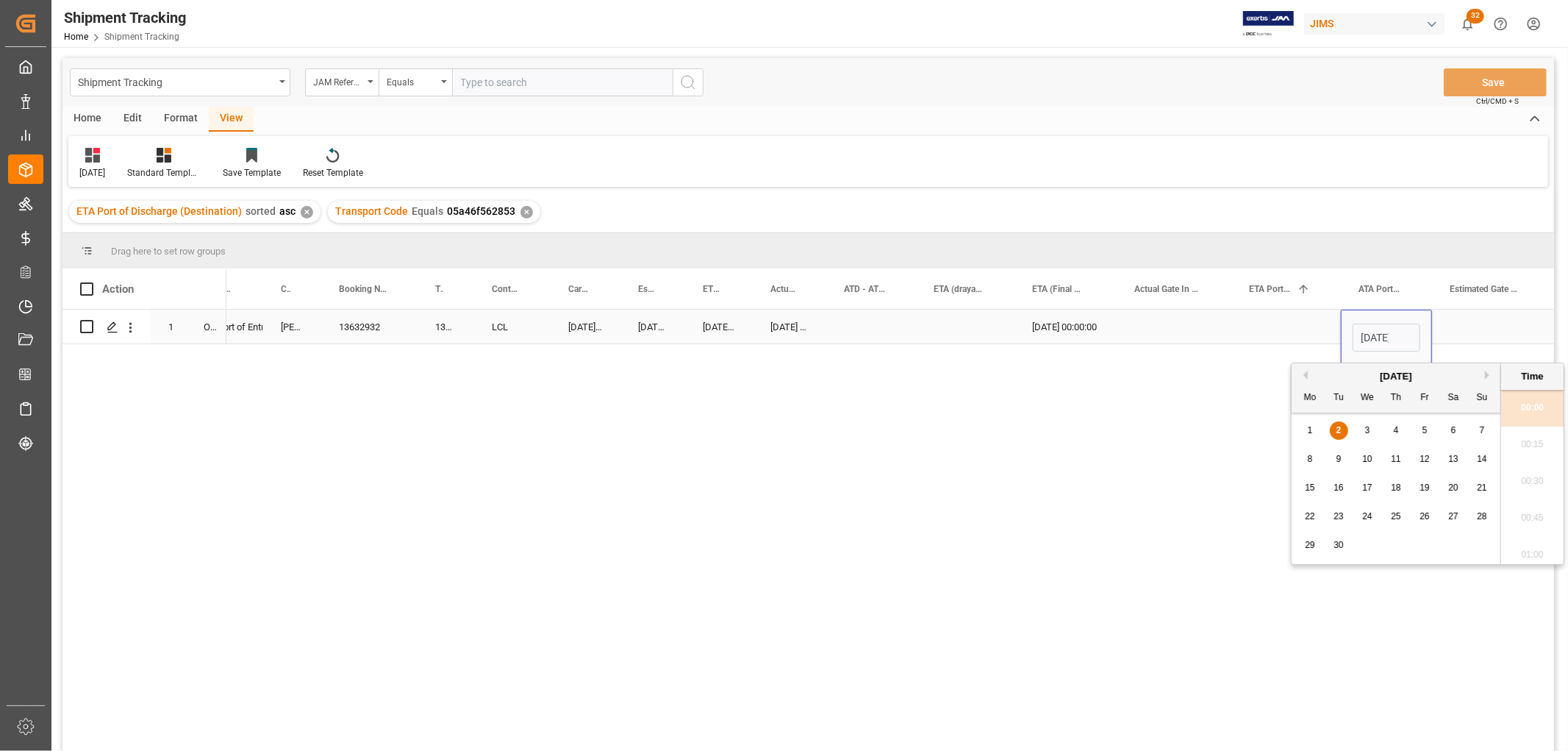
click at [1376, 329] on input "[DATE] 00:00" at bounding box center [1385, 338] width 68 height 28
click at [1415, 336] on input "[DATE] 00:00" at bounding box center [1385, 338] width 68 height 28
type input "0"
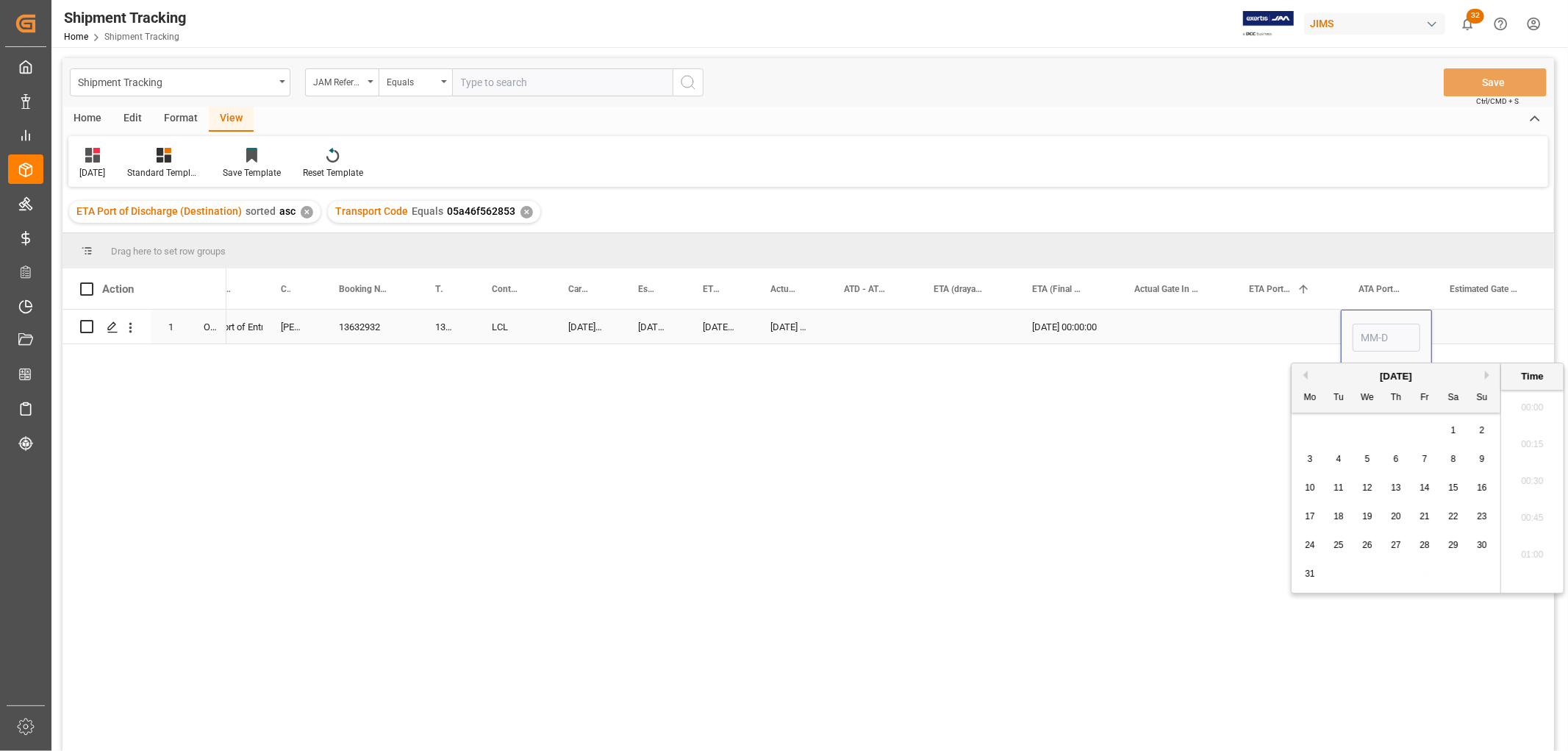
click at [1272, 331] on div "Press SPACE to select this row." at bounding box center [1286, 327] width 110 height 34
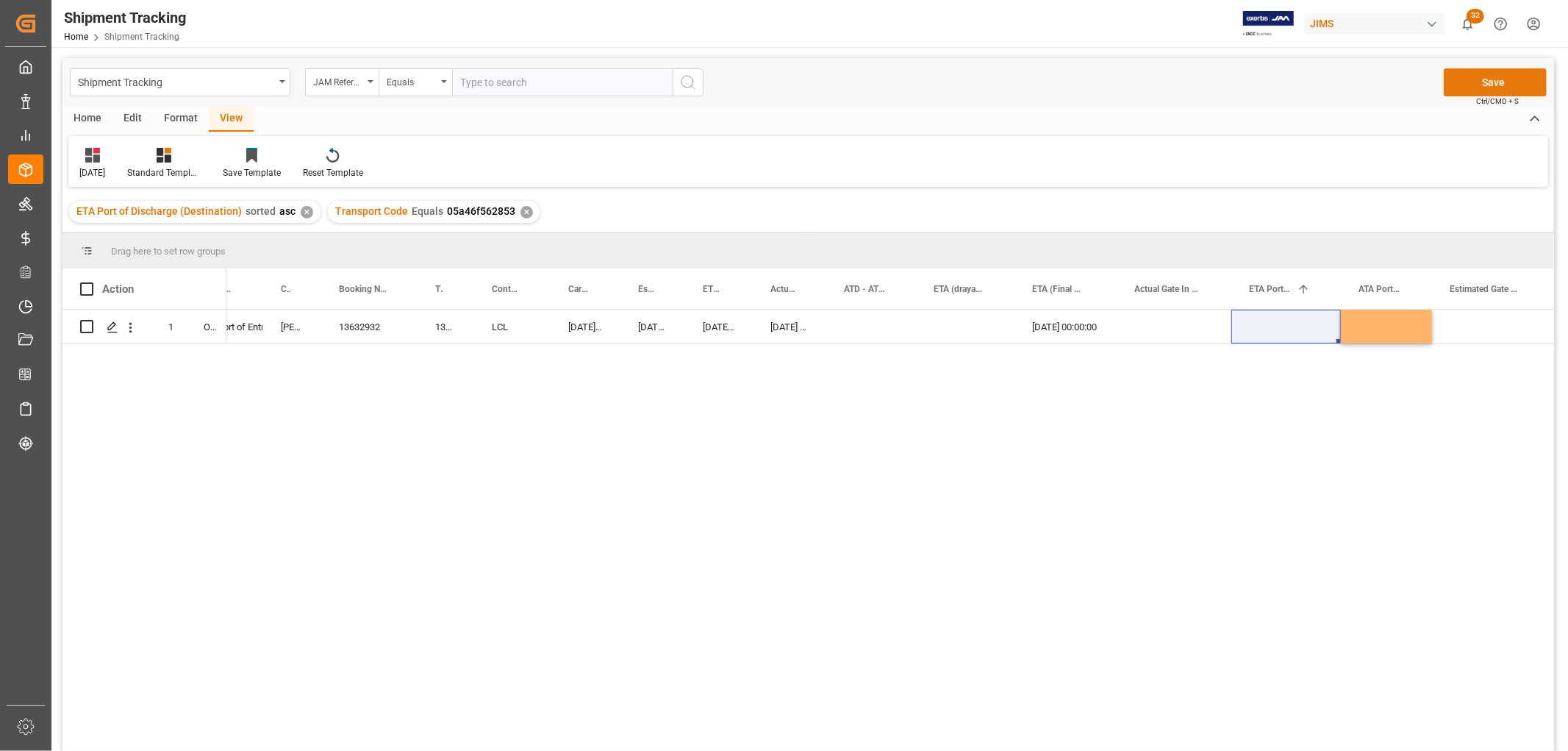
click at [1503, 79] on button "Save" at bounding box center [1494, 82] width 103 height 28
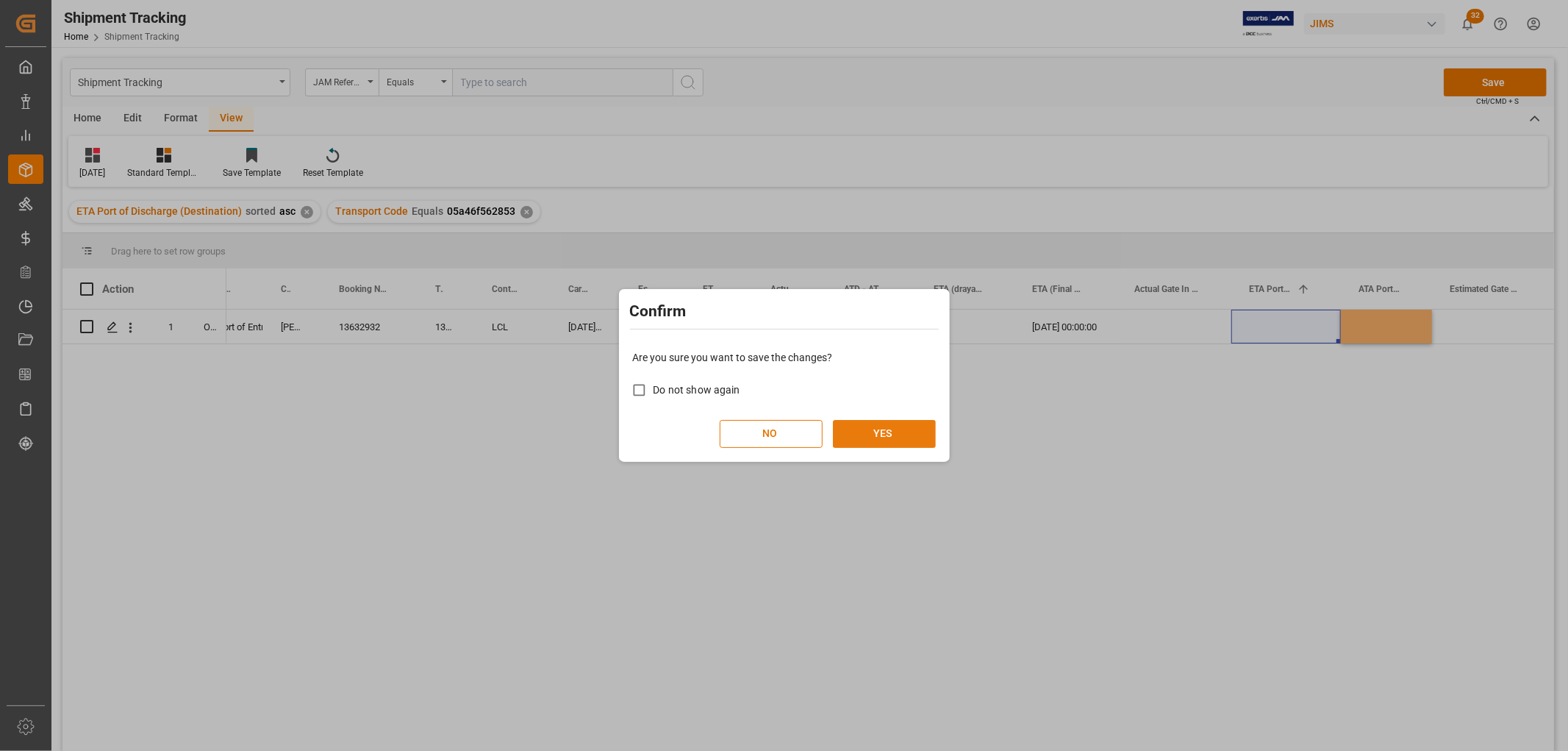
drag, startPoint x: 897, startPoint y: 414, endPoint x: 890, endPoint y: 429, distance: 16.6
click at [895, 414] on div "Are you sure you want to save the changes? Do not show again NO YES" at bounding box center [784, 398] width 324 height 118
click at [887, 432] on button "YES" at bounding box center [884, 434] width 103 height 28
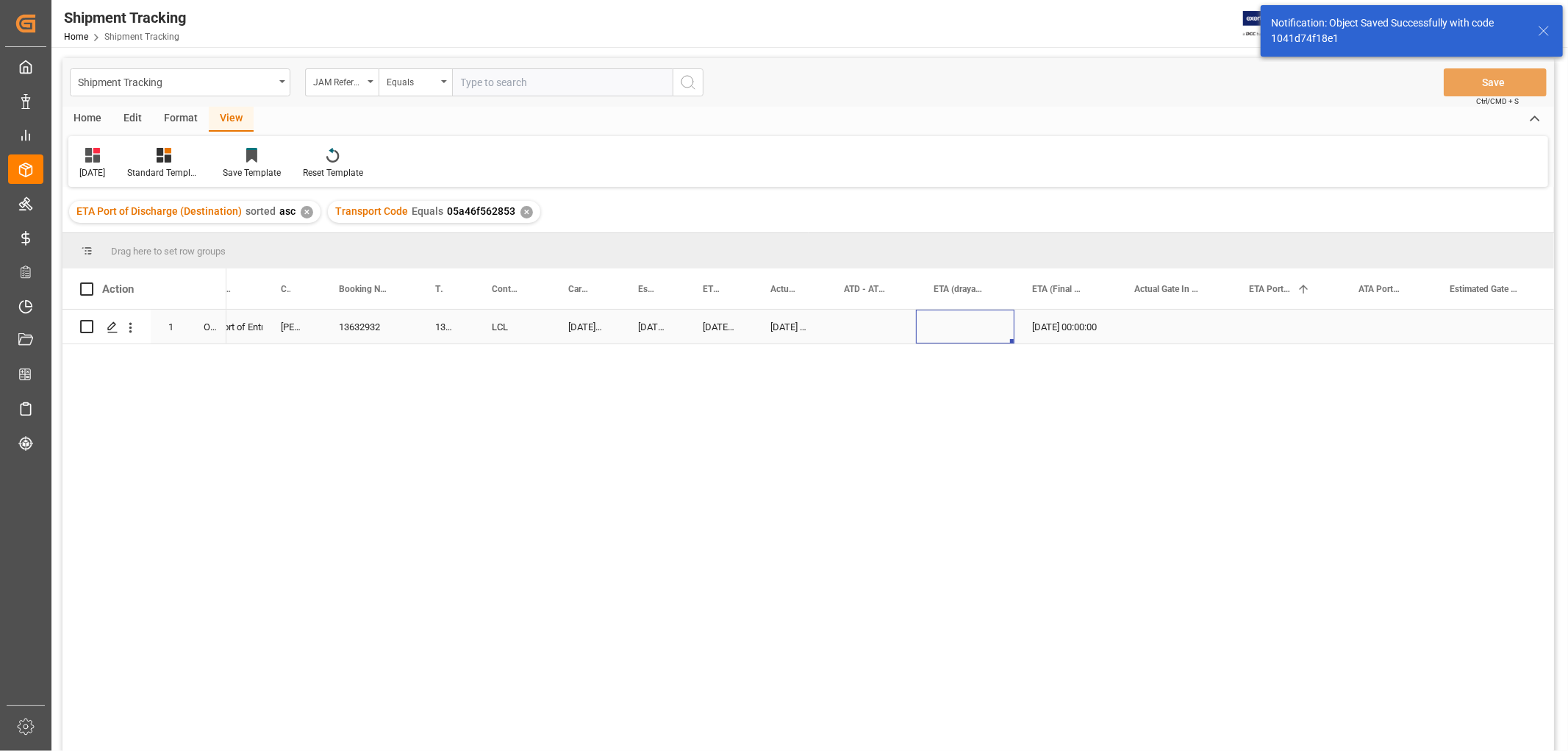
click at [935, 325] on div "Press SPACE to select this row." at bounding box center [964, 327] width 99 height 34
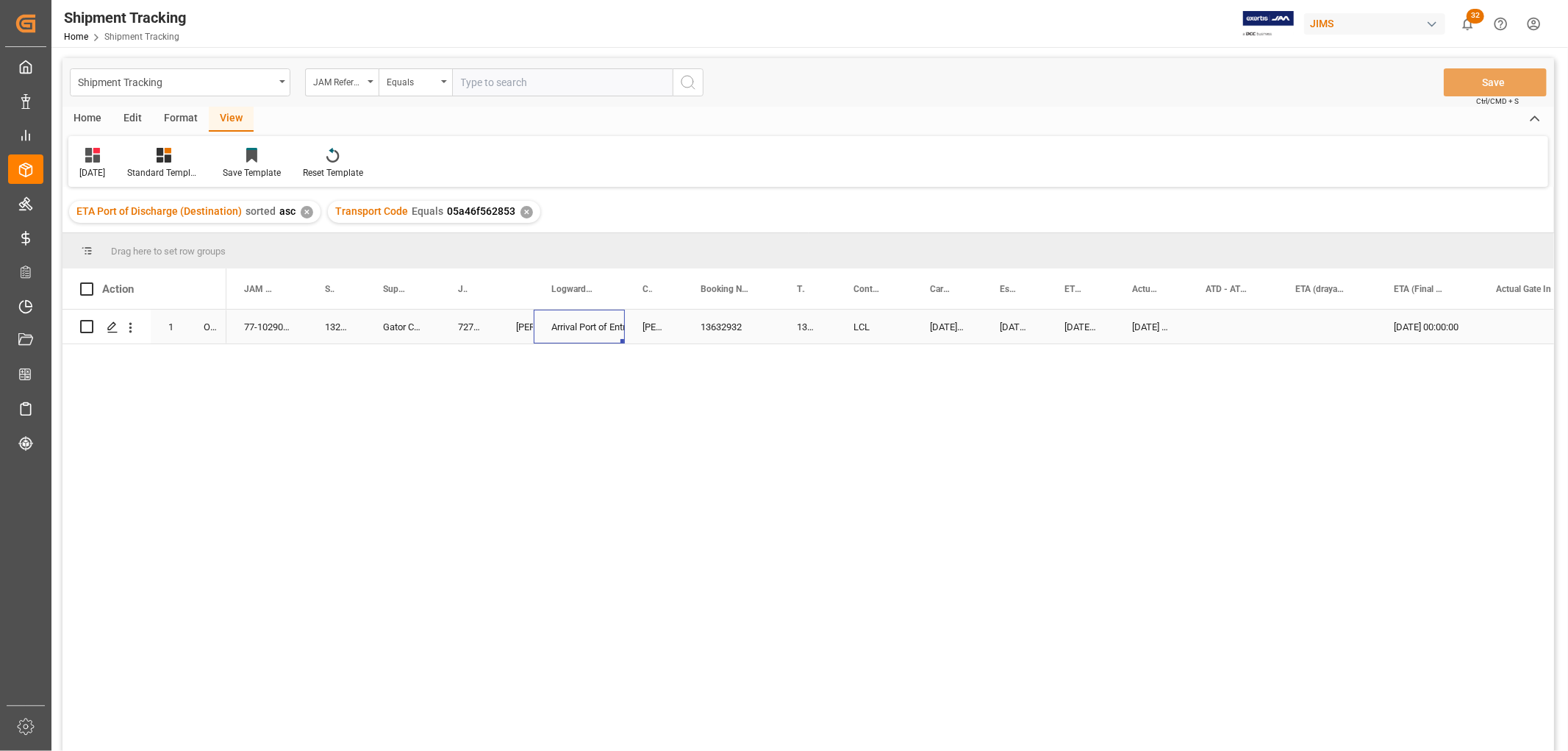
click at [601, 320] on div "Arrival Port of Entry" at bounding box center [578, 328] width 56 height 34
click at [607, 328] on div "Arrival Port of Entry" at bounding box center [578, 328] width 56 height 34
click at [593, 338] on icon "open menu" at bounding box center [598, 337] width 18 height 18
click at [564, 536] on div "In-transit" at bounding box center [620, 531] width 148 height 51
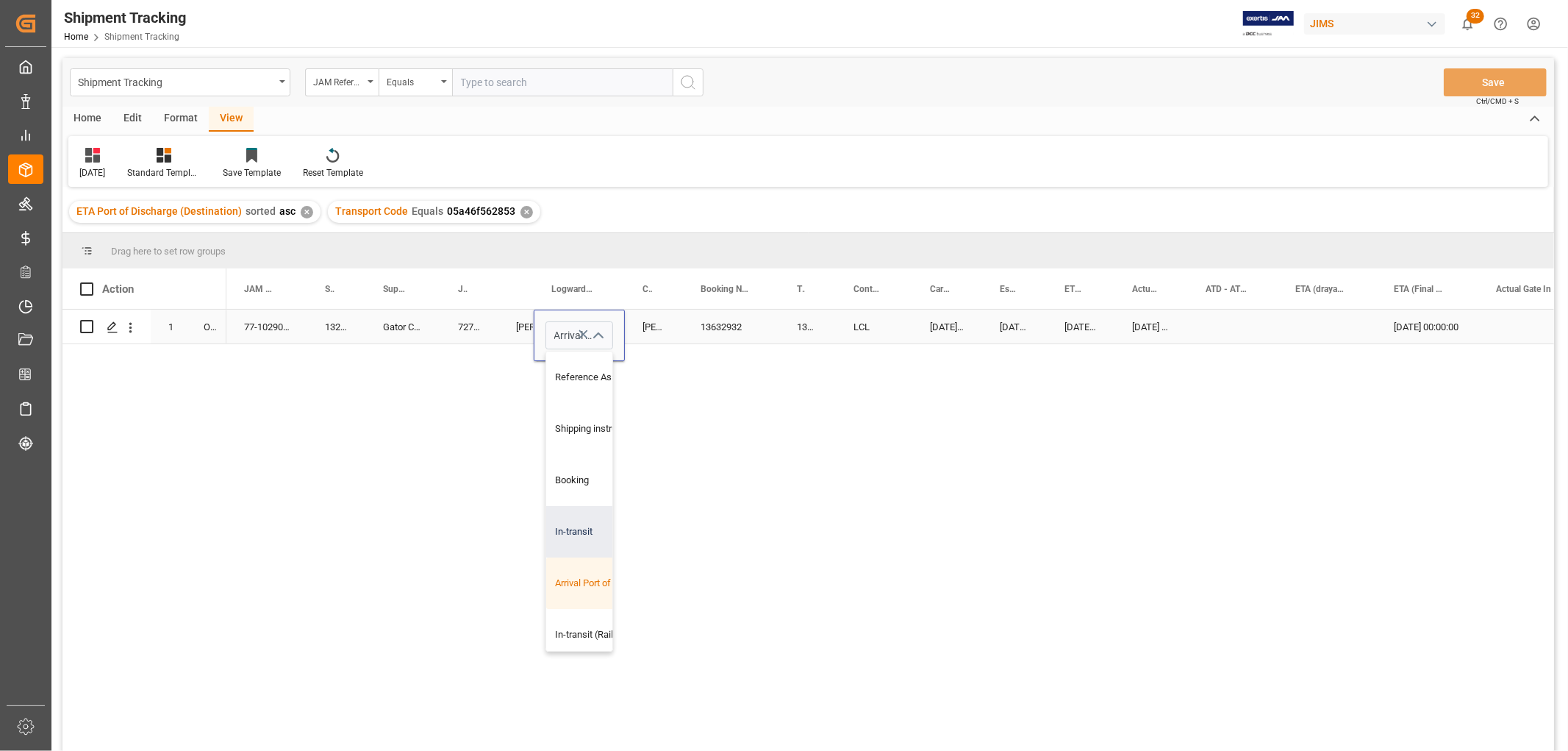
type input "In-transit"
click at [675, 329] on div "[PERSON_NAME]" at bounding box center [653, 327] width 58 height 34
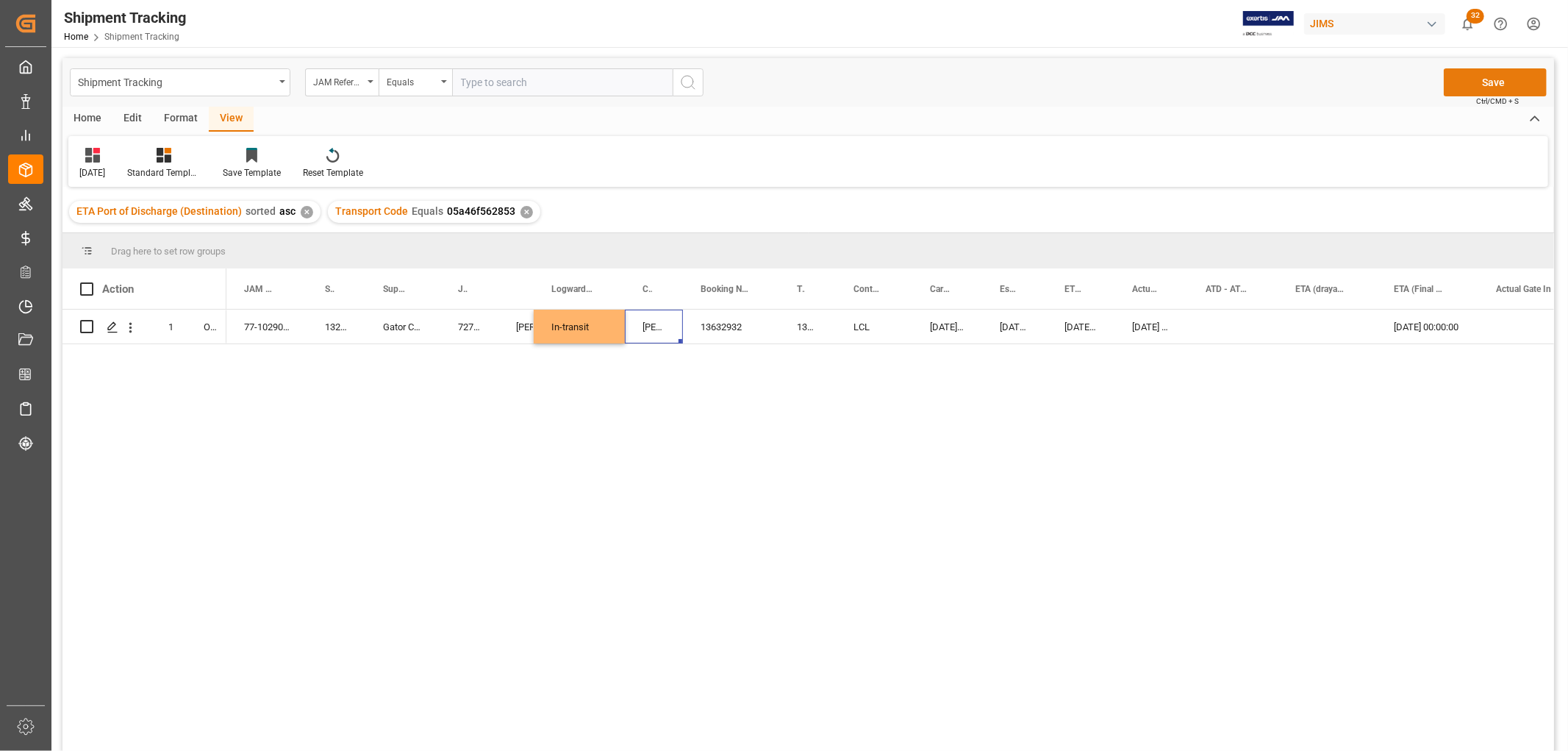
click at [1516, 81] on button "Save" at bounding box center [1494, 82] width 103 height 28
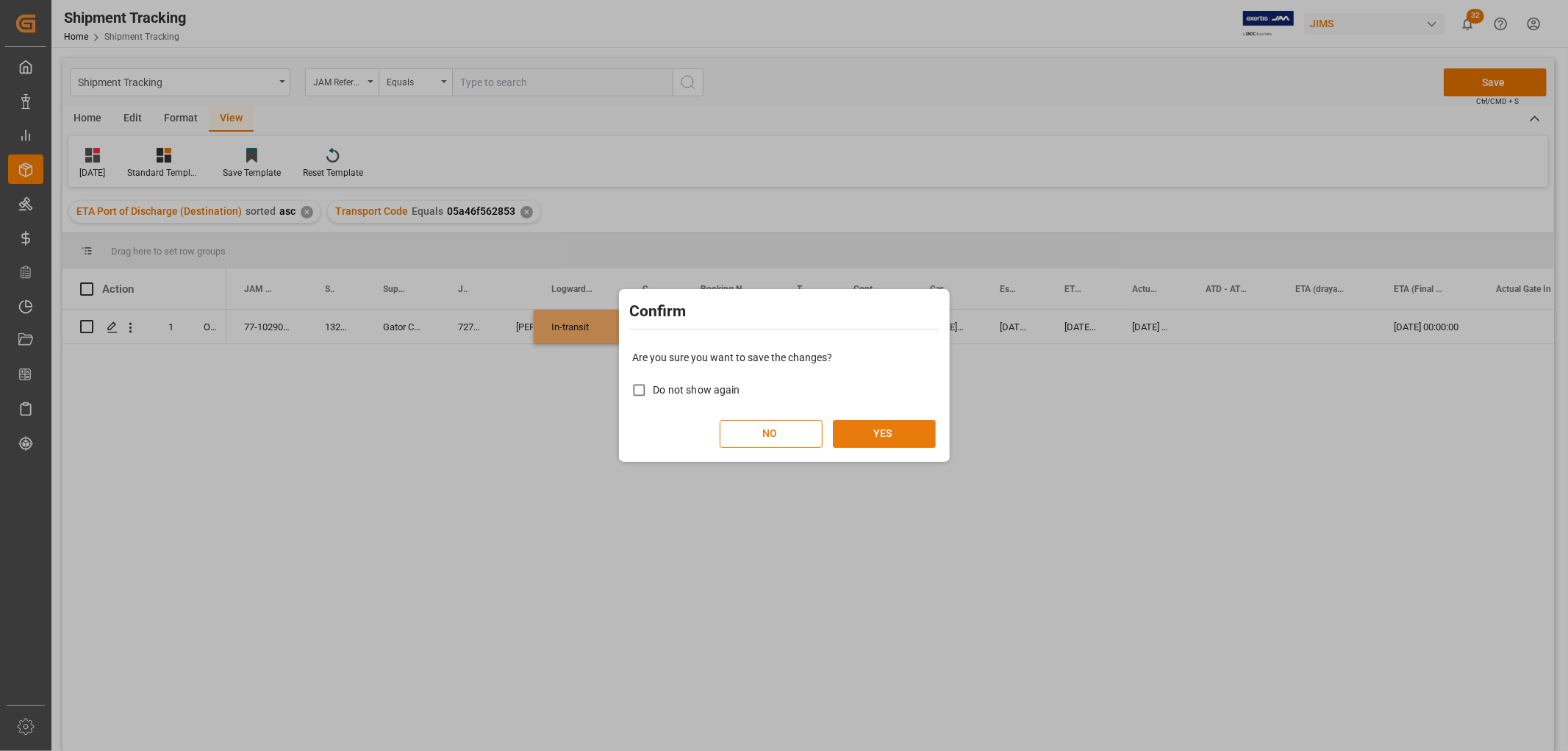
click at [906, 425] on button "YES" at bounding box center [884, 434] width 103 height 28
